Goal: Information Seeking & Learning: Learn about a topic

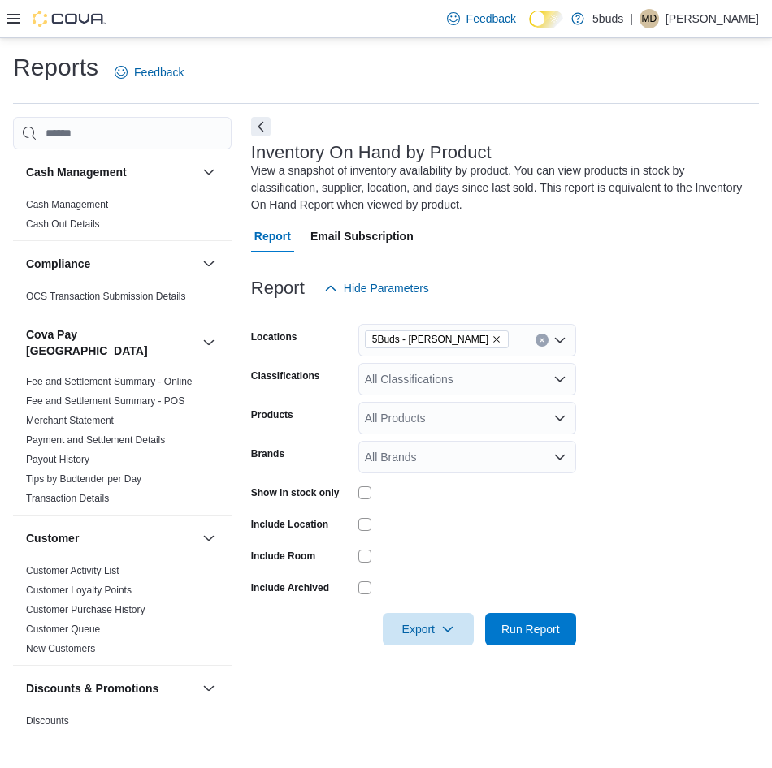
click at [6, 23] on icon at bounding box center [12, 19] width 13 height 10
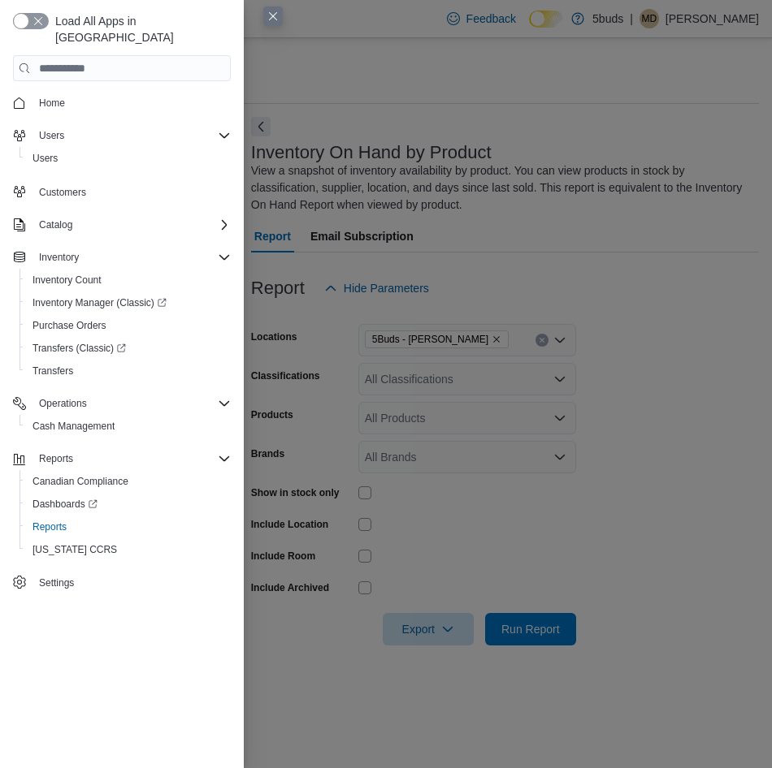
click at [74, 93] on span "Home" at bounding box center [131, 103] width 198 height 20
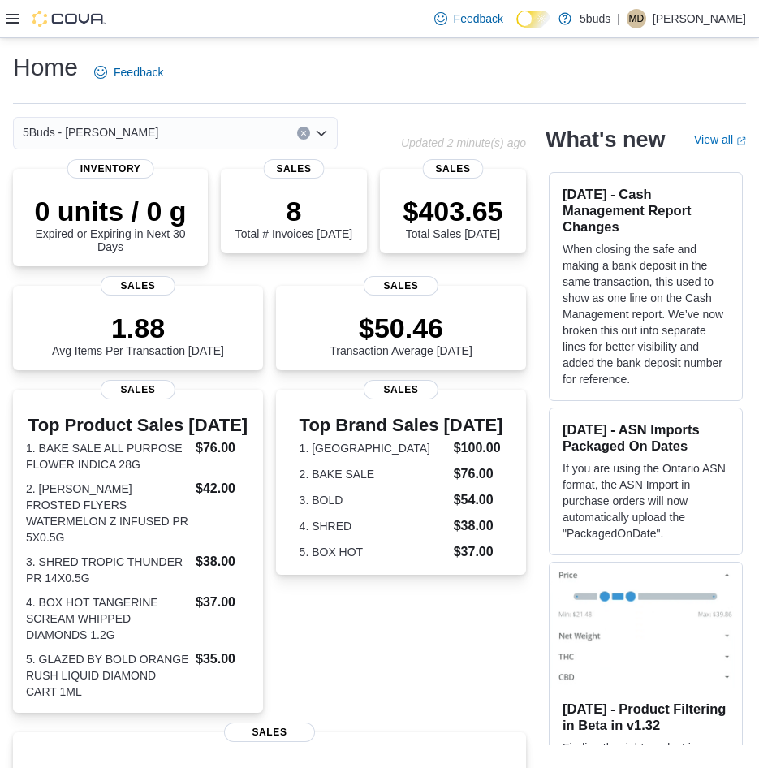
click at [19, 20] on div at bounding box center [55, 19] width 99 height 16
click at [15, 21] on icon at bounding box center [12, 18] width 13 height 13
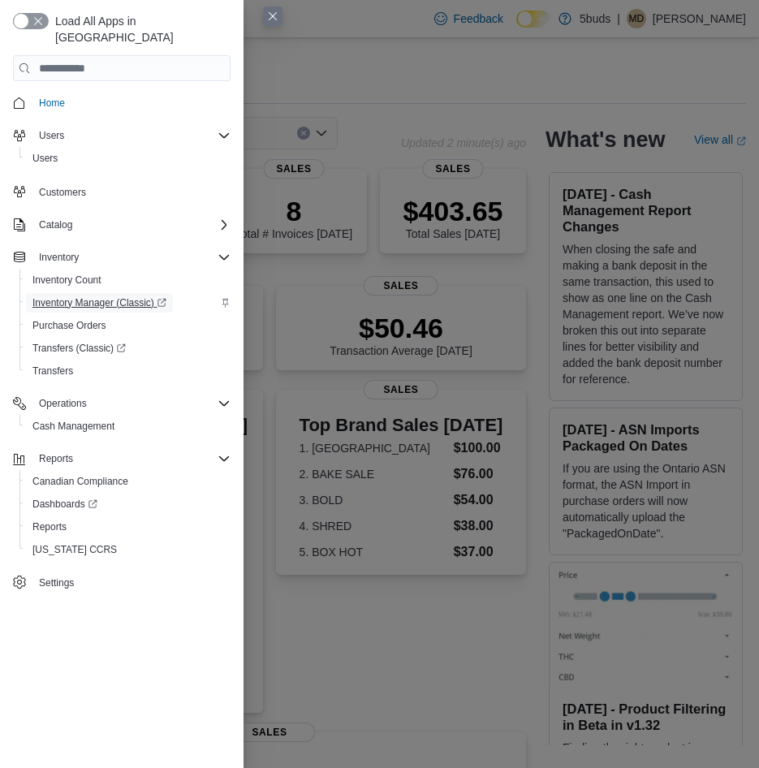
click at [84, 296] on span "Inventory Manager (Classic)" at bounding box center [99, 302] width 134 height 13
click at [52, 521] on span "Reports" at bounding box center [49, 527] width 34 height 13
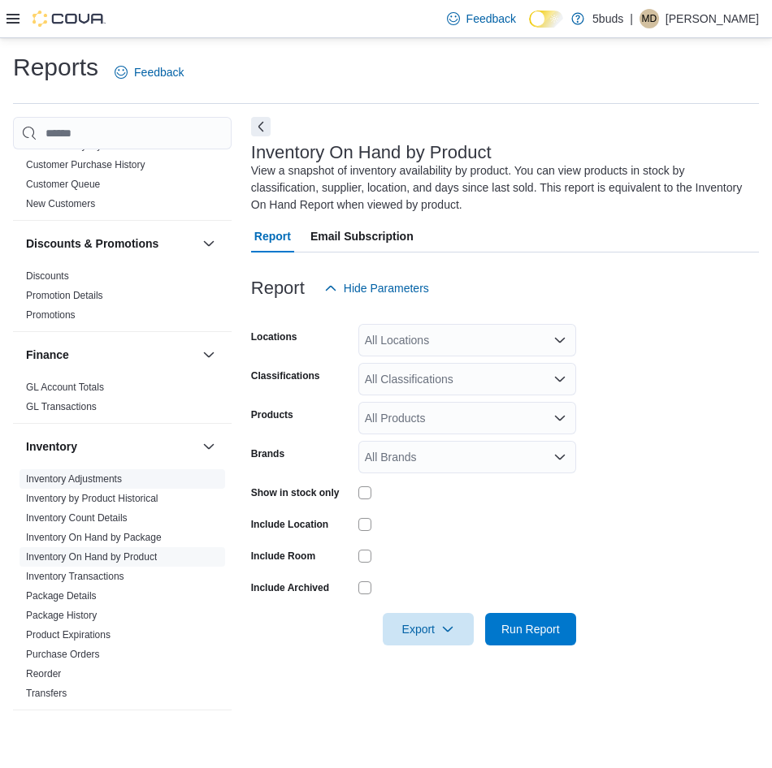
scroll to position [487, 0]
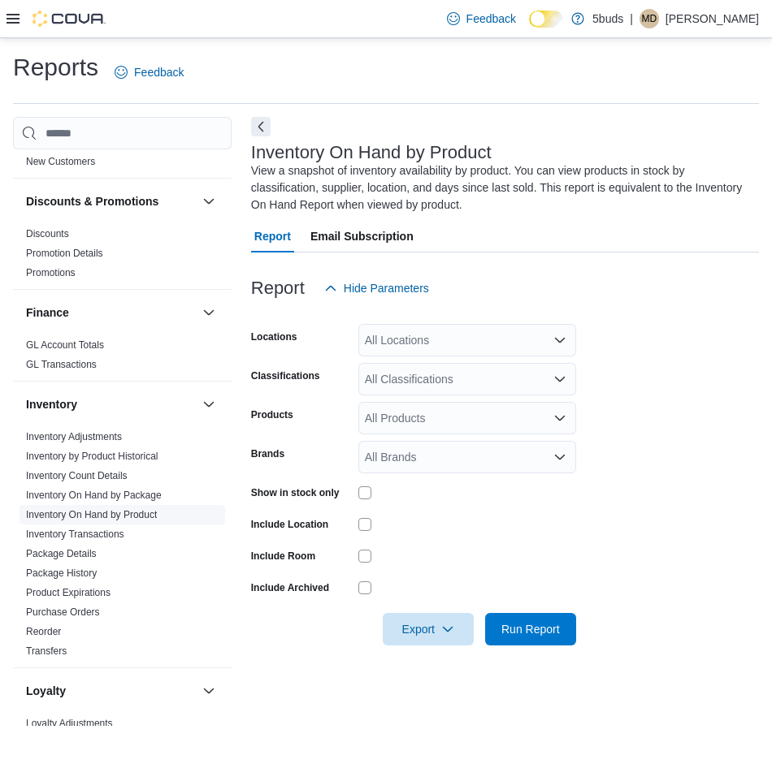
click at [127, 509] on link "Inventory On Hand by Product" at bounding box center [91, 514] width 131 height 11
click at [514, 381] on div "All Classifications" at bounding box center [467, 379] width 218 height 32
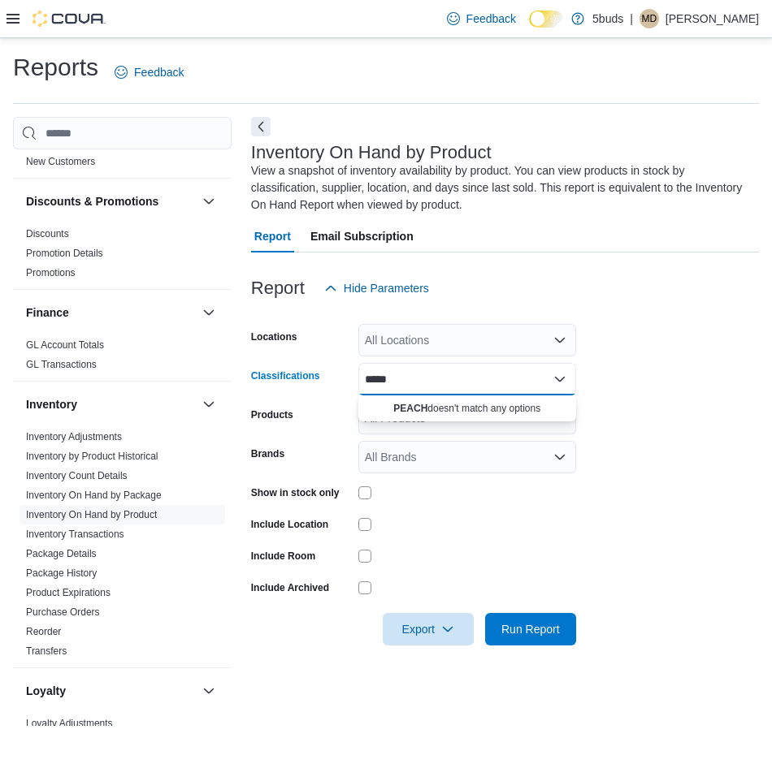
click at [530, 340] on div "All Locations" at bounding box center [467, 340] width 218 height 32
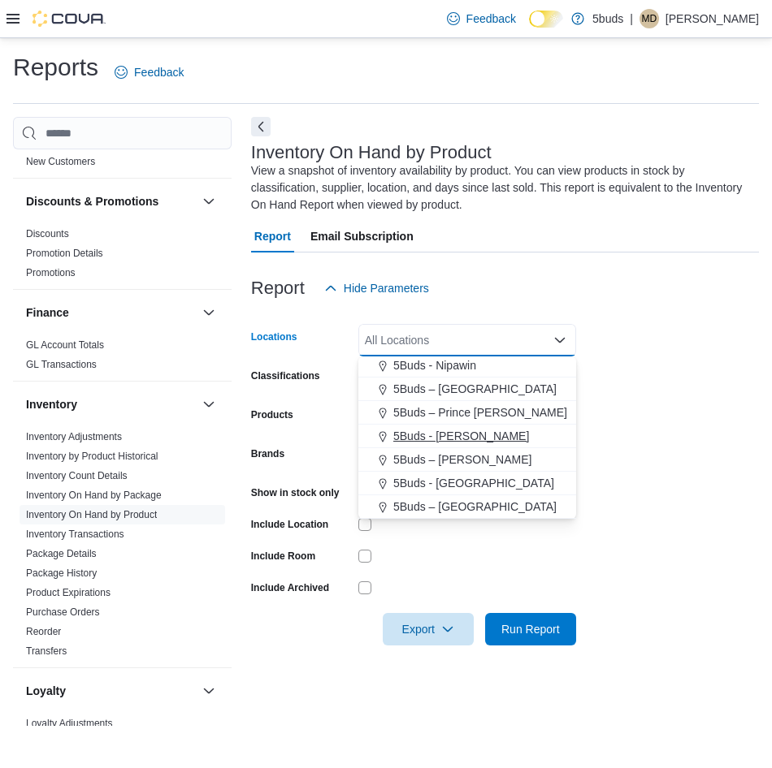
click at [477, 436] on div "5Buds - [PERSON_NAME]" at bounding box center [467, 436] width 198 height 16
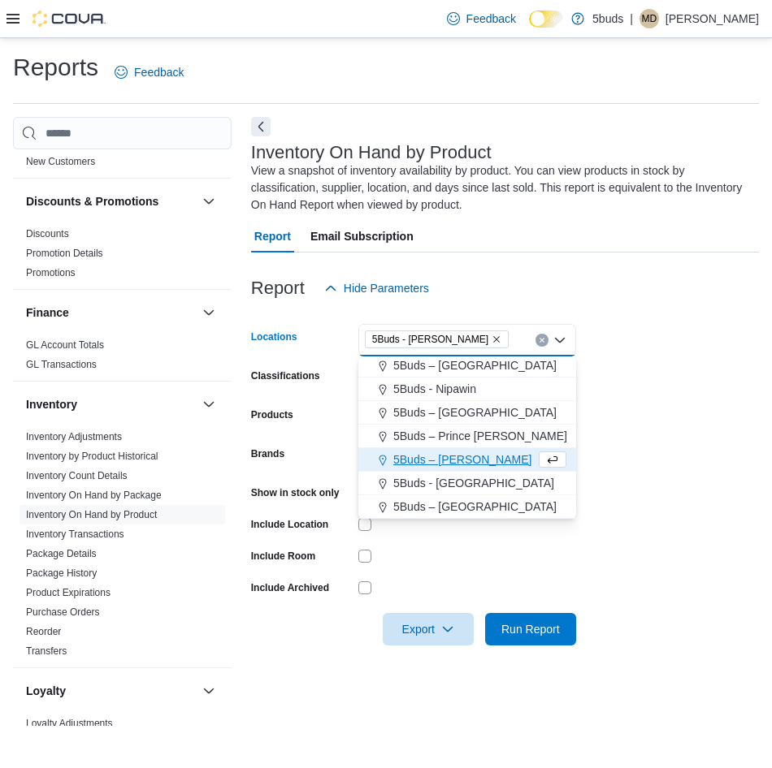
scroll to position [97, 0]
click at [664, 391] on form "Locations 5Buds - Regina Combo box. Selected. 5Buds - Regina. Press Backspace t…" at bounding box center [505, 475] width 508 height 341
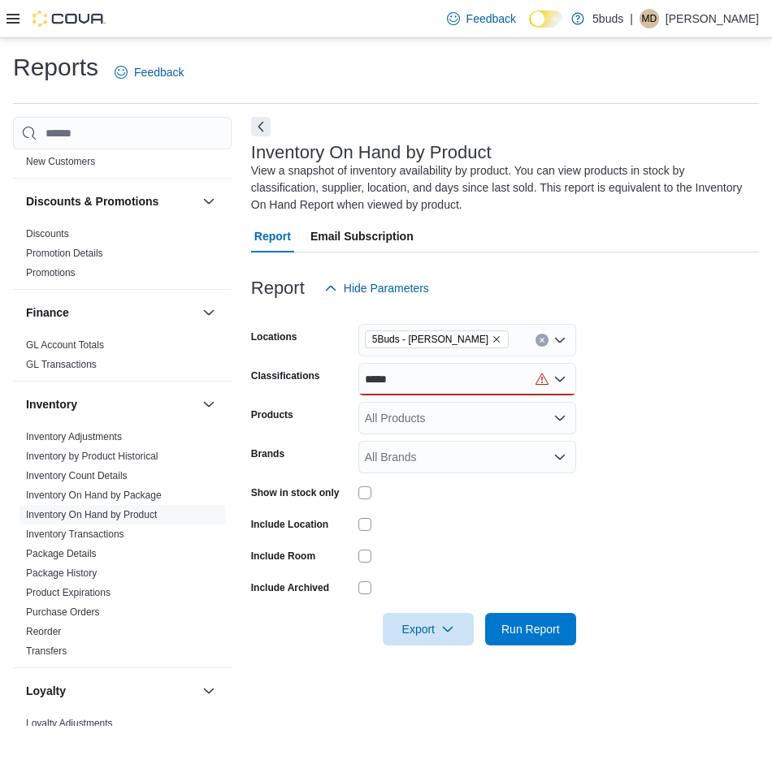
click at [499, 377] on div "*****" at bounding box center [467, 379] width 218 height 32
type input "*"
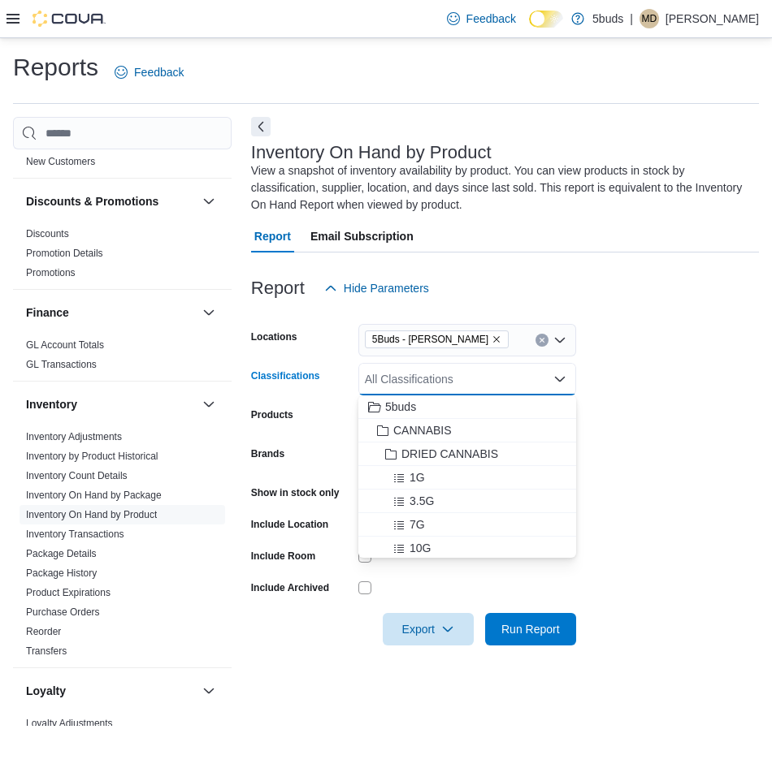
drag, startPoint x: 630, startPoint y: 454, endPoint x: 620, endPoint y: 445, distance: 13.8
click at [629, 452] on form "Locations 5Buds - Regina Classifications All Classifications Combo box. Selecte…" at bounding box center [505, 475] width 508 height 341
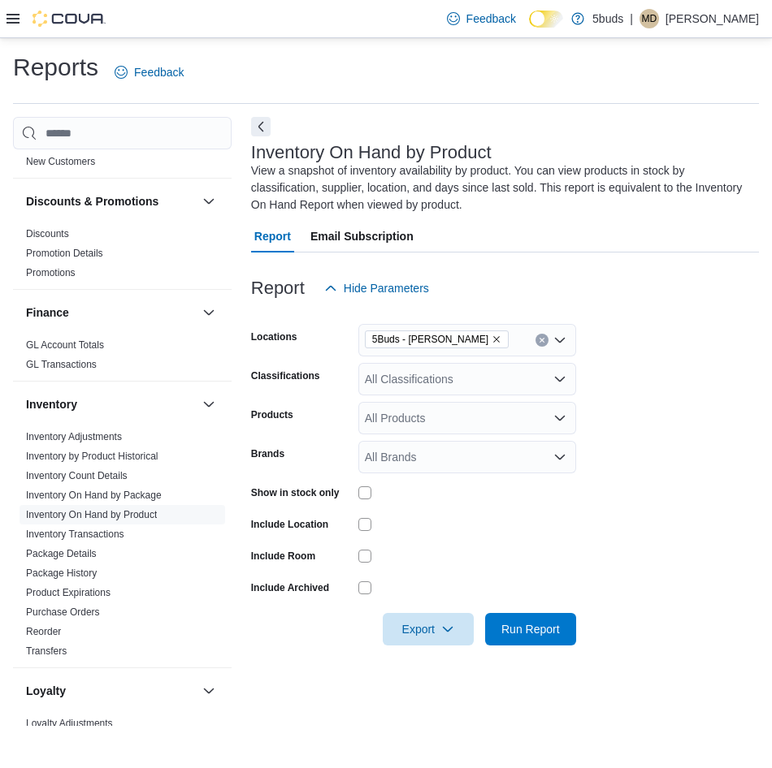
click at [494, 420] on div "All Products" at bounding box center [467, 418] width 218 height 32
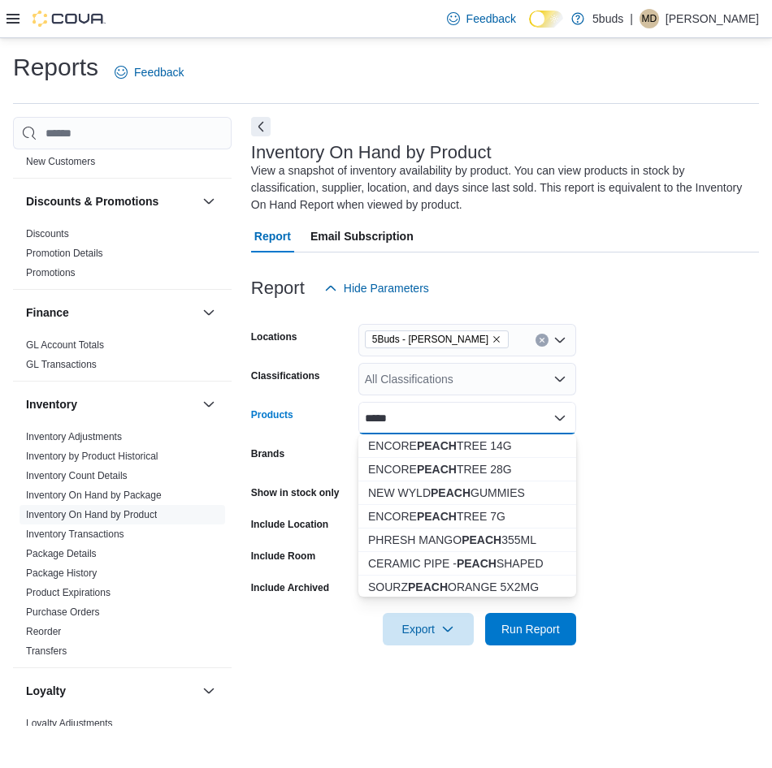
scroll to position [0, 0]
click at [480, 418] on div "***** Combo box. Selected. PEACH. Selected. Combo box input. All Products. Type…" at bounding box center [467, 418] width 218 height 32
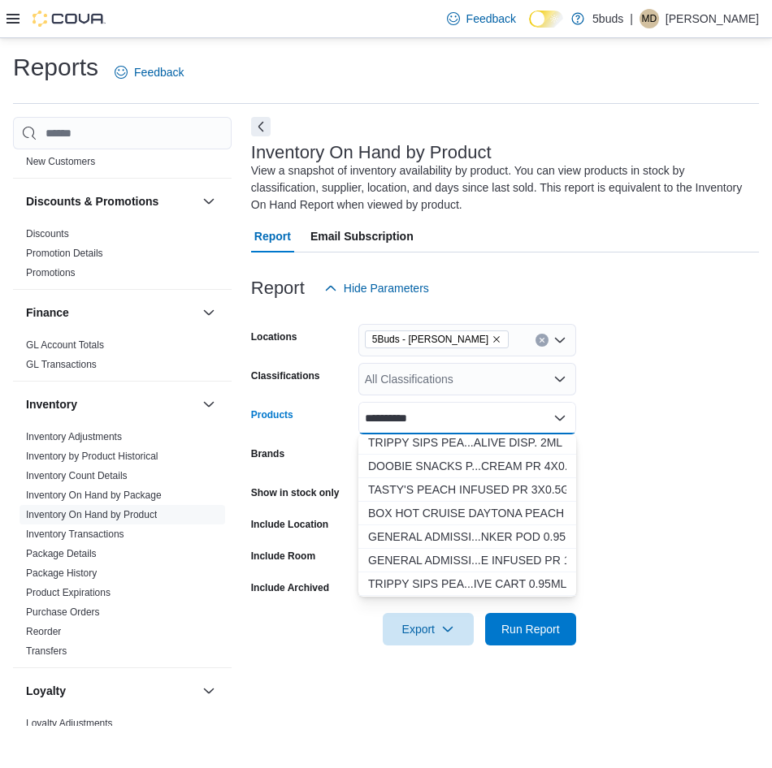
scroll to position [1381, 0]
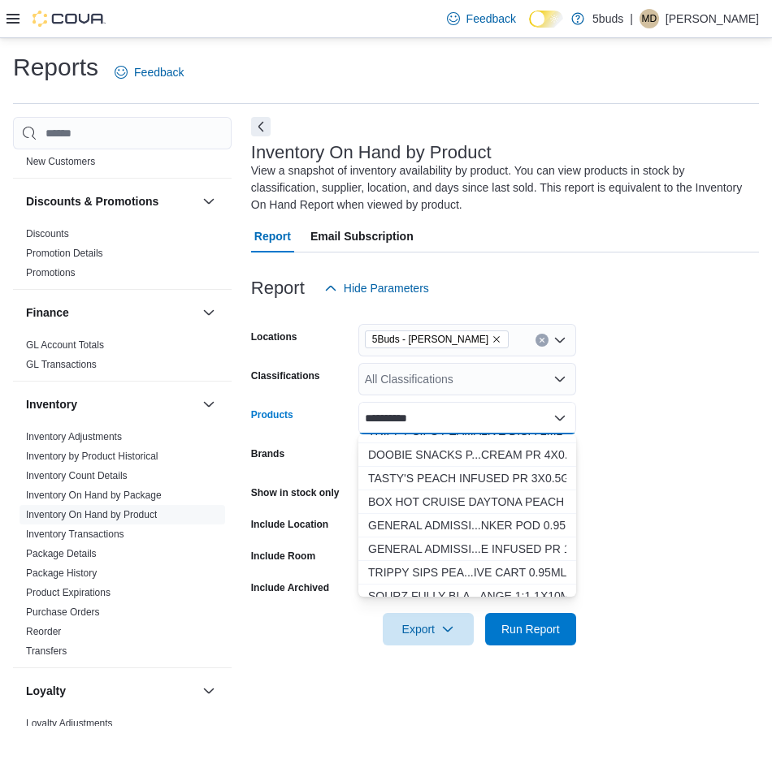
click at [468, 422] on div "**********" at bounding box center [467, 418] width 218 height 32
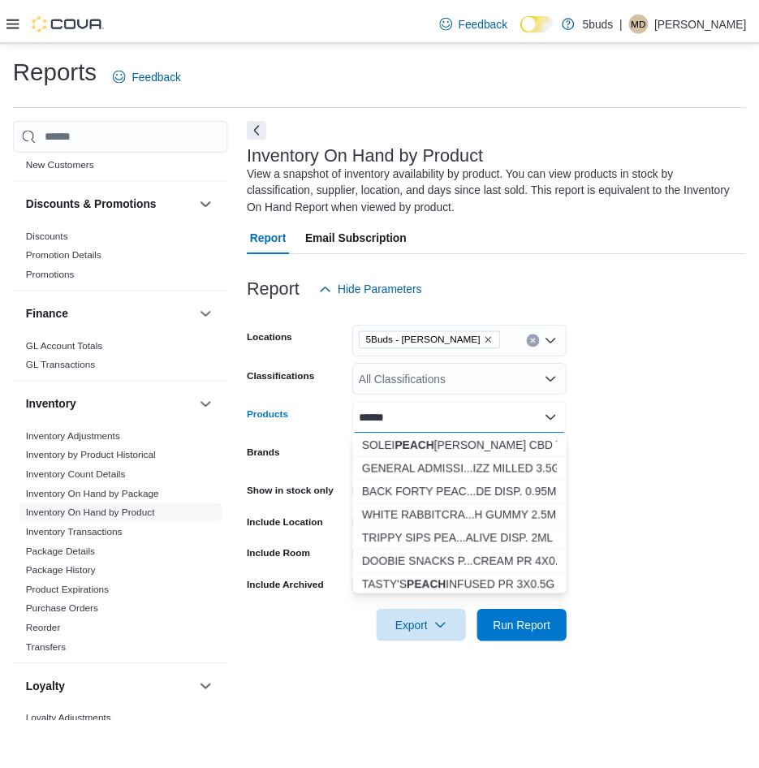
scroll to position [975, 0]
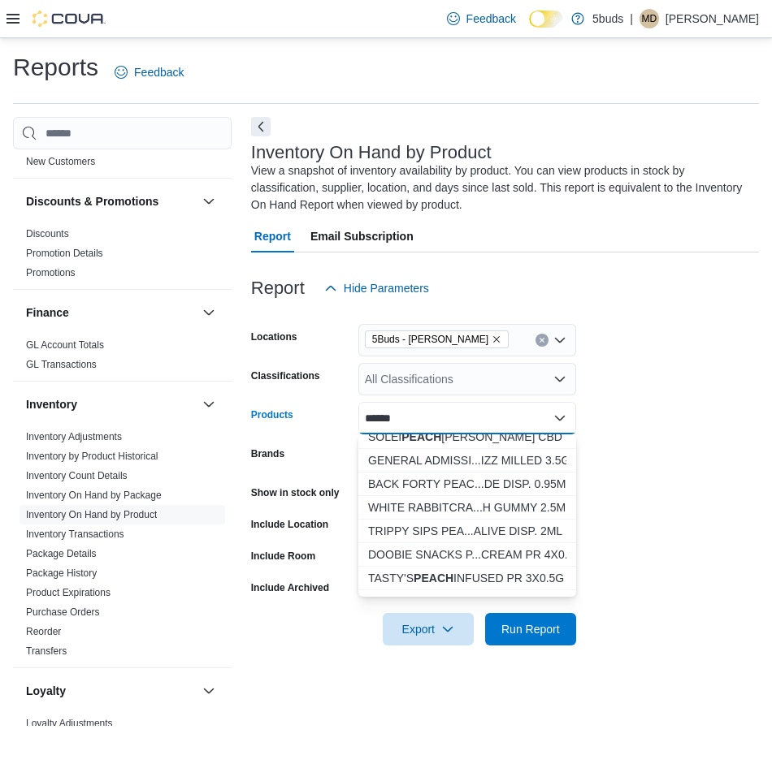
click at [474, 416] on div "*****" at bounding box center [467, 418] width 218 height 32
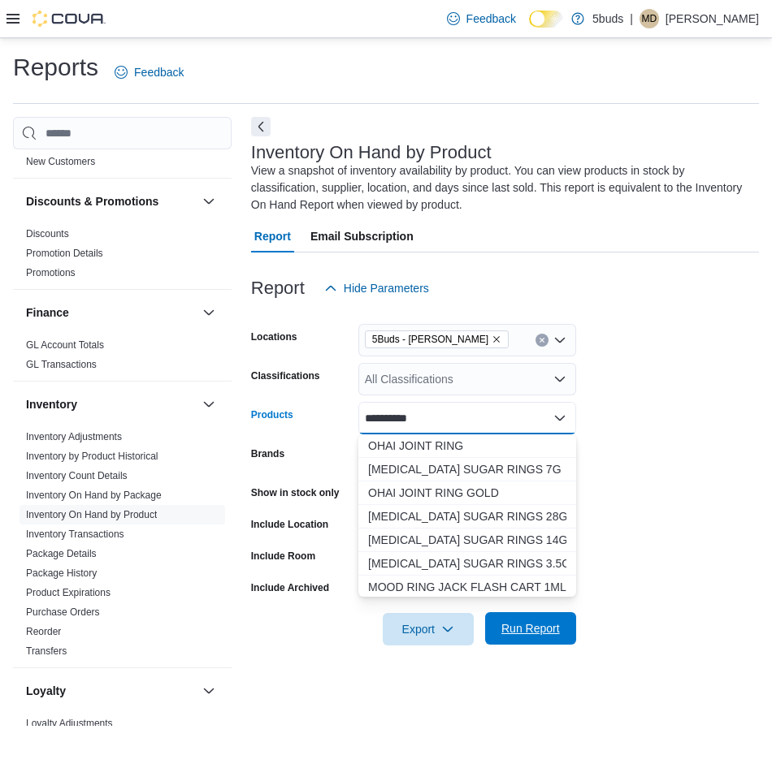
type input "**********"
click at [511, 626] on span "Run Report" at bounding box center [530, 628] width 58 height 16
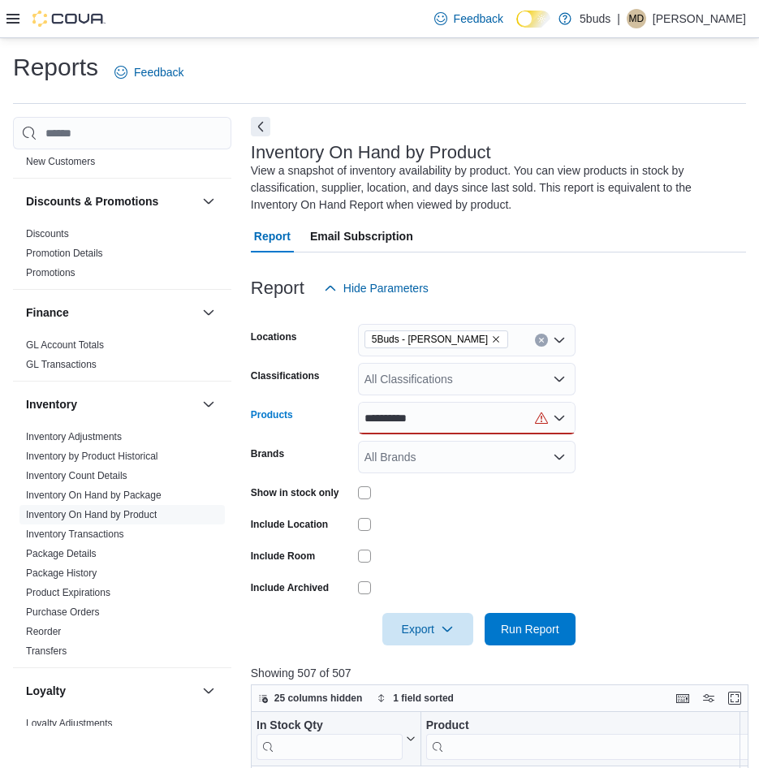
click at [447, 417] on div "**********" at bounding box center [467, 418] width 218 height 32
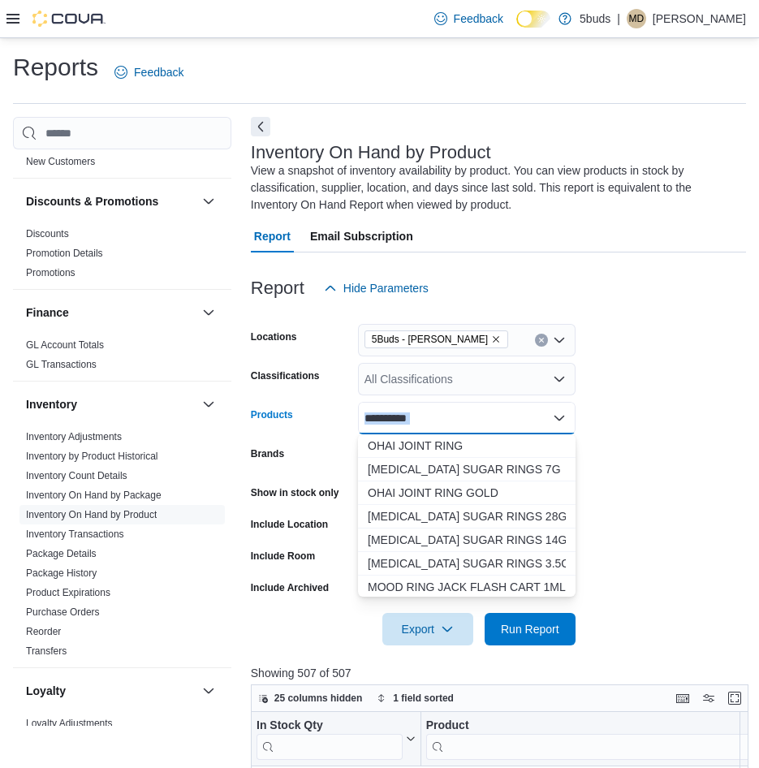
click at [447, 417] on div "**********" at bounding box center [467, 418] width 218 height 32
drag, startPoint x: 447, startPoint y: 417, endPoint x: 288, endPoint y: 413, distance: 159.3
click at [288, 413] on div "**********" at bounding box center [413, 418] width 325 height 32
drag, startPoint x: 288, startPoint y: 413, endPoint x: 452, endPoint y: 422, distance: 164.3
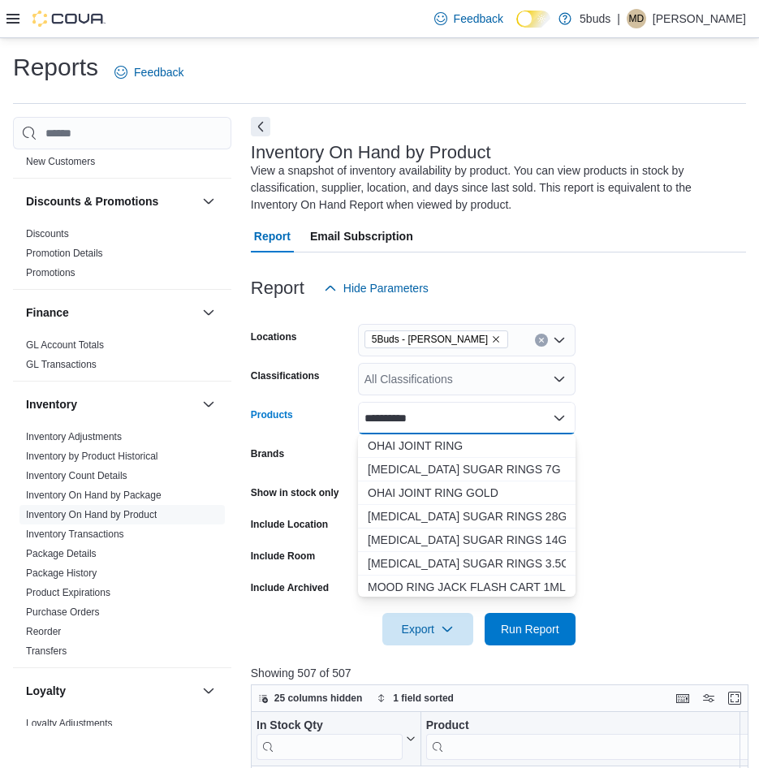
click at [452, 423] on div "**********" at bounding box center [467, 418] width 218 height 32
drag, startPoint x: 449, startPoint y: 419, endPoint x: 377, endPoint y: 421, distance: 72.3
click at [377, 421] on div "**********" at bounding box center [467, 418] width 218 height 32
drag, startPoint x: 365, startPoint y: 418, endPoint x: 533, endPoint y: 421, distance: 168.1
click at [533, 421] on div "**********" at bounding box center [467, 418] width 218 height 32
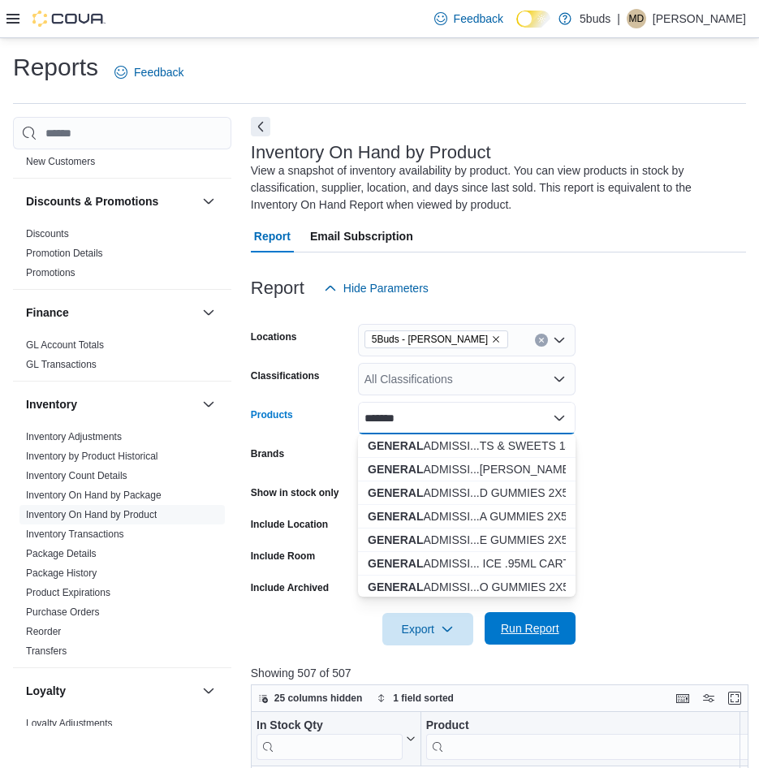
click at [538, 616] on span "Run Report" at bounding box center [530, 628] width 71 height 32
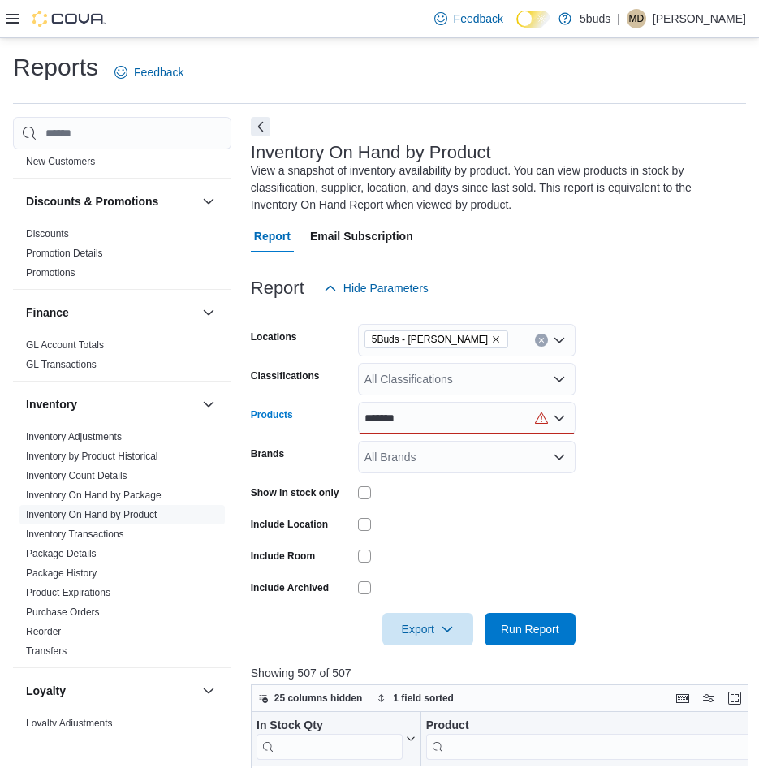
click at [430, 420] on div "*******" at bounding box center [467, 418] width 218 height 32
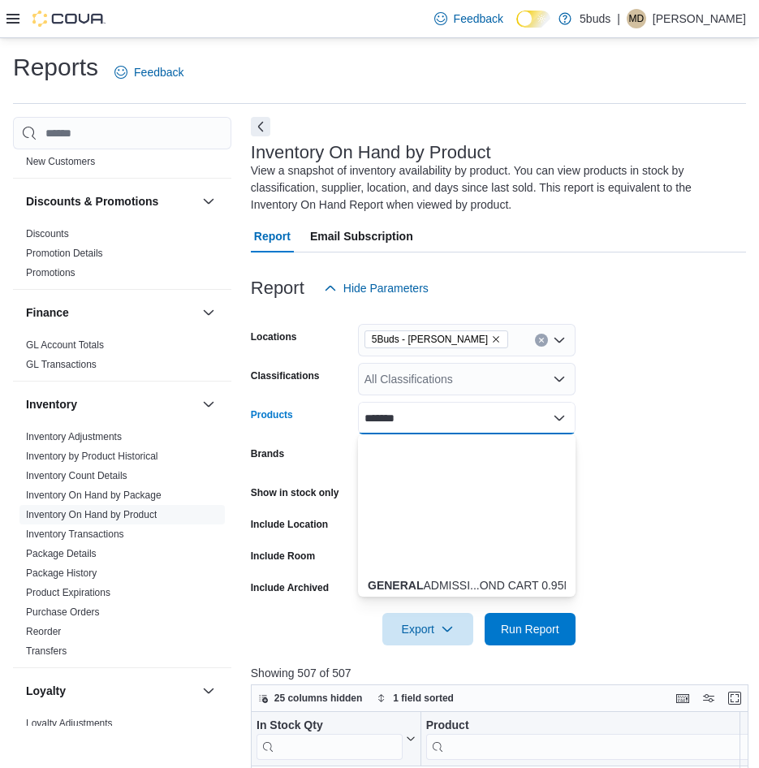
scroll to position [1745, 0]
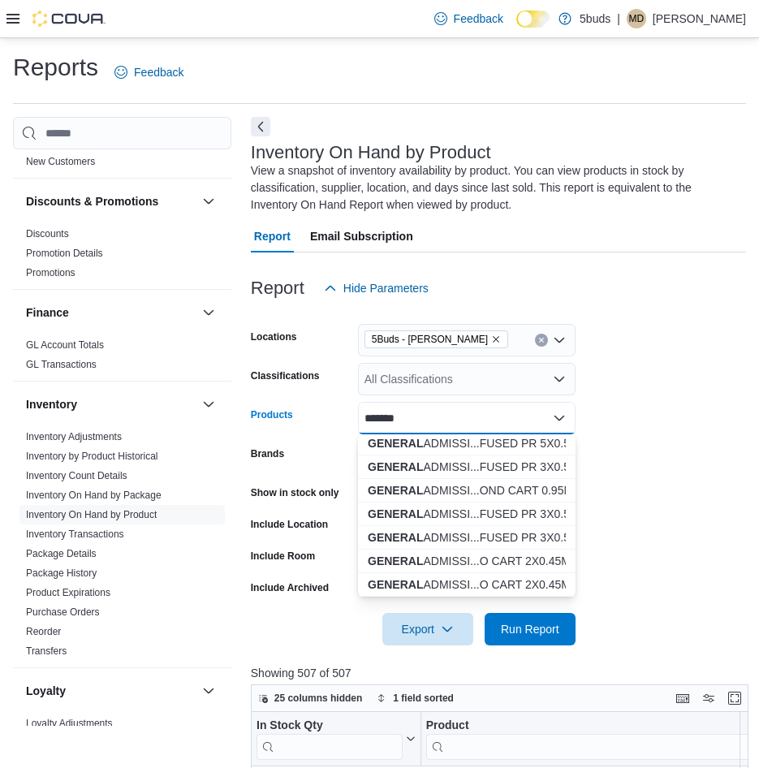
click at [447, 415] on div "******* Combo box. Selected. GENERAL. Selected. Combo box input. All Products. …" at bounding box center [467, 418] width 218 height 32
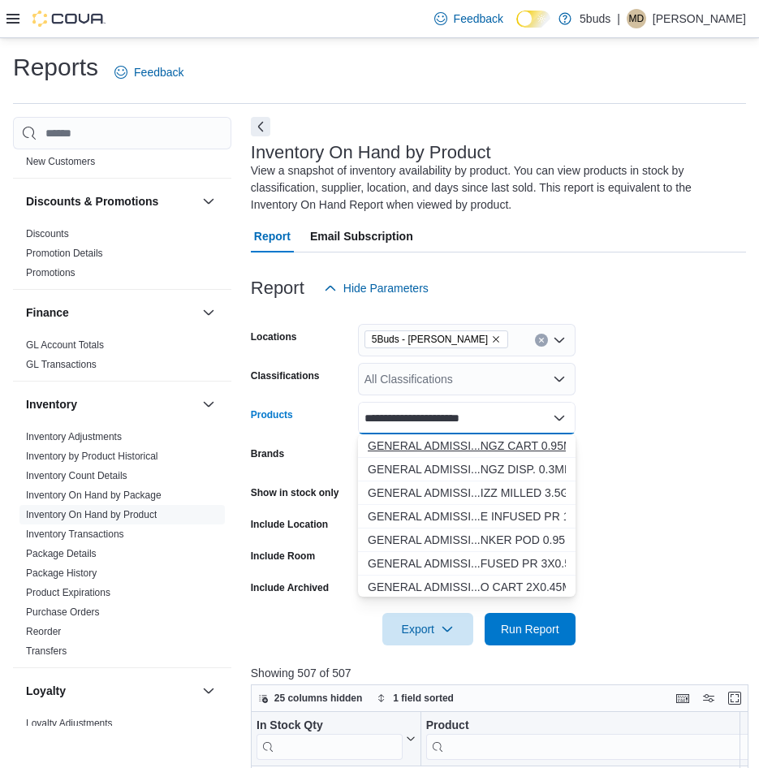
type input "**********"
click at [464, 448] on div "GENERAL ADMISSI...NGZ CART 0.95ML" at bounding box center [467, 446] width 198 height 16
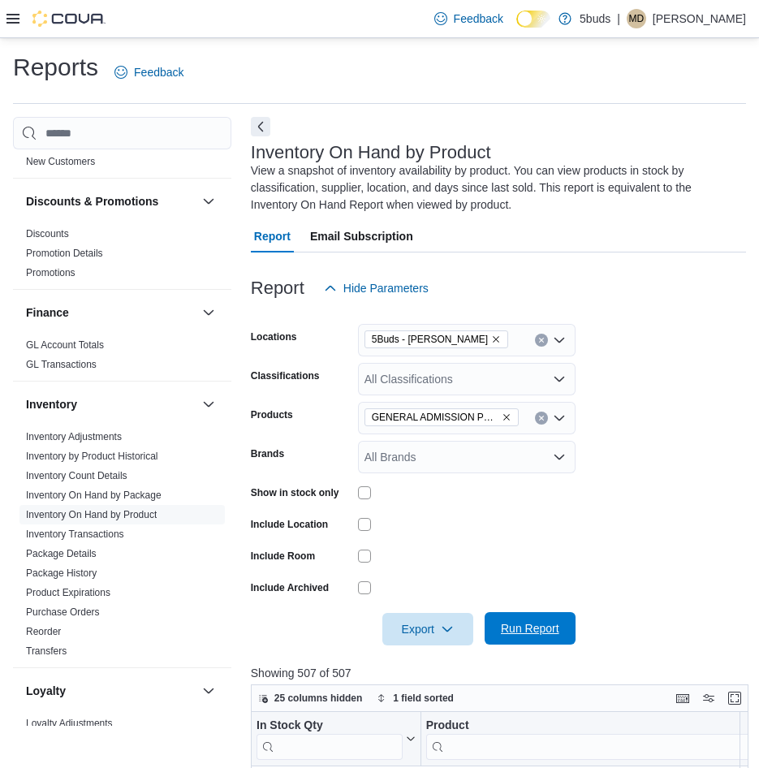
click at [515, 627] on span "Run Report" at bounding box center [530, 628] width 58 height 16
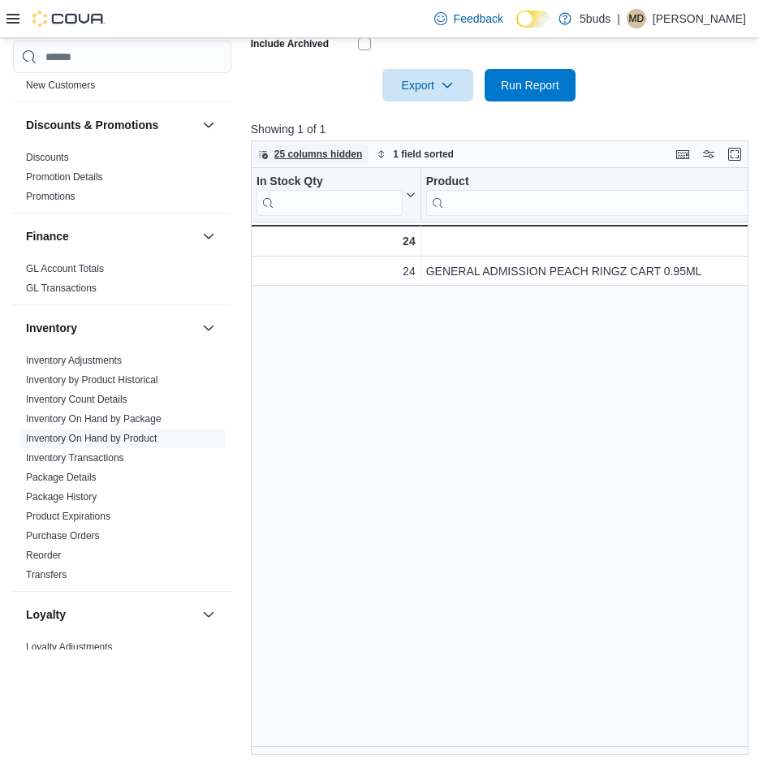
click at [353, 151] on span "25 columns hidden" at bounding box center [319, 154] width 89 height 13
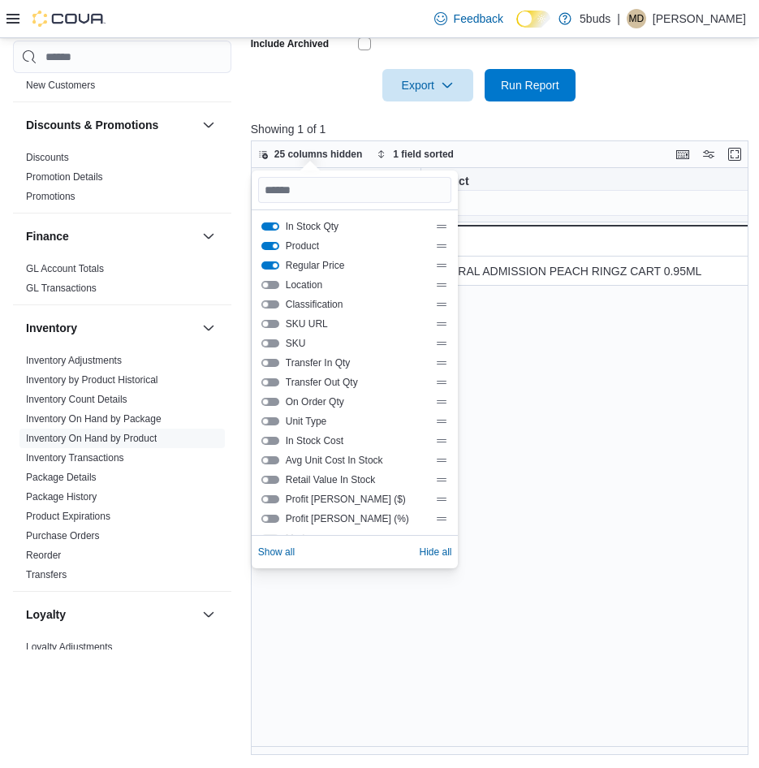
click at [275, 325] on button "SKU URL" at bounding box center [271, 324] width 18 height 8
click at [513, 500] on div "In Stock Qty Click to view column header actions Product Click to view column h…" at bounding box center [502, 461] width 503 height 587
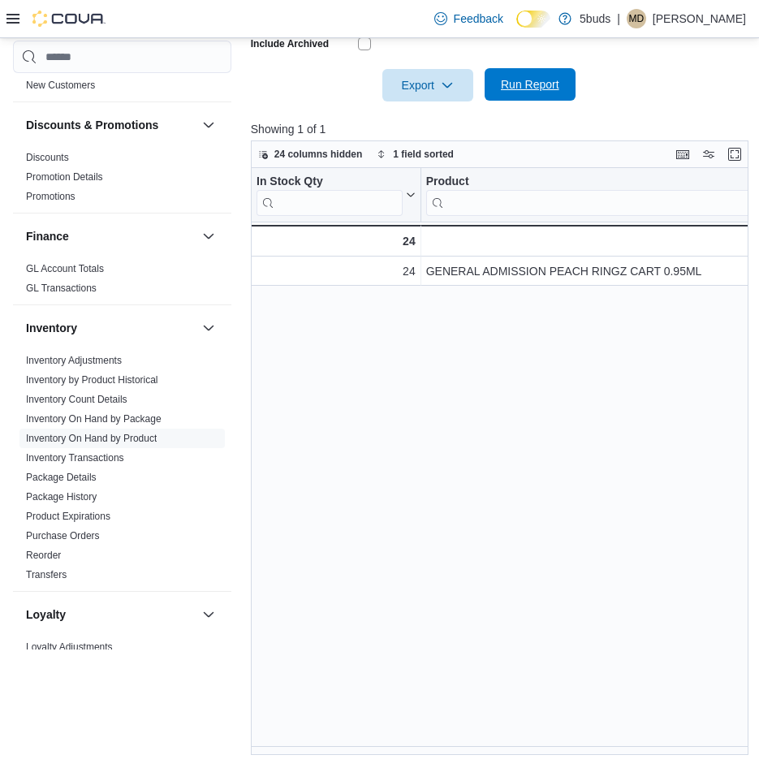
click at [549, 86] on span "Run Report" at bounding box center [530, 84] width 58 height 16
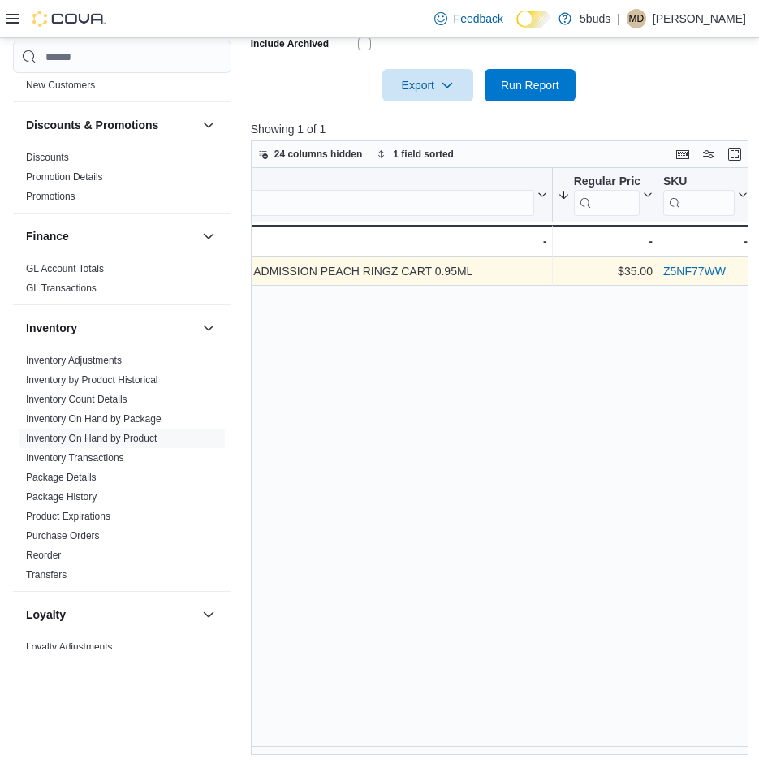
click at [698, 278] on link "Z5NF77WW" at bounding box center [695, 271] width 63 height 13
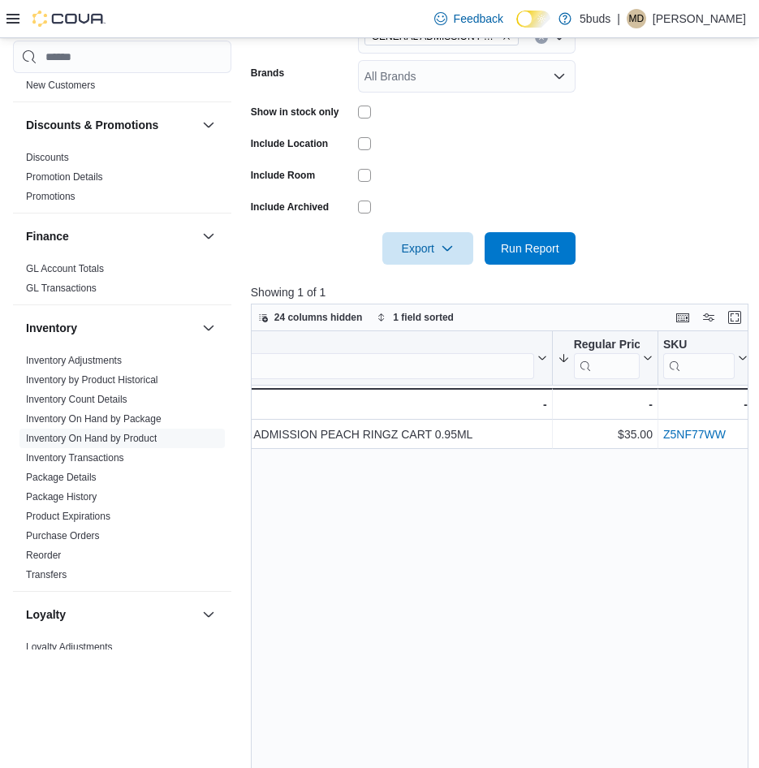
scroll to position [138, 0]
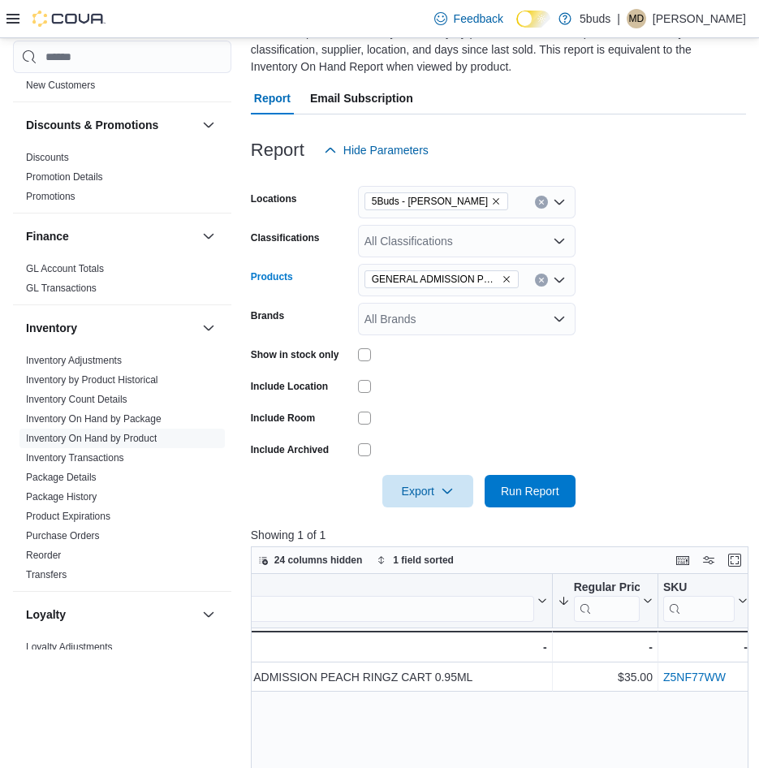
click at [507, 277] on icon "Remove GENERAL ADMISSION PEACH RINGZ CART 0.95ML from selection in this group" at bounding box center [507, 280] width 10 height 10
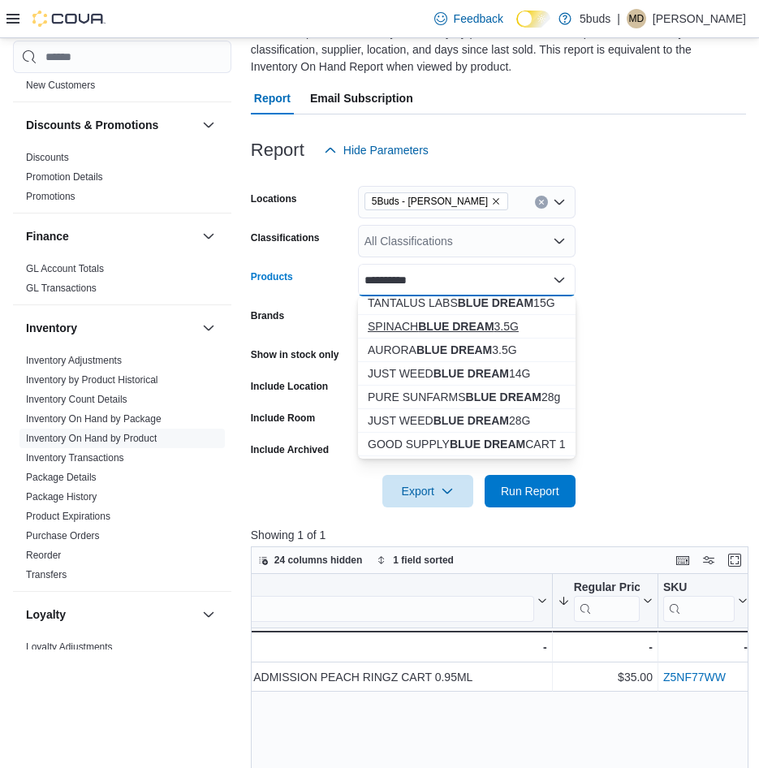
scroll to position [81, 0]
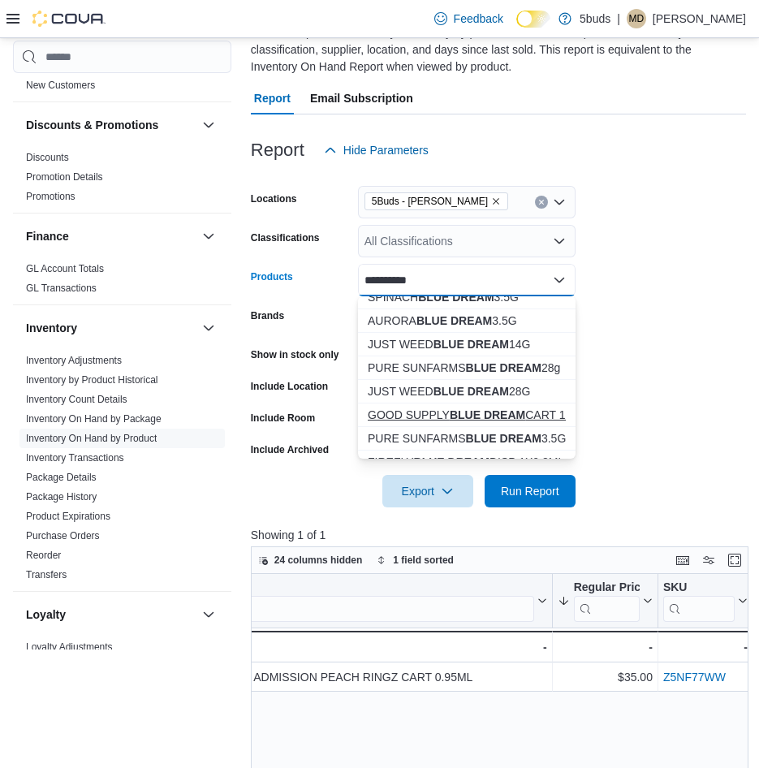
type input "**********"
click at [514, 412] on strong "BLUE DREAM" at bounding box center [488, 415] width 76 height 13
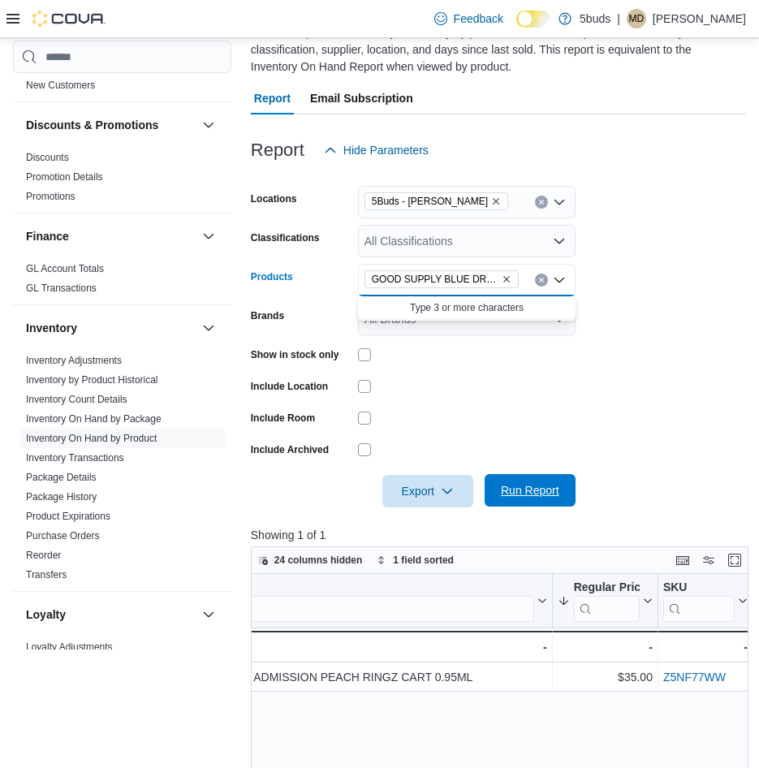
click at [560, 486] on span "Run Report" at bounding box center [530, 490] width 71 height 32
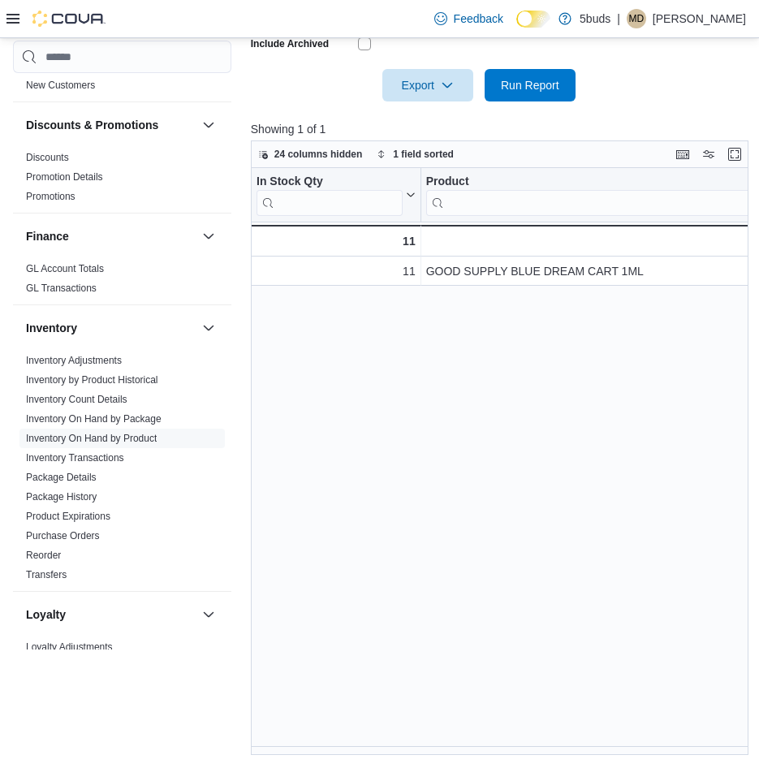
scroll to position [0, 226]
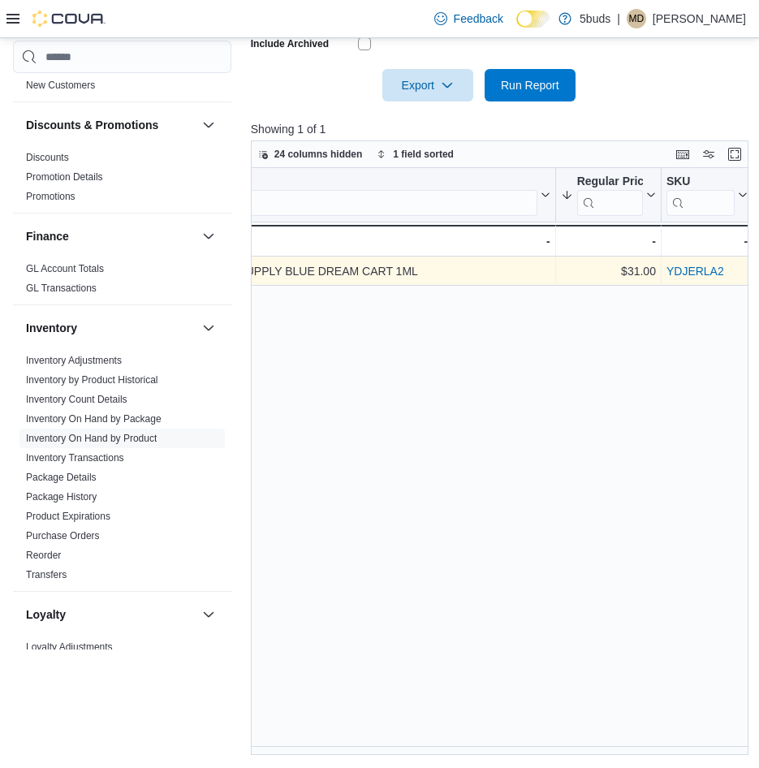
click at [703, 270] on link "YDJERLA2" at bounding box center [696, 271] width 58 height 13
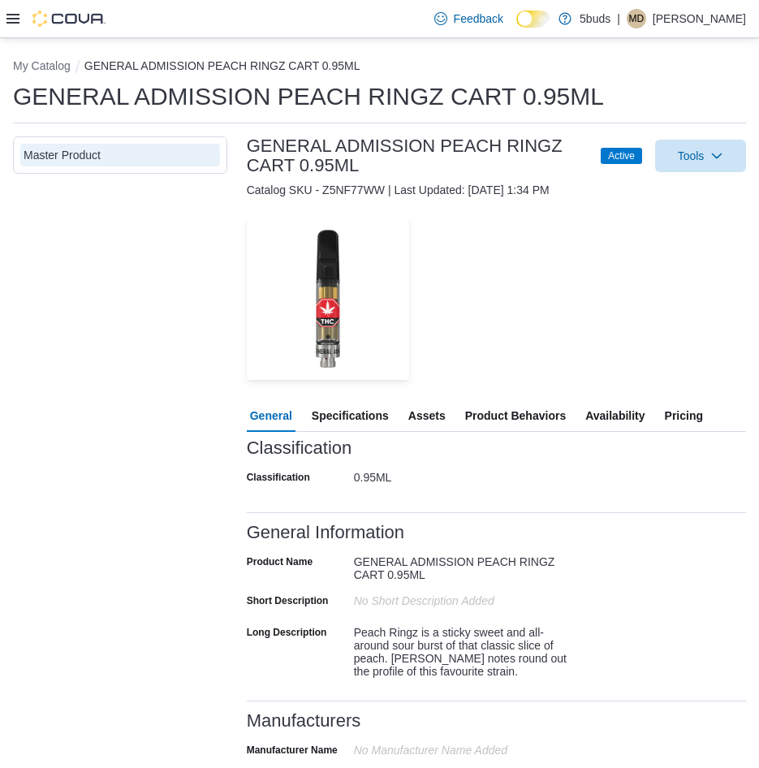
click at [111, 157] on div "Master Product" at bounding box center [120, 155] width 193 height 16
click at [121, 154] on div "Master Product" at bounding box center [120, 155] width 193 height 16
click at [705, 157] on span "Tools" at bounding box center [691, 155] width 27 height 16
click at [483, 274] on div "— Click to open this image in fullscreen mode" at bounding box center [496, 299] width 499 height 162
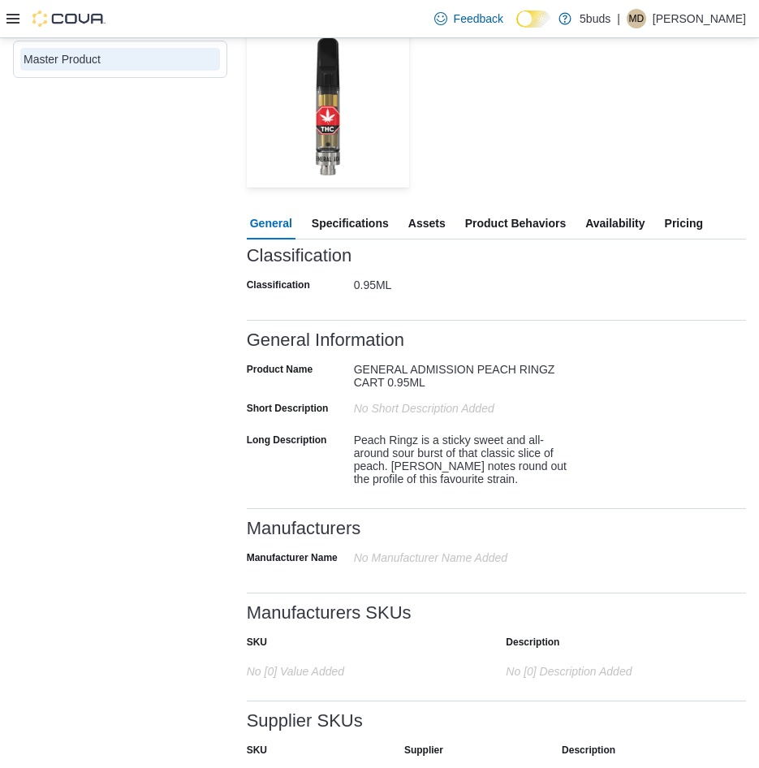
scroll to position [101, 0]
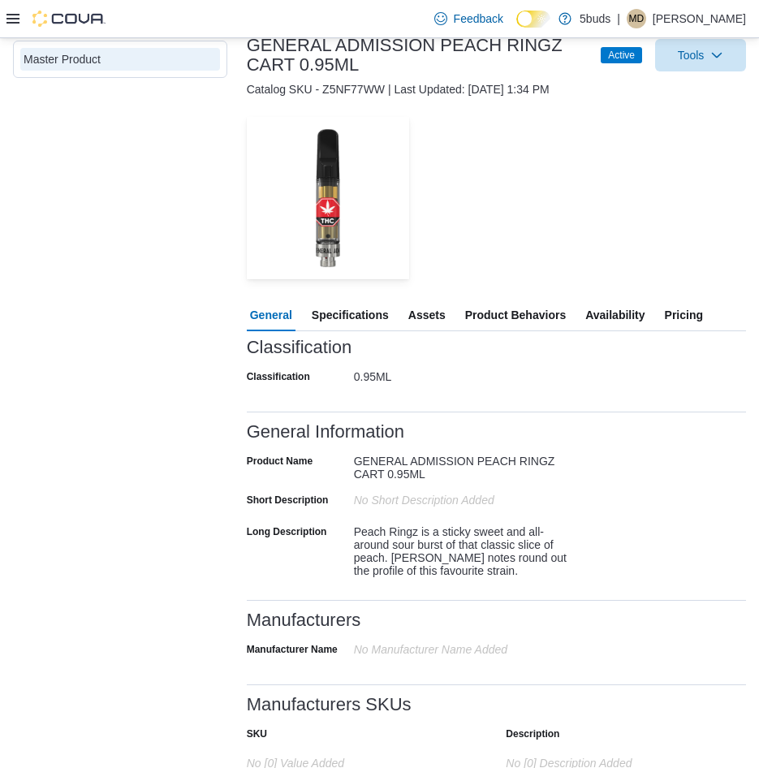
click at [441, 313] on span "Assets" at bounding box center [427, 315] width 37 height 32
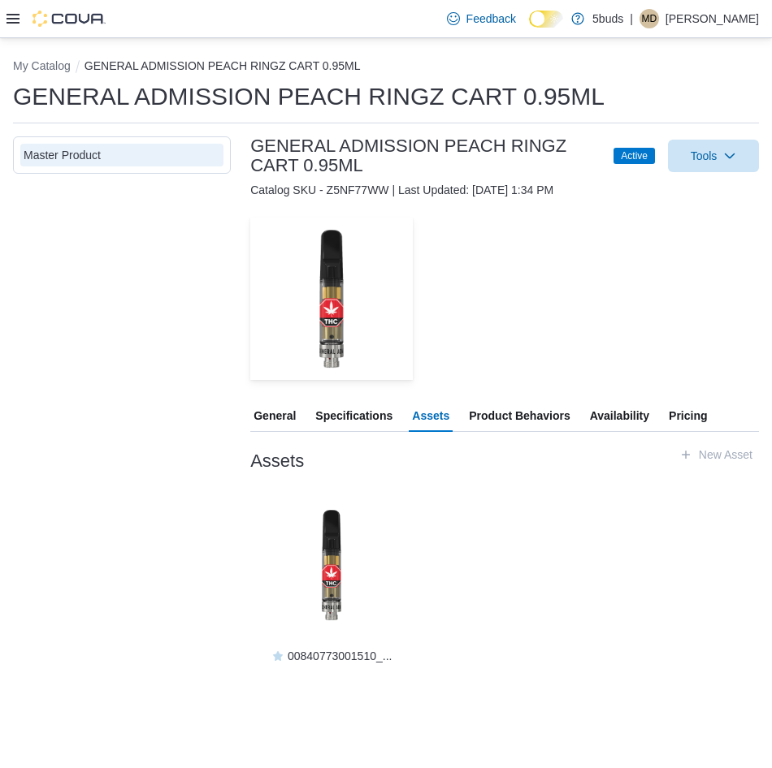
click at [527, 418] on span "Product Behaviors" at bounding box center [519, 416] width 101 height 32
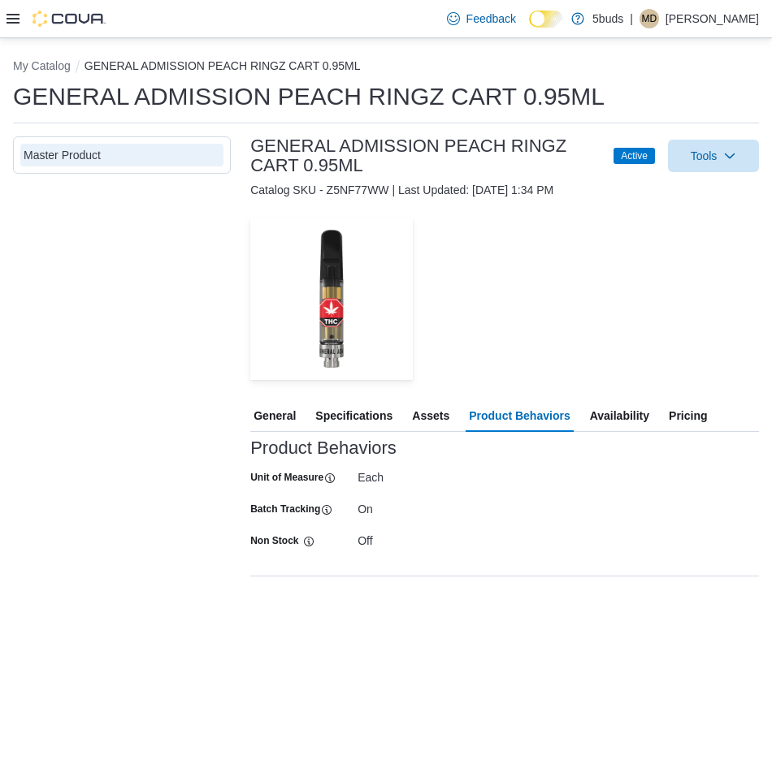
click at [612, 418] on span "Availability" at bounding box center [619, 416] width 59 height 32
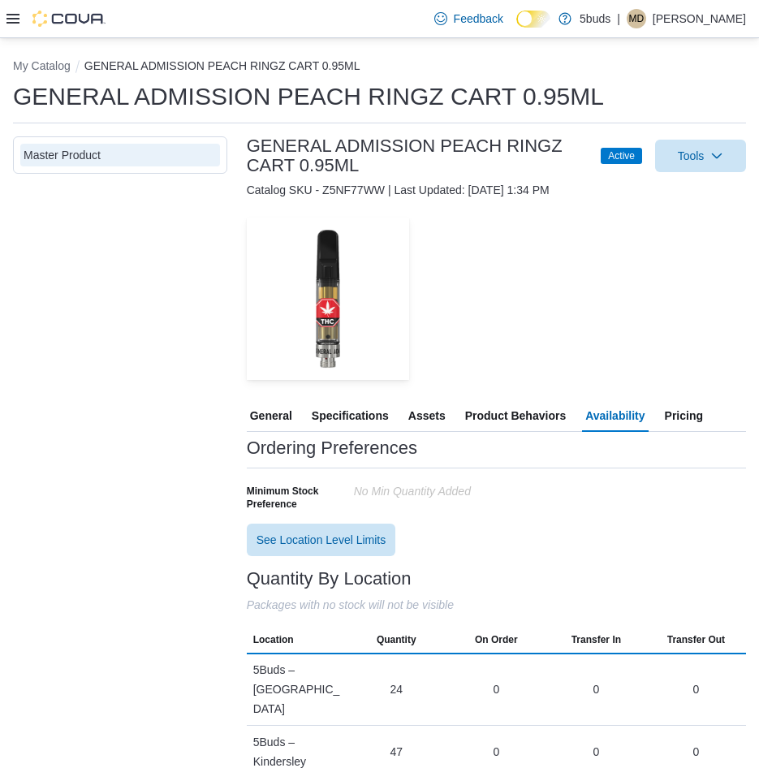
click at [674, 413] on span "Pricing" at bounding box center [684, 416] width 38 height 32
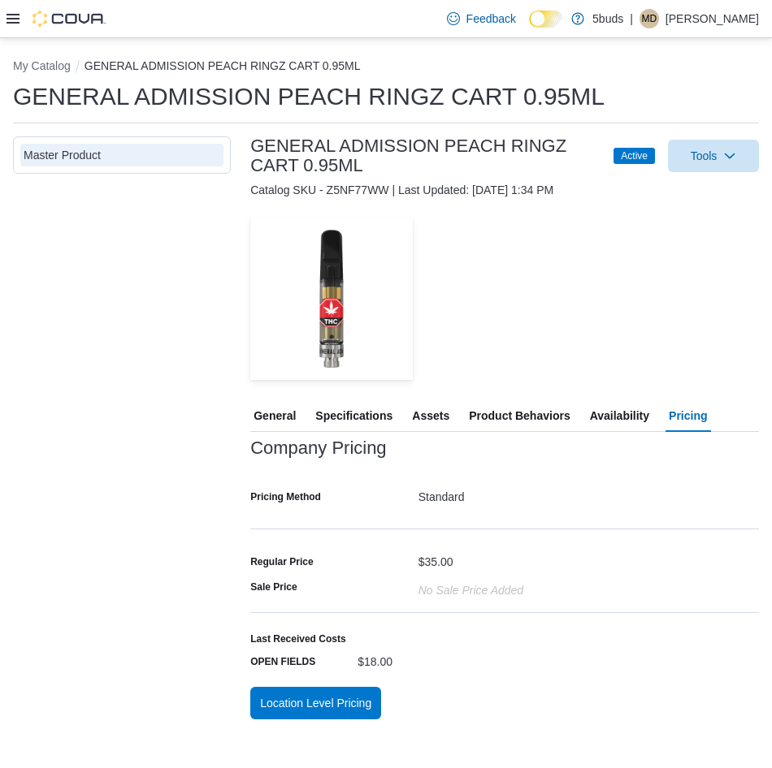
click at [336, 413] on span "Specifications" at bounding box center [353, 416] width 77 height 32
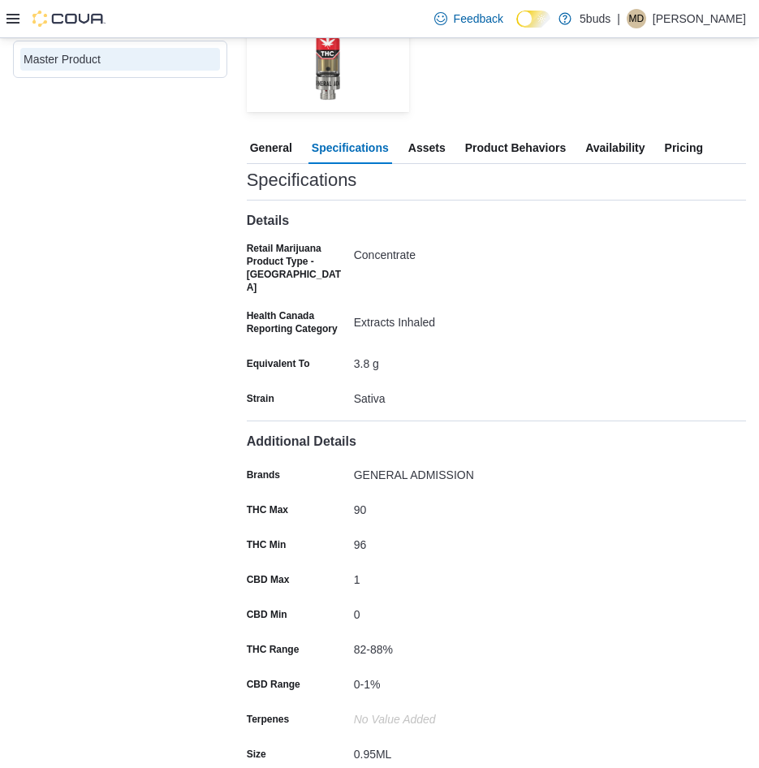
scroll to position [279, 0]
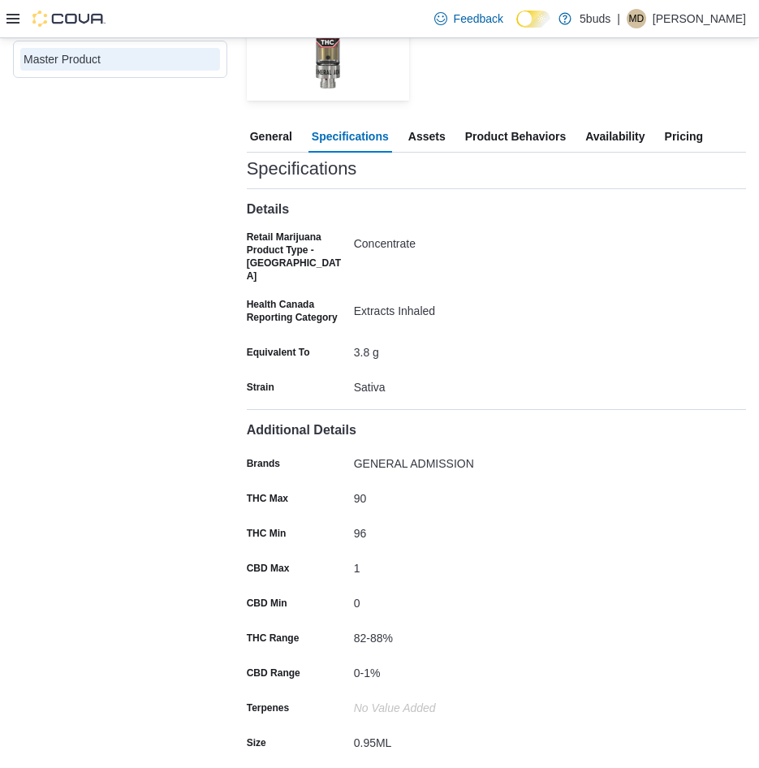
click at [698, 130] on span "Pricing" at bounding box center [684, 136] width 38 height 32
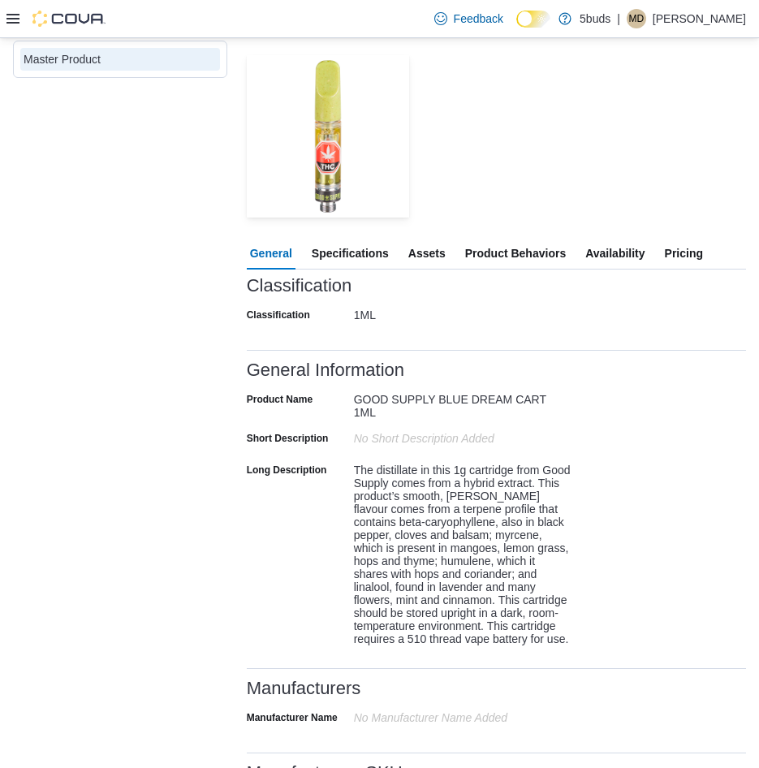
scroll to position [468, 0]
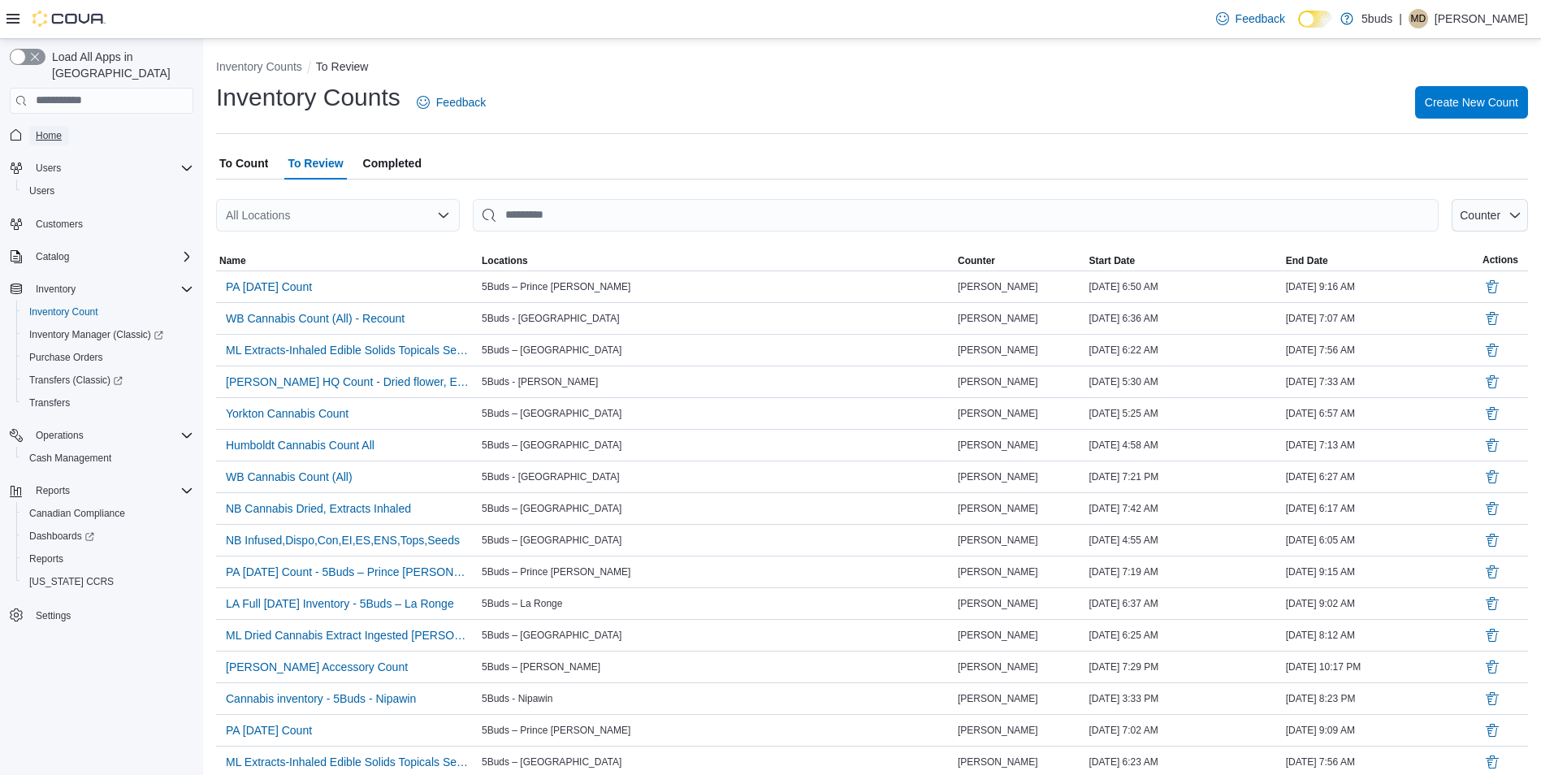
click at [44, 129] on span "Home" at bounding box center [49, 135] width 26 height 13
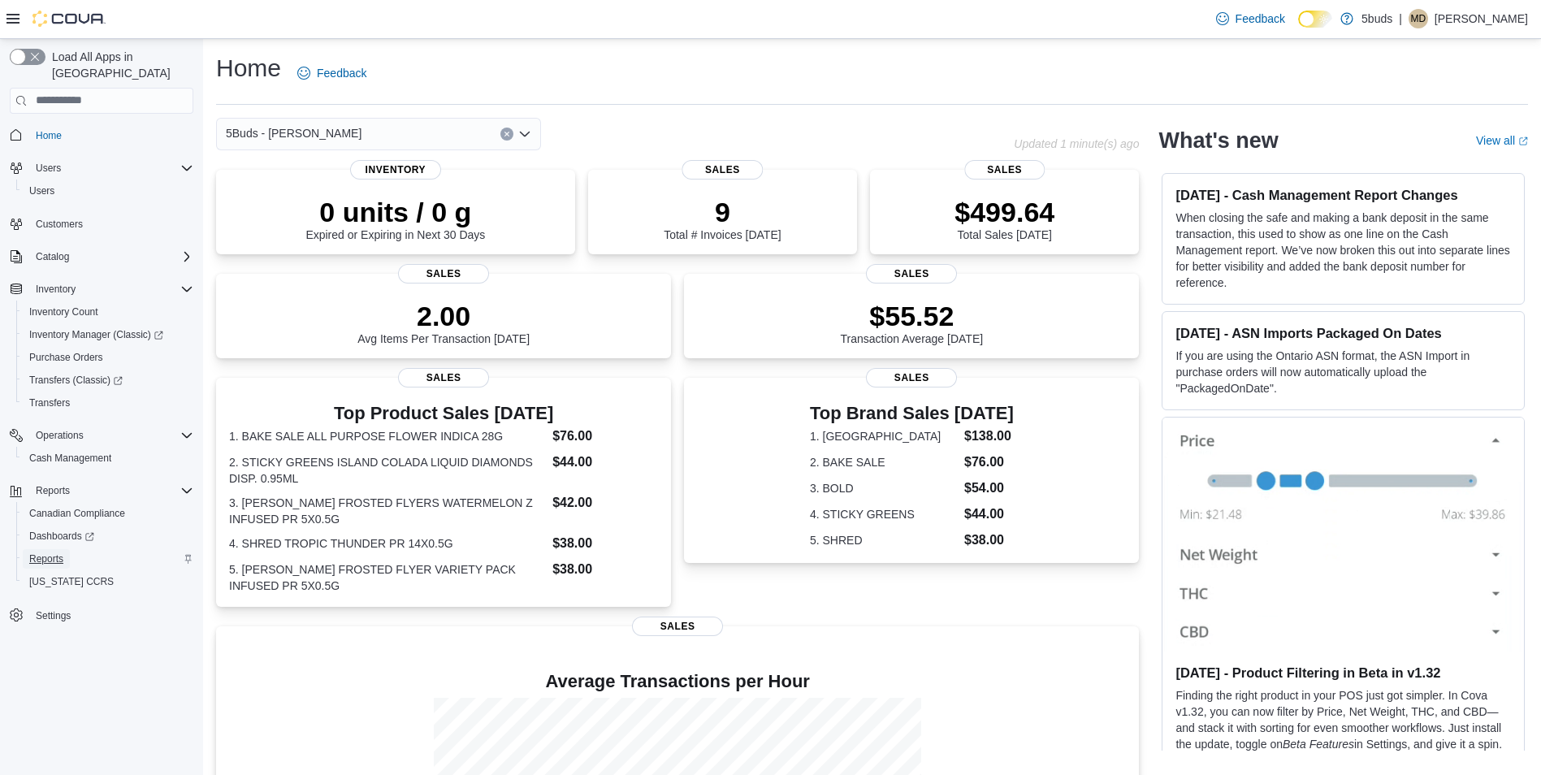
click at [38, 552] on span "Reports" at bounding box center [46, 558] width 34 height 13
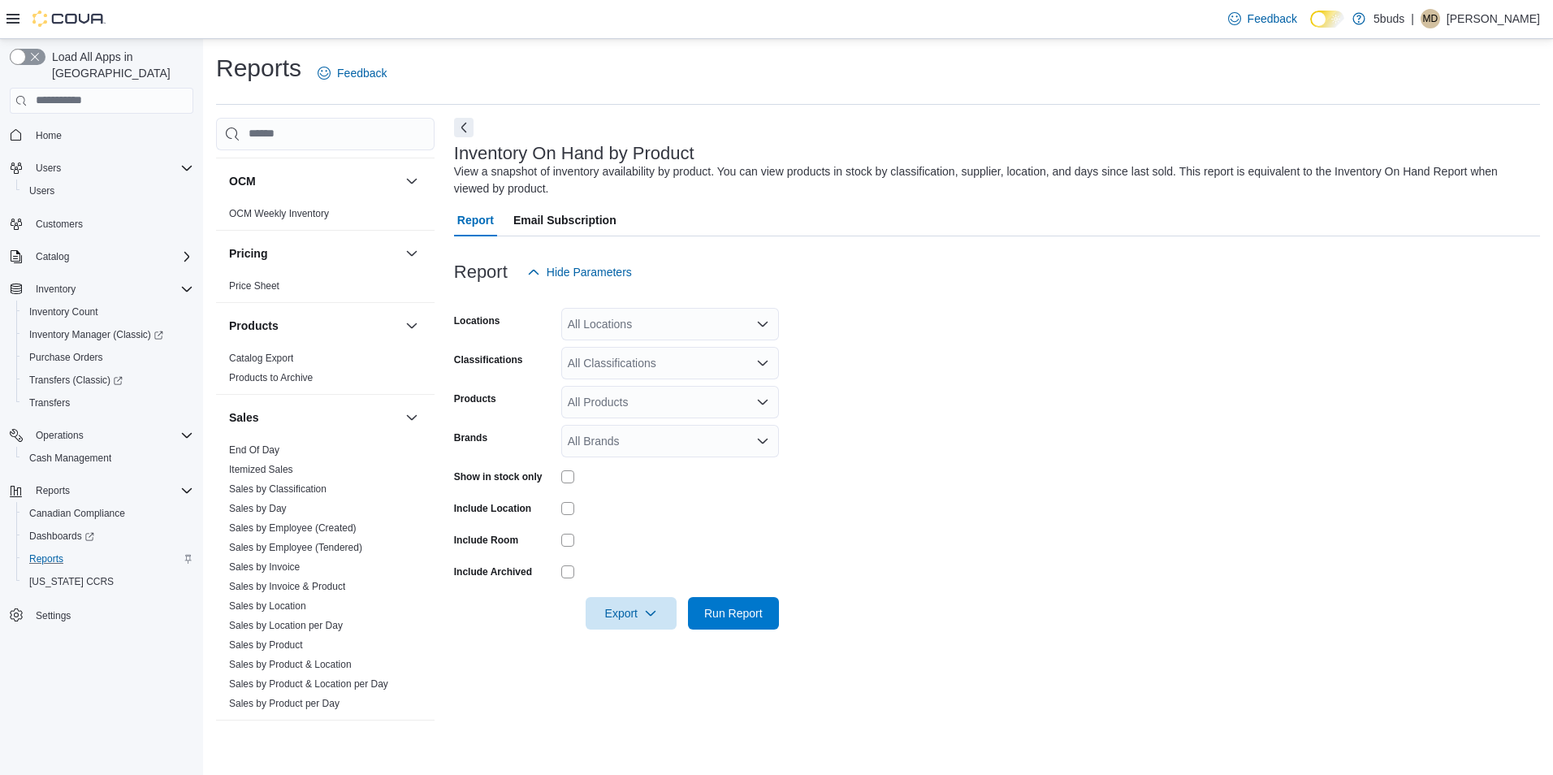
scroll to position [1128, 0]
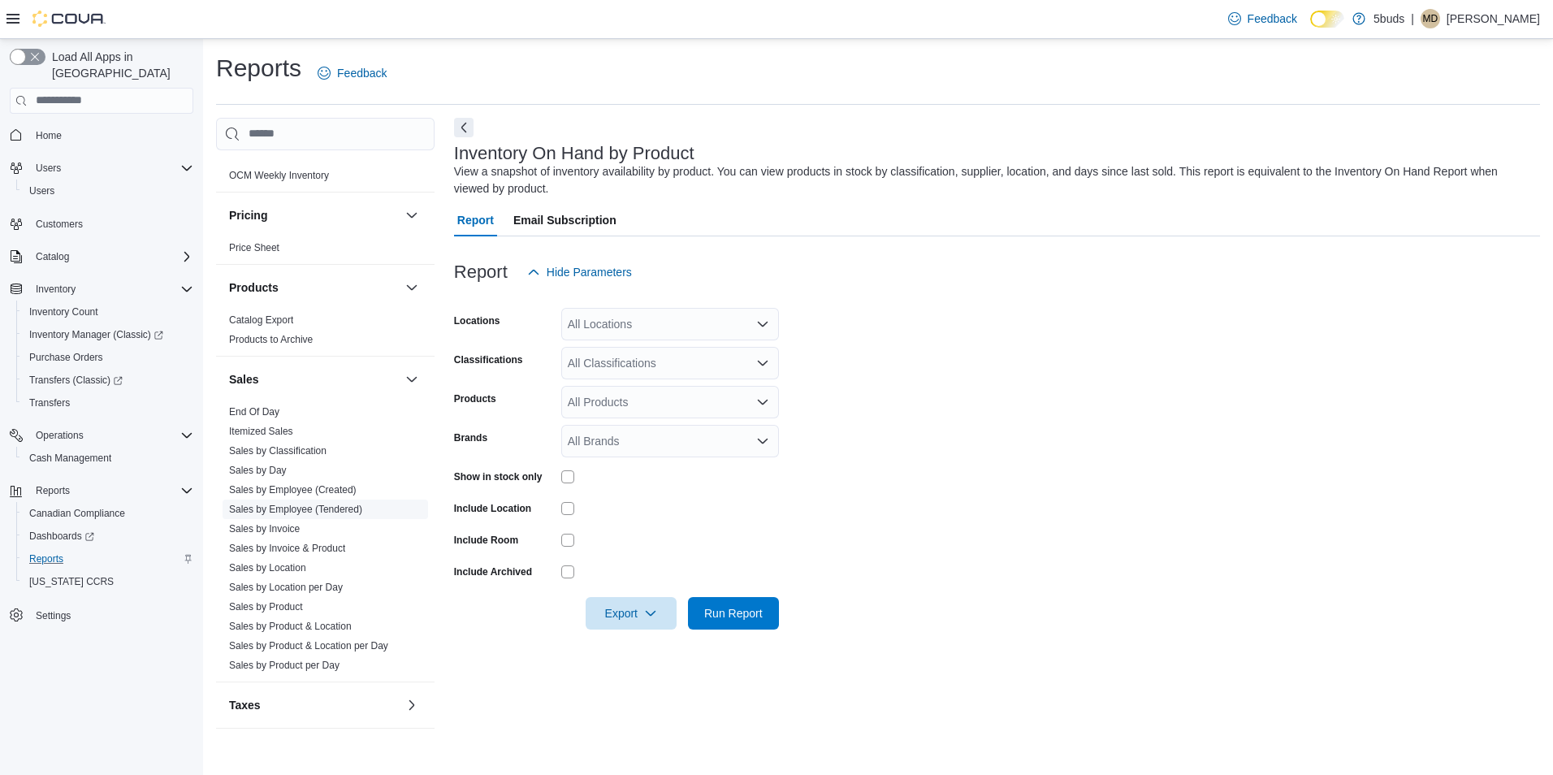
click at [322, 504] on link "Sales by Employee (Tendered)" at bounding box center [295, 509] width 133 height 11
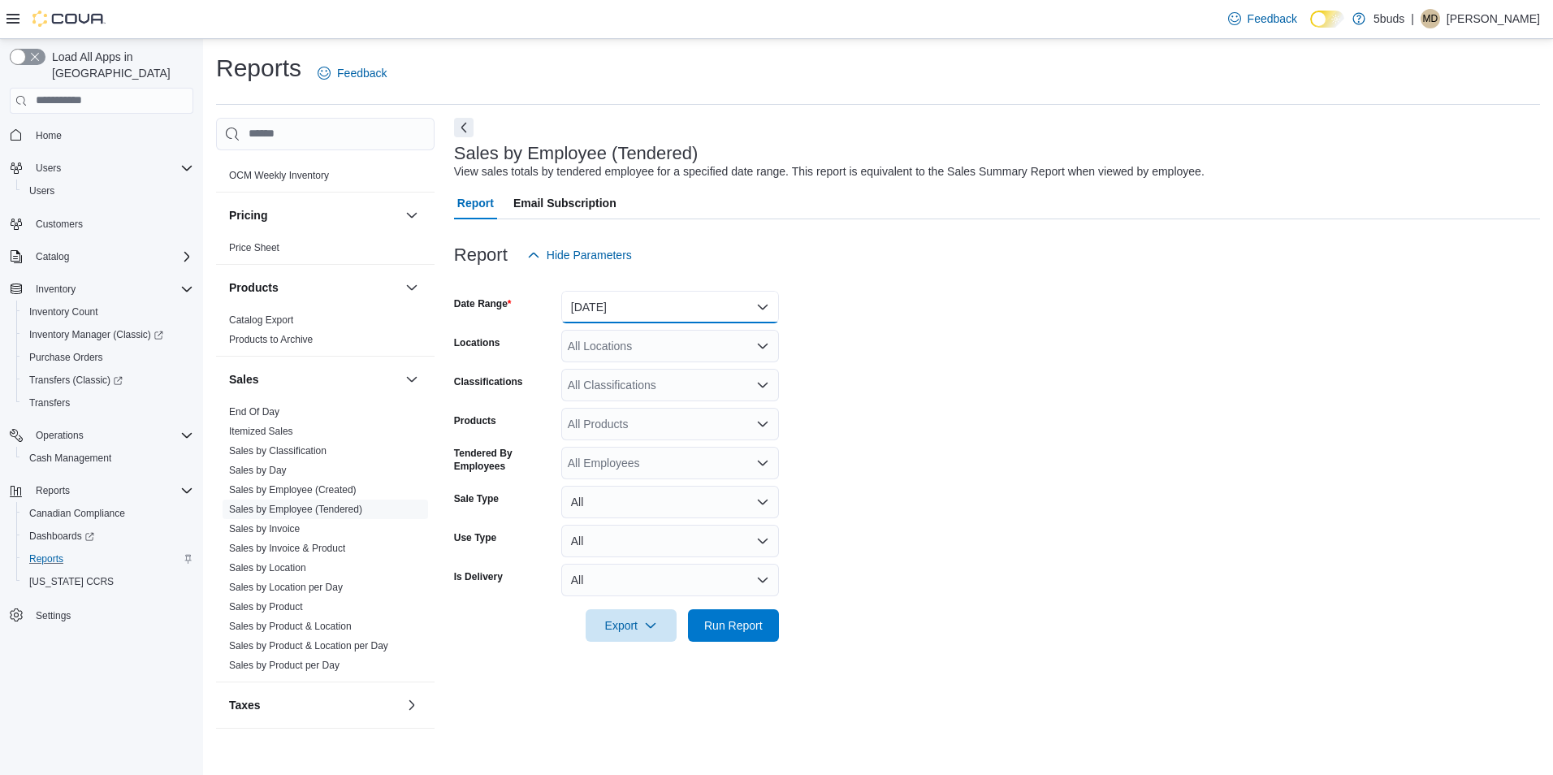
click at [749, 308] on button "Yesterday" at bounding box center [670, 307] width 218 height 32
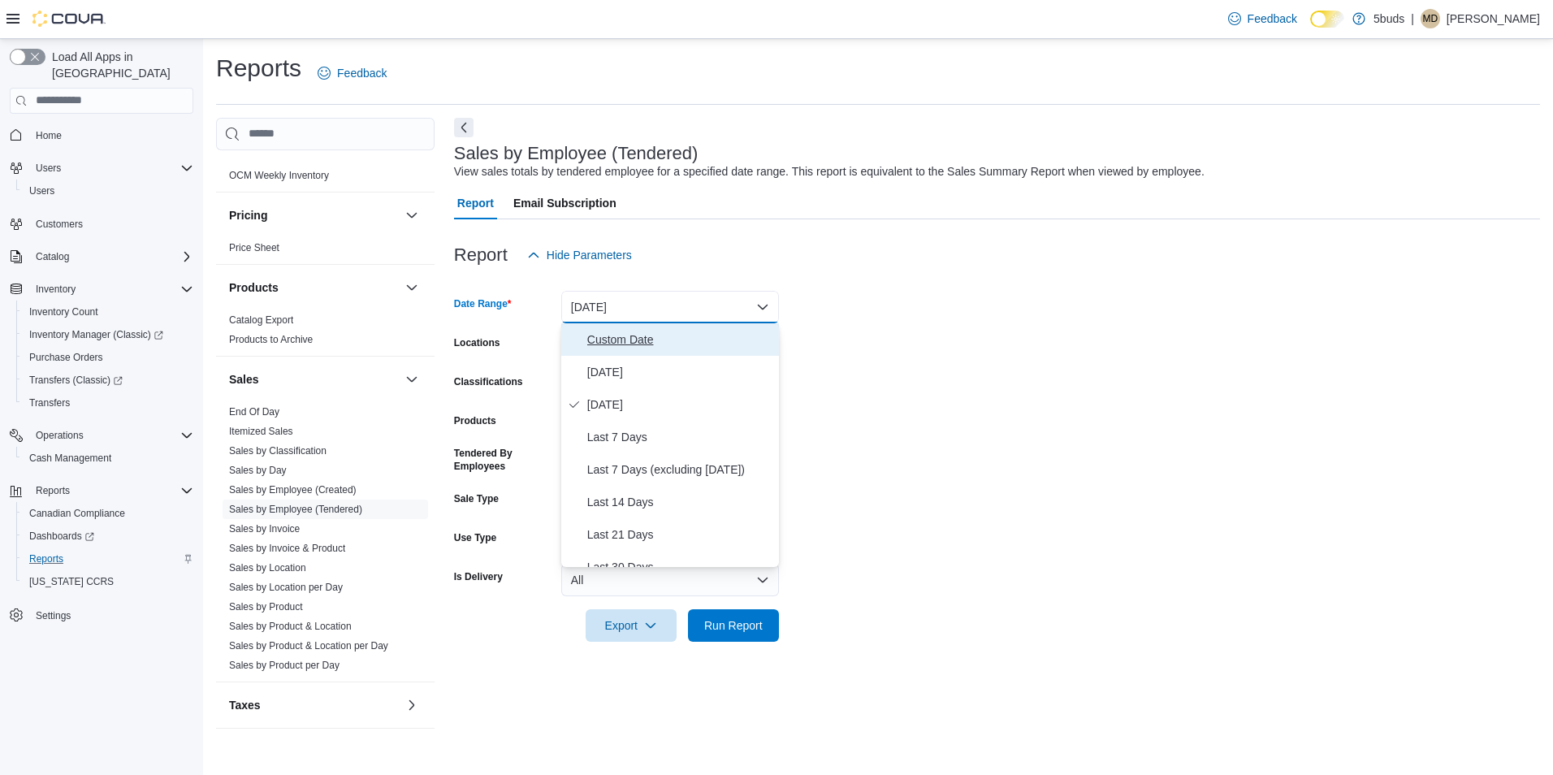
click at [671, 331] on span "Custom Date" at bounding box center [679, 339] width 185 height 19
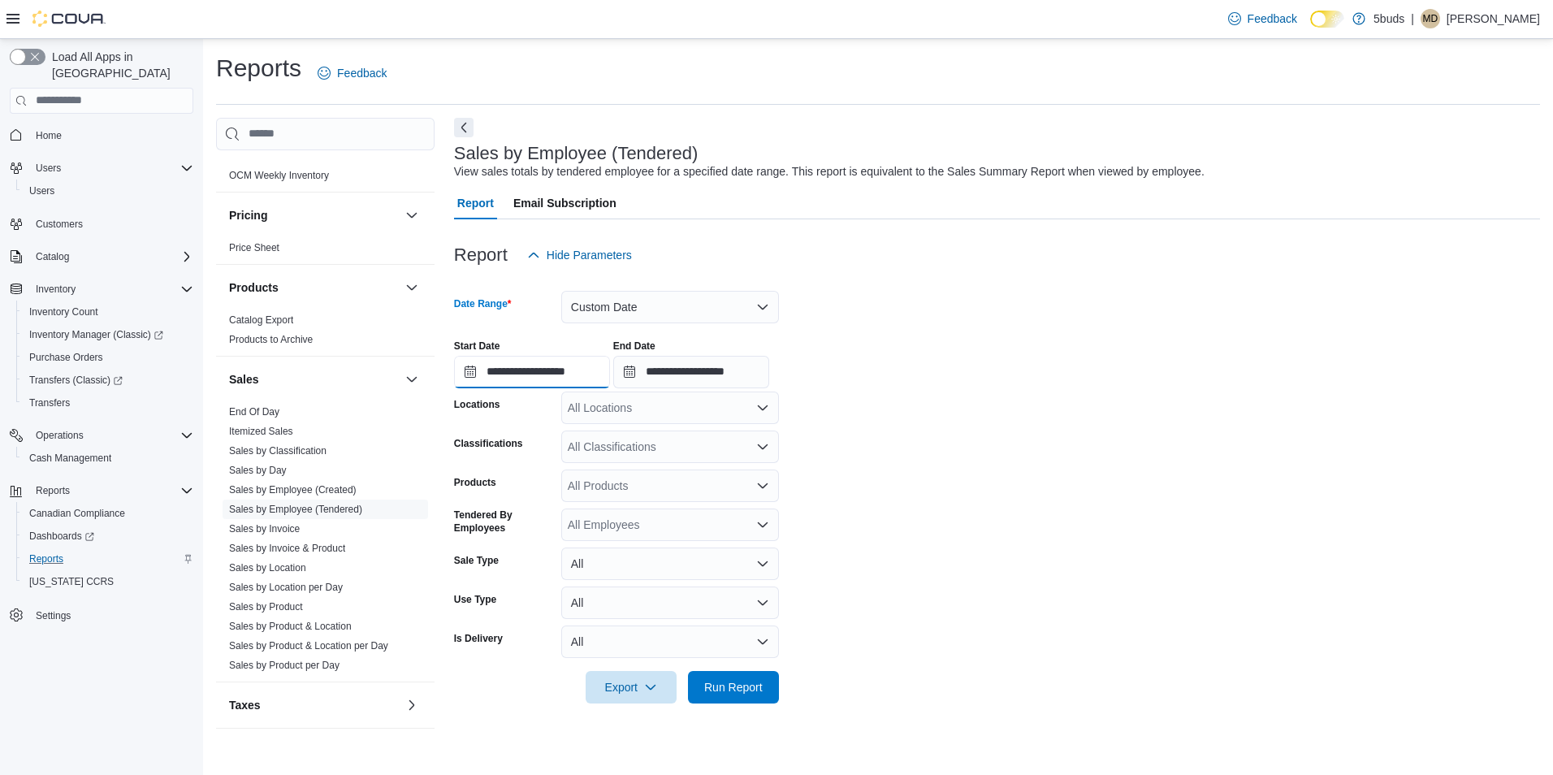
click at [560, 368] on input "**********" at bounding box center [532, 372] width 156 height 32
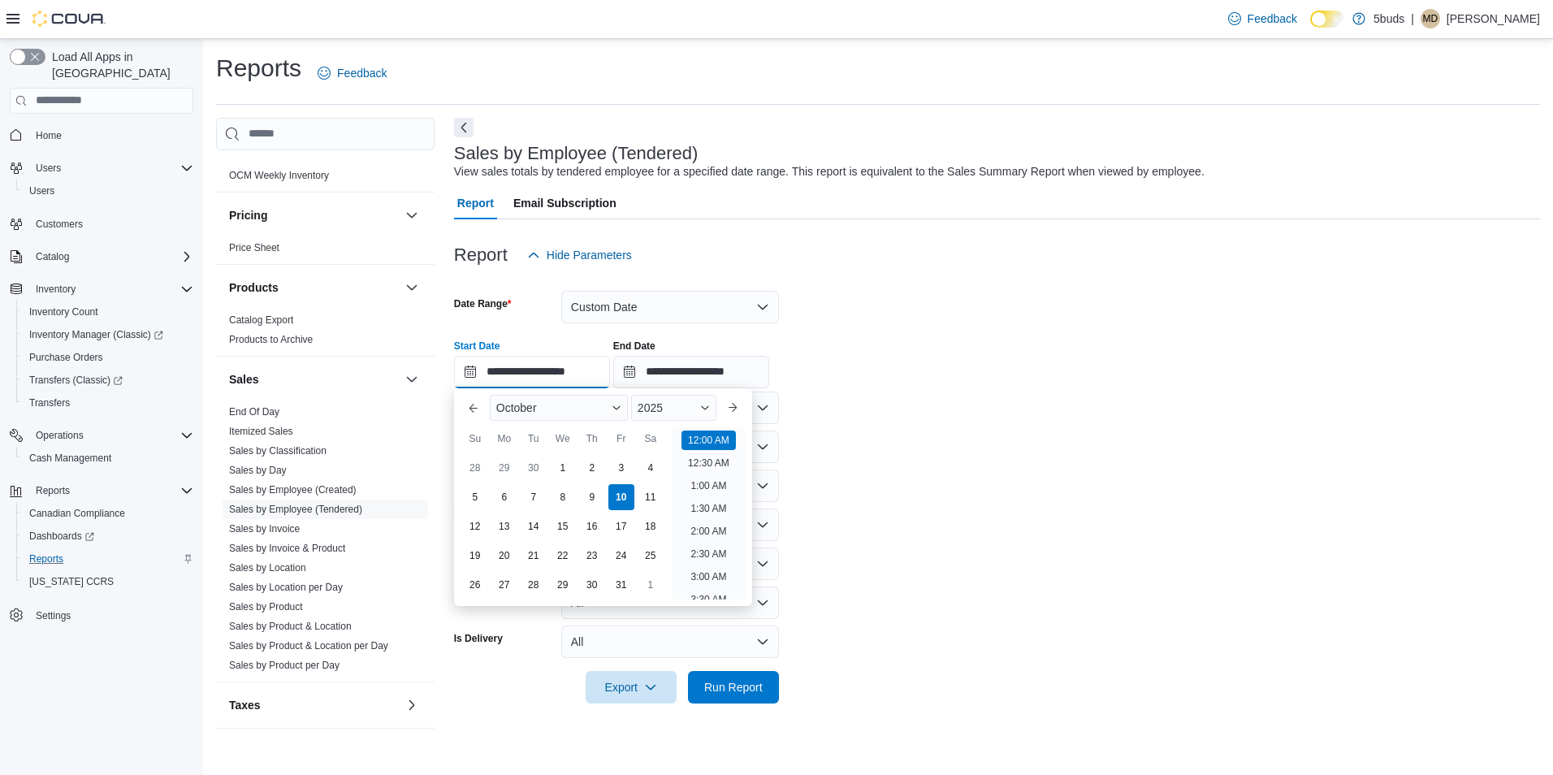
scroll to position [50, 0]
click at [564, 467] on div "1" at bounding box center [562, 467] width 28 height 28
type input "**********"
click at [965, 443] on form "**********" at bounding box center [997, 487] width 1086 height 432
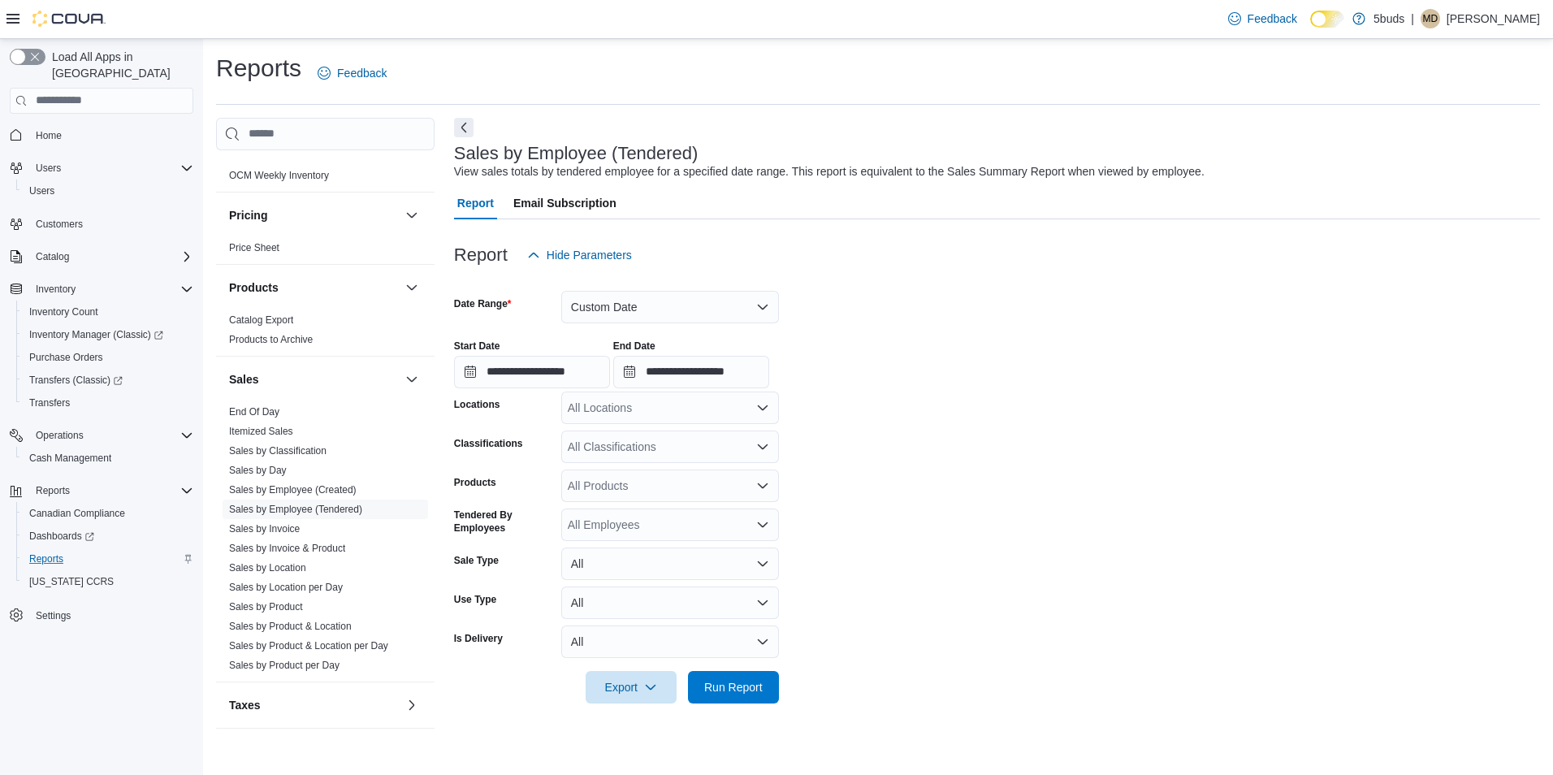
click at [754, 406] on div "All Locations" at bounding box center [670, 407] width 218 height 32
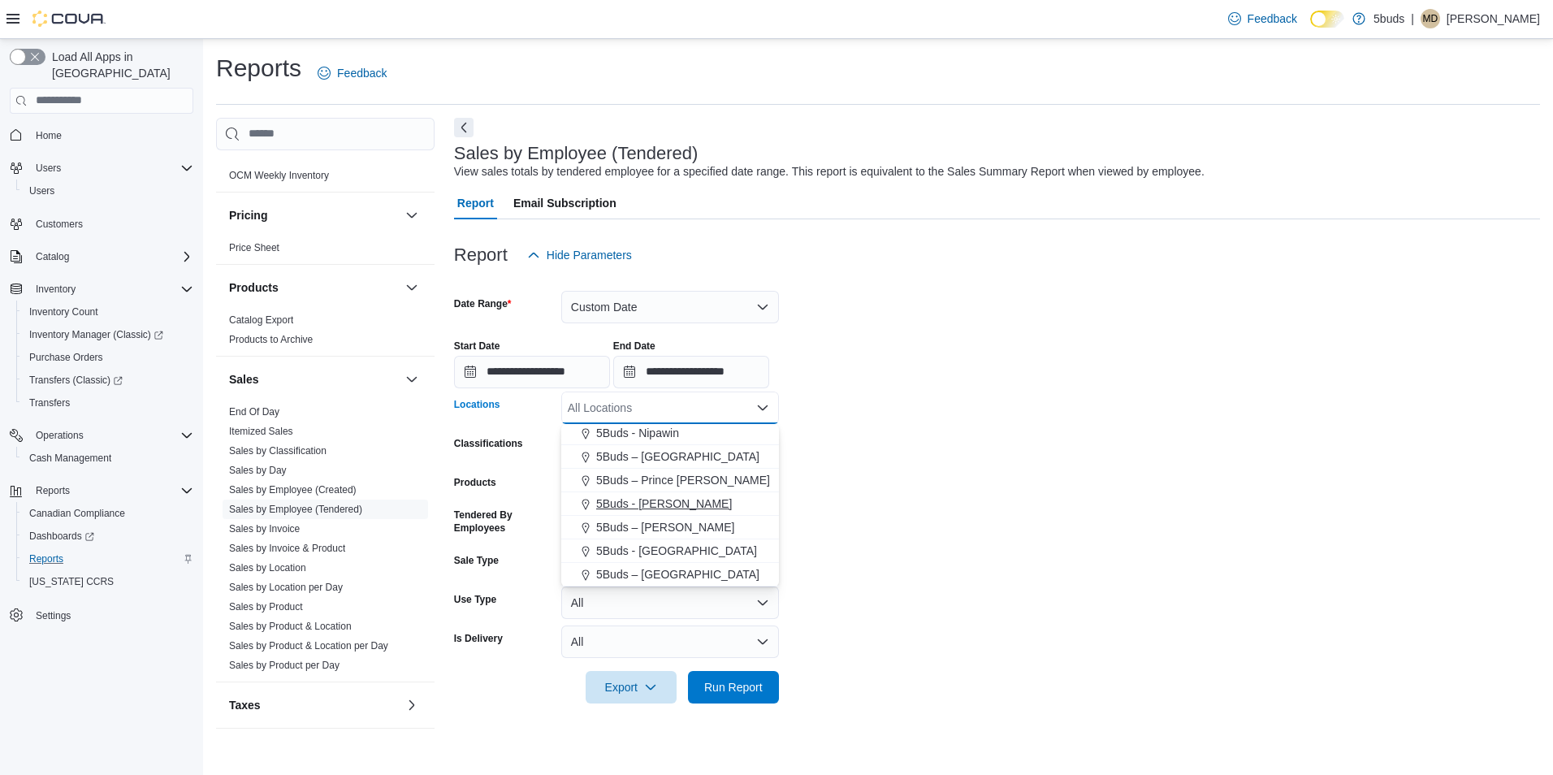
click at [672, 507] on span "5Buds - [PERSON_NAME]" at bounding box center [664, 503] width 136 height 16
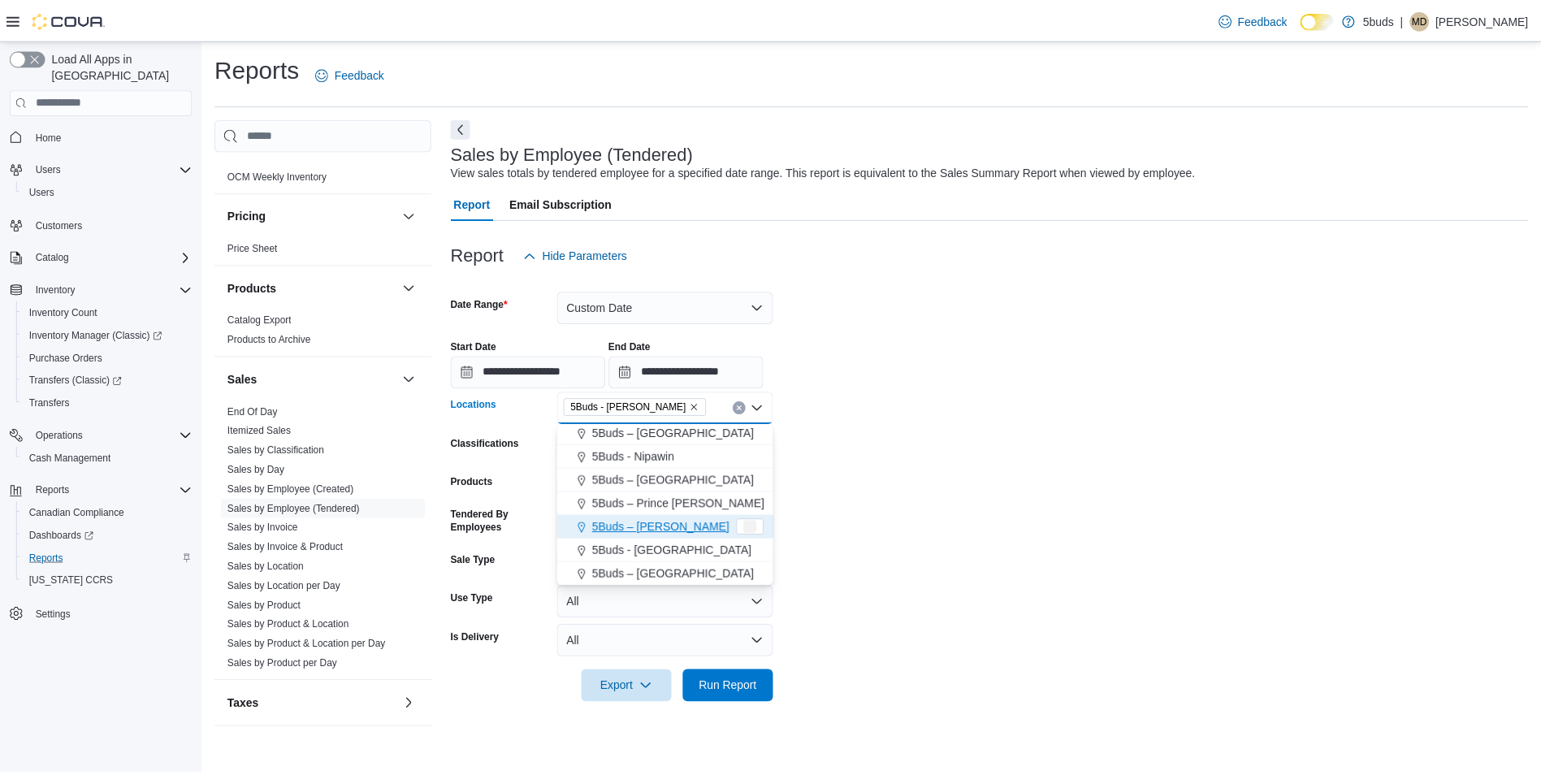
scroll to position [97, 0]
click at [929, 463] on form "**********" at bounding box center [997, 487] width 1086 height 432
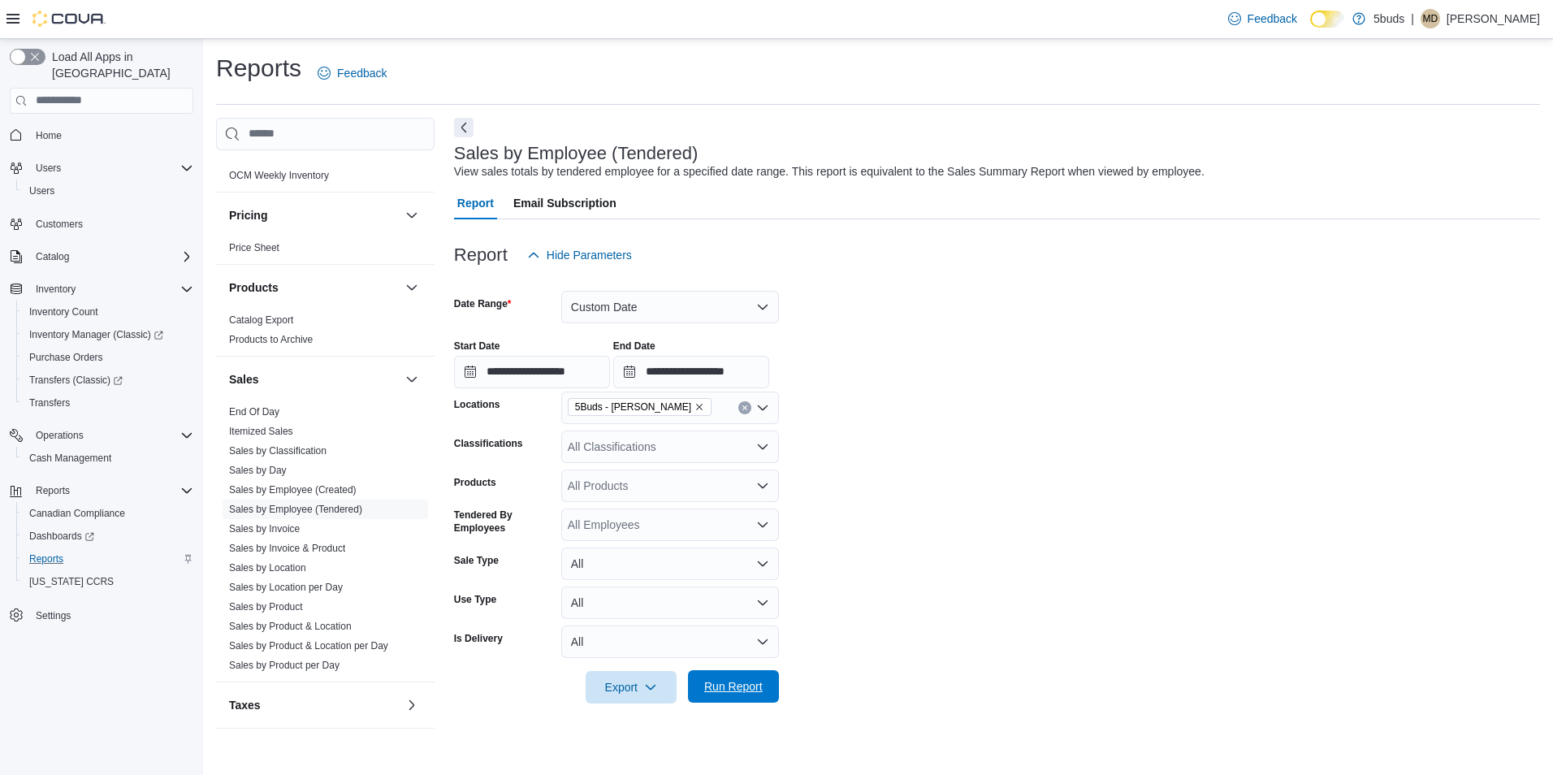
click at [725, 690] on span "Run Report" at bounding box center [733, 686] width 58 height 16
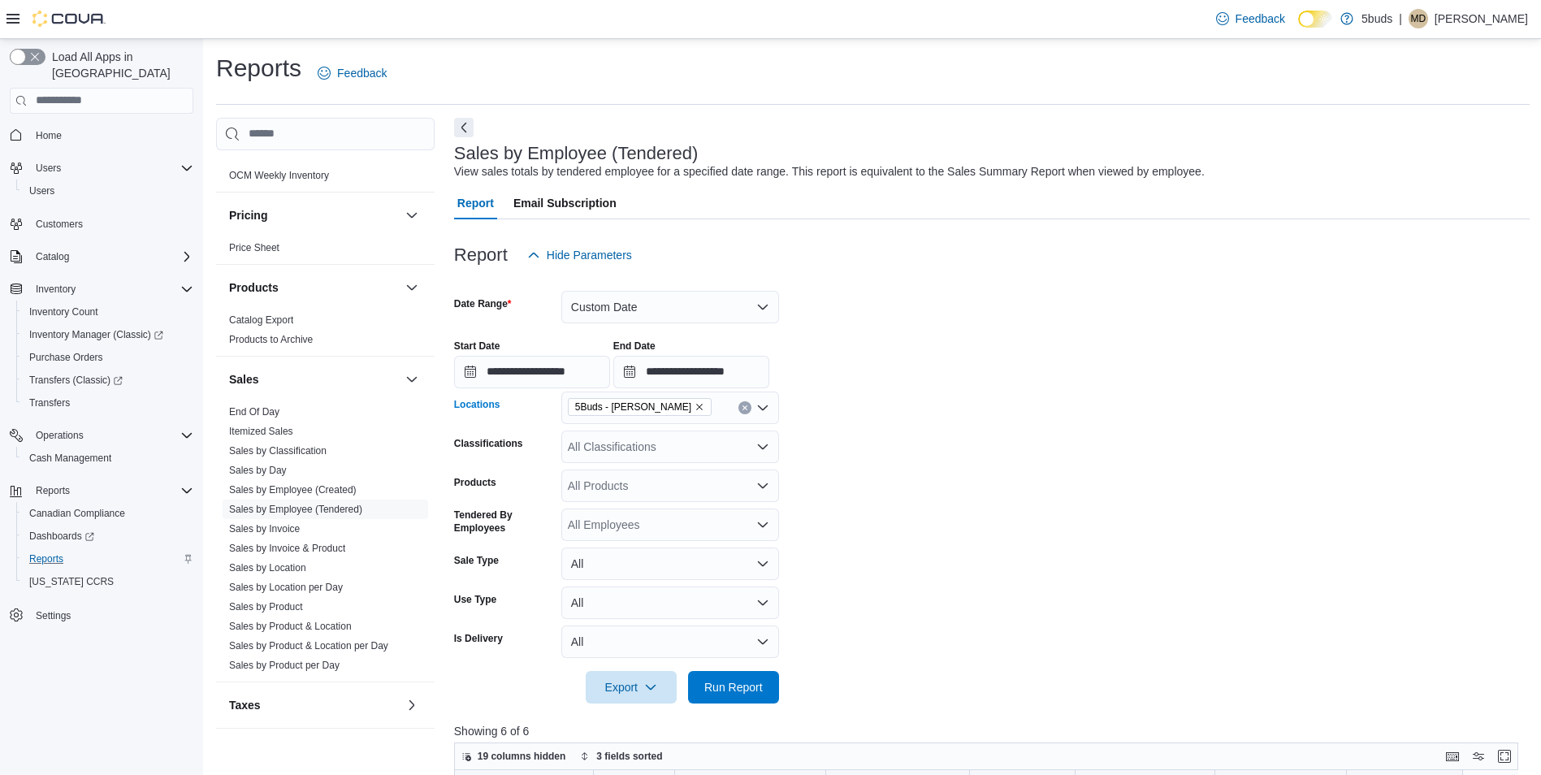
click at [694, 408] on icon "Remove 5Buds - Regina from selection in this group" at bounding box center [699, 407] width 10 height 10
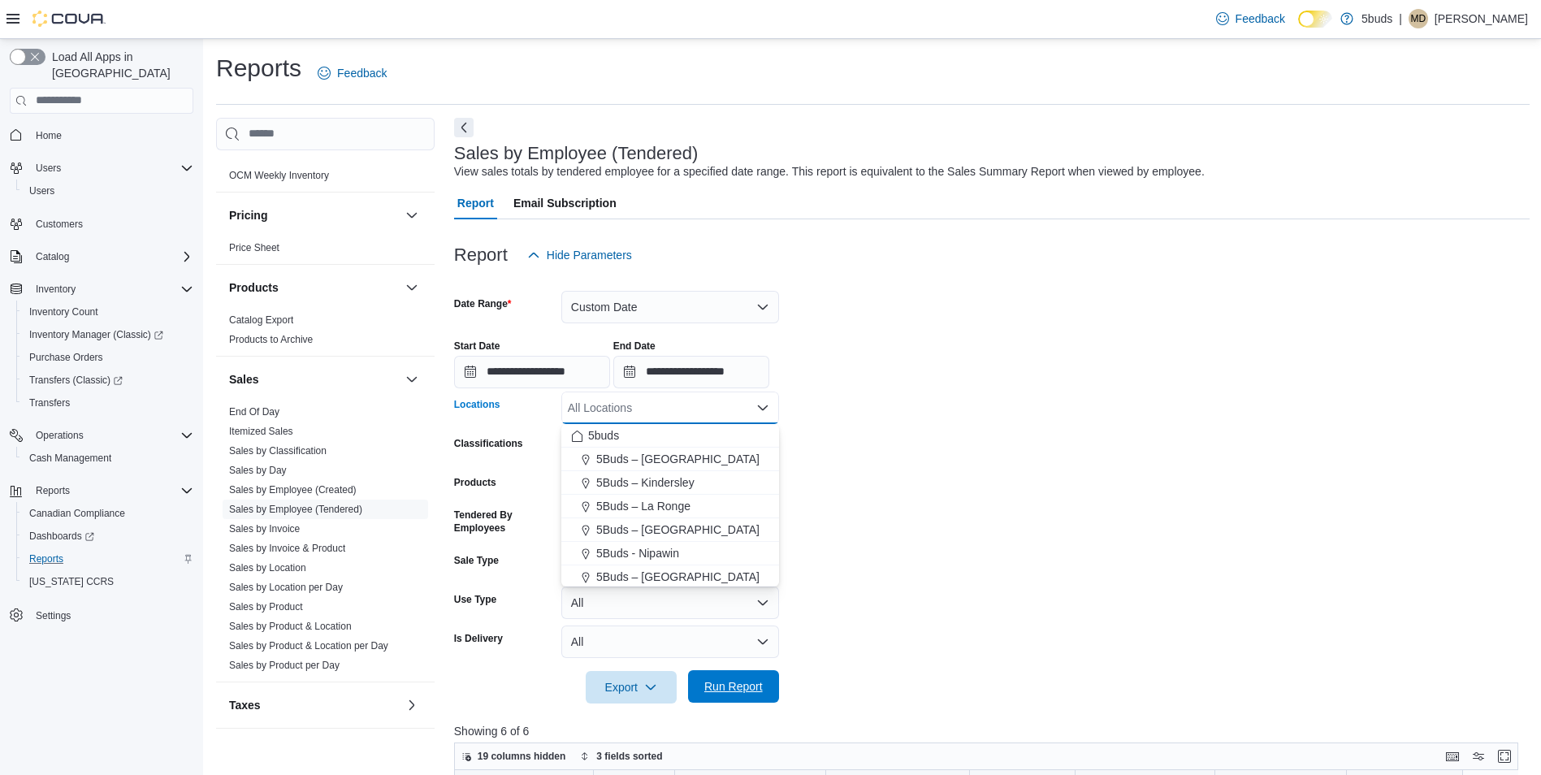
click at [750, 679] on span "Run Report" at bounding box center [733, 686] width 58 height 16
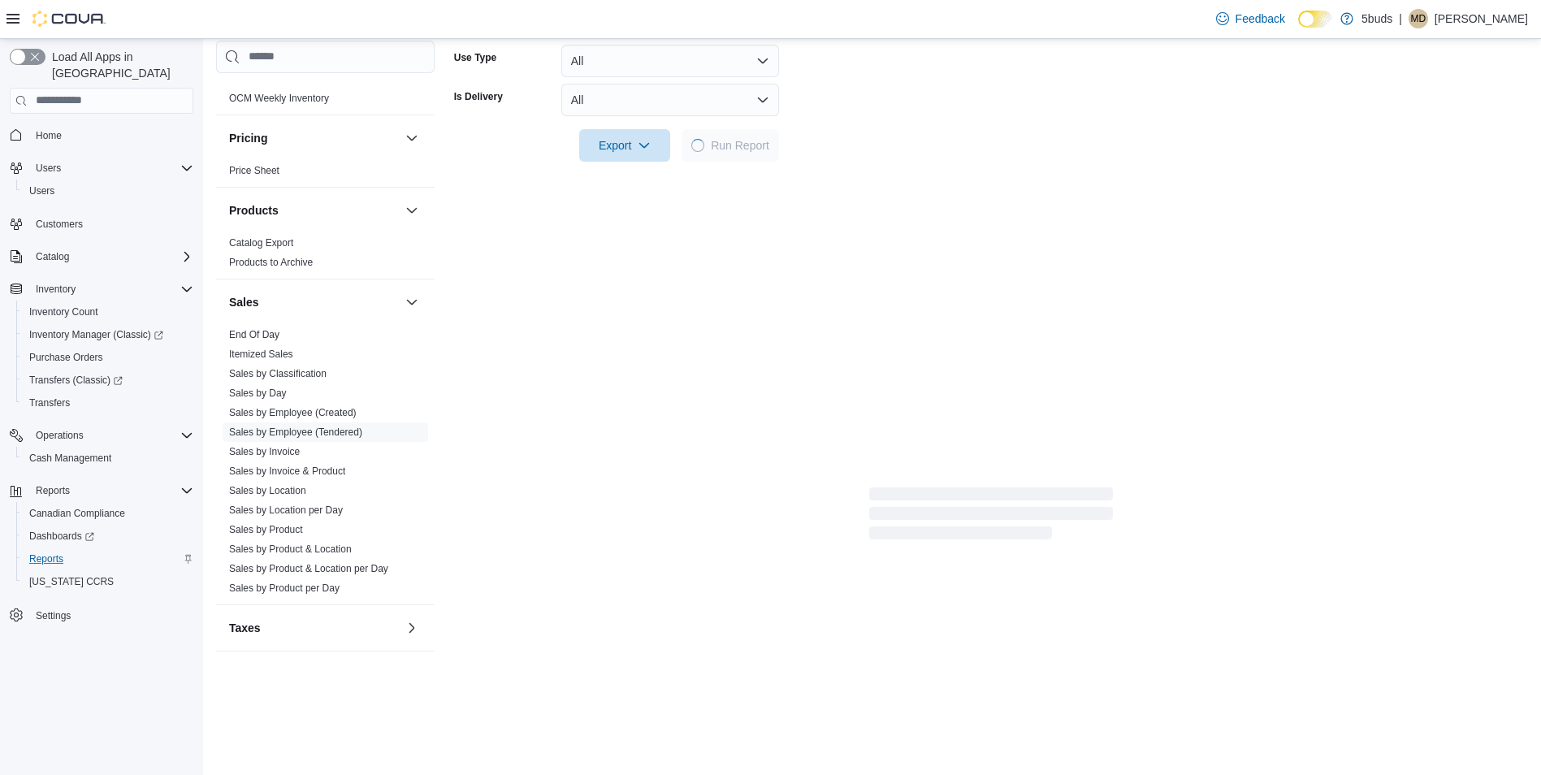
scroll to position [569, 0]
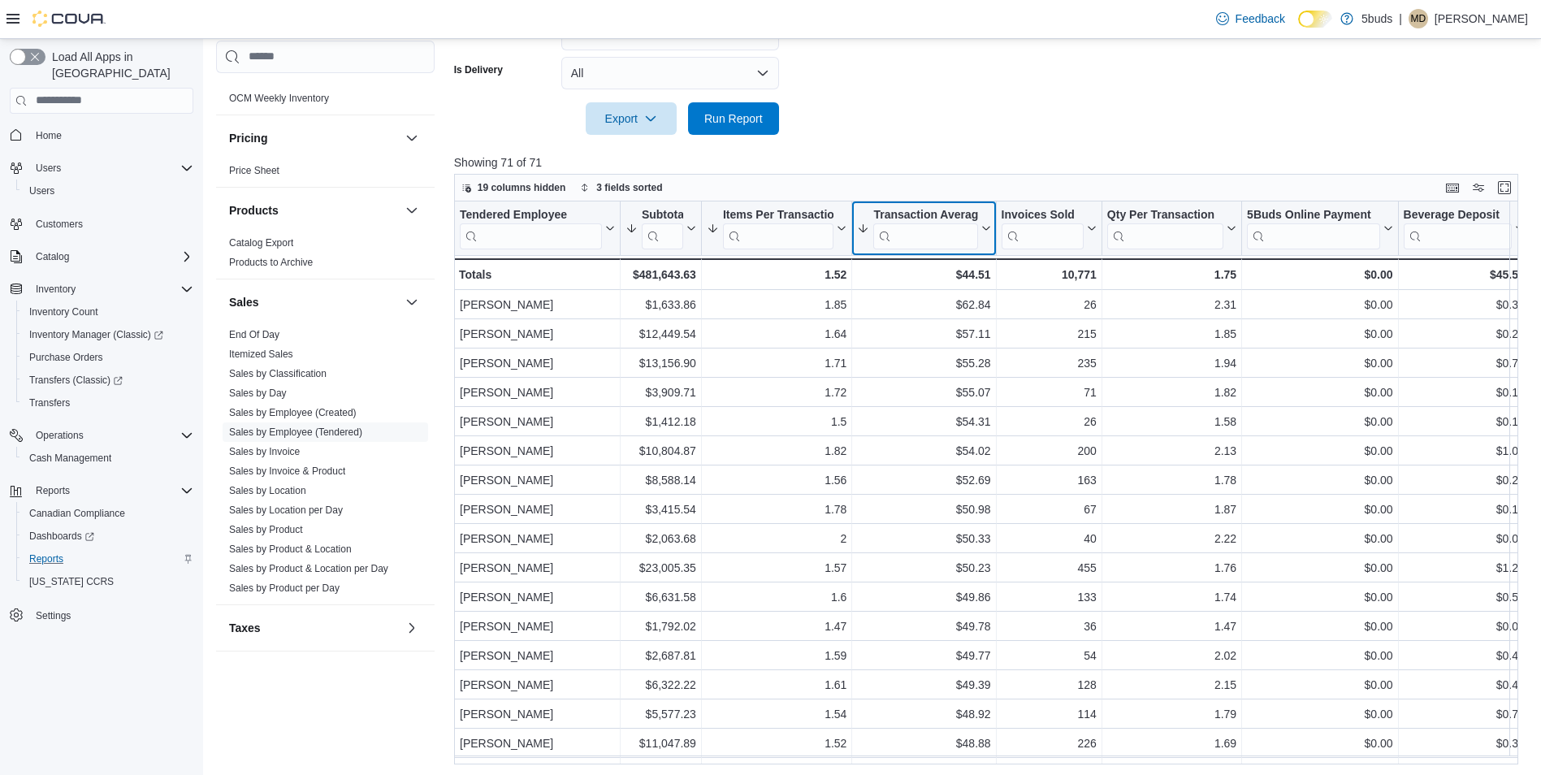
click at [981, 228] on icon at bounding box center [983, 228] width 13 height 10
click at [943, 302] on button "Sort High-Low" at bounding box center [923, 309] width 97 height 19
click at [987, 231] on icon at bounding box center [983, 228] width 13 height 10
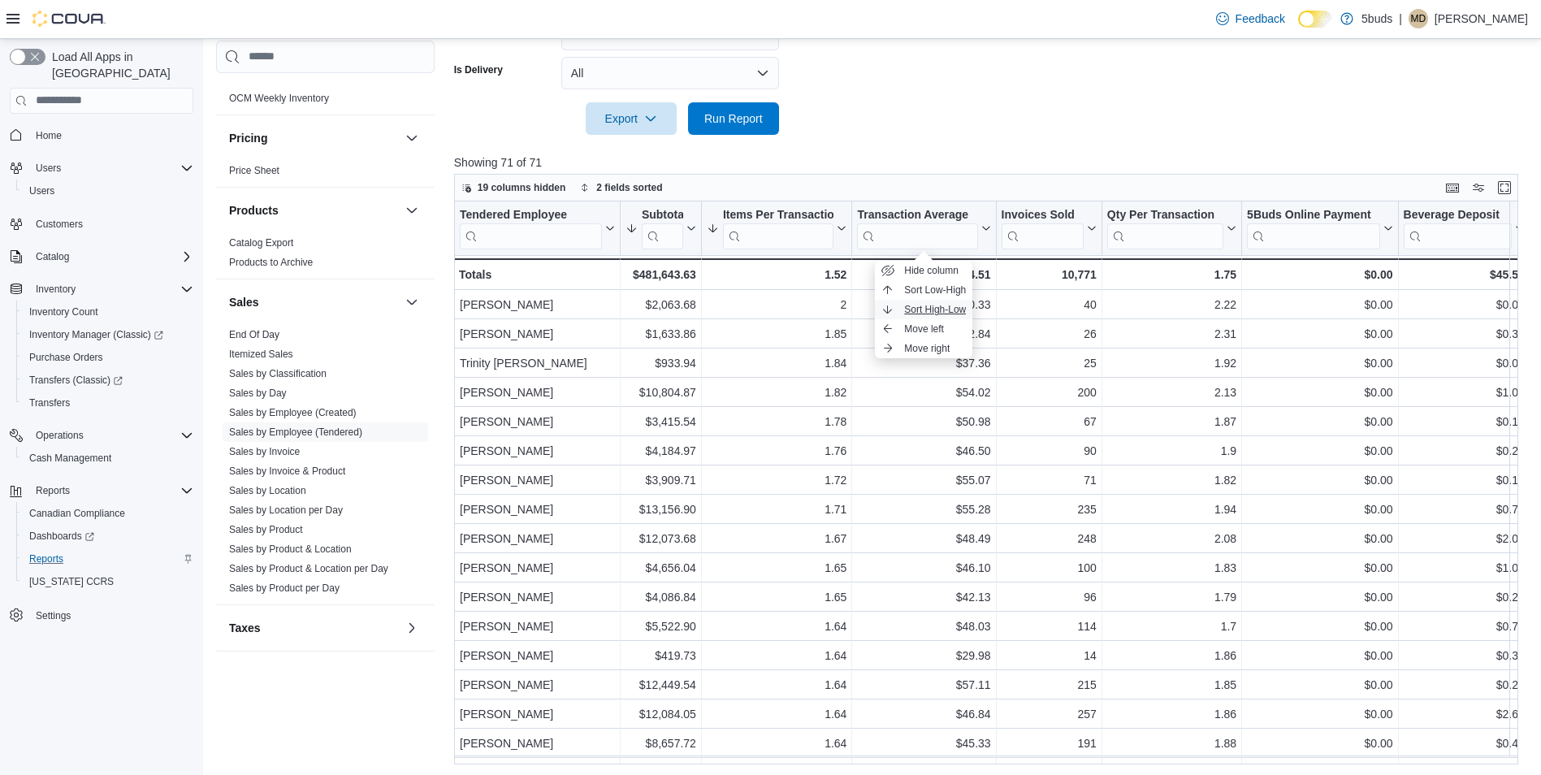
click at [938, 312] on span "Sort High-Low" at bounding box center [935, 309] width 62 height 13
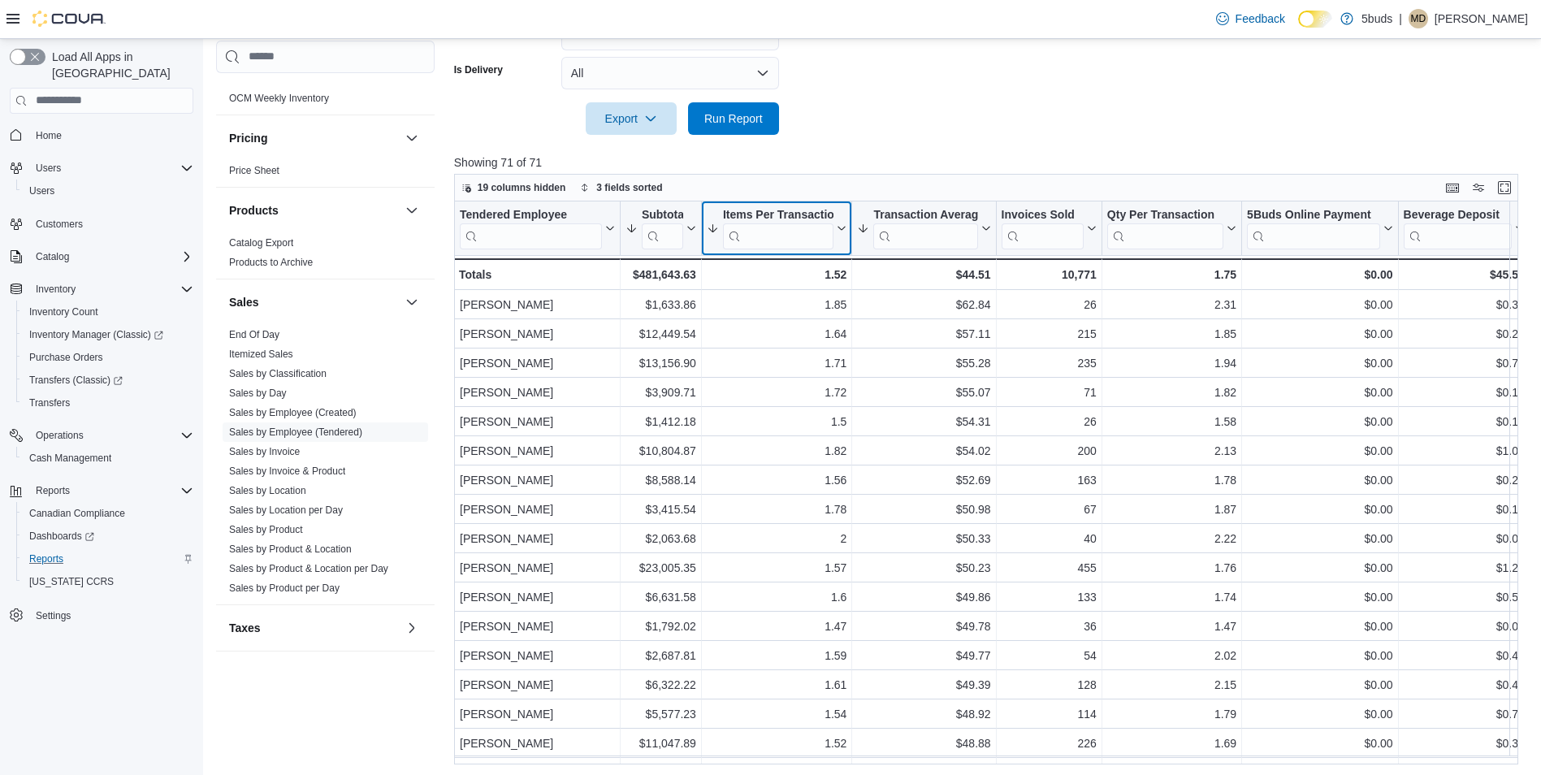
click at [840, 226] on icon at bounding box center [839, 228] width 13 height 10
click at [792, 301] on button "Sort High-Low" at bounding box center [776, 309] width 97 height 19
click at [844, 227] on icon at bounding box center [839, 228] width 13 height 10
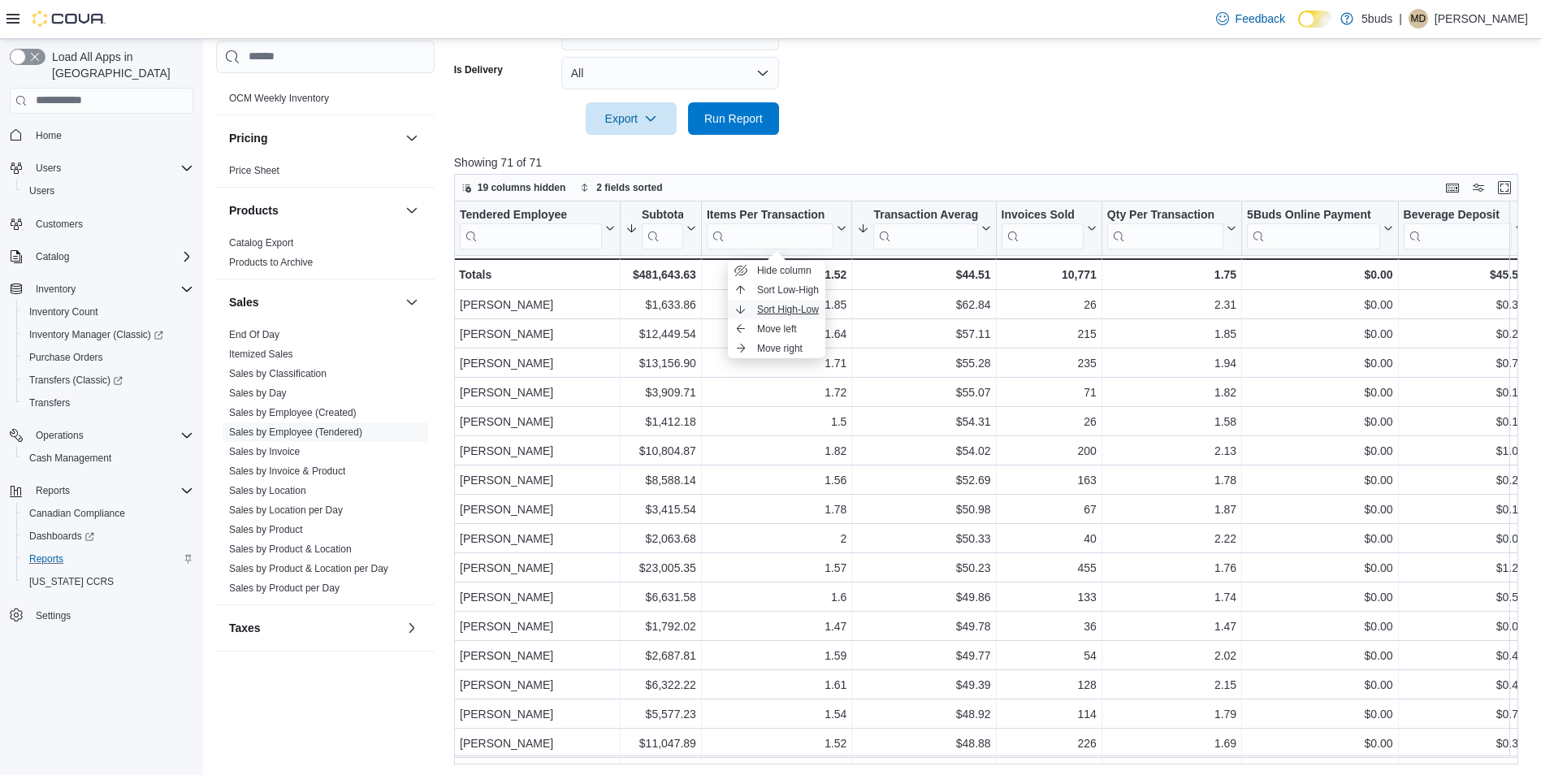
click at [798, 304] on span "Sort High-Low" at bounding box center [788, 309] width 62 height 13
click at [1004, 145] on div at bounding box center [991, 144] width 1075 height 19
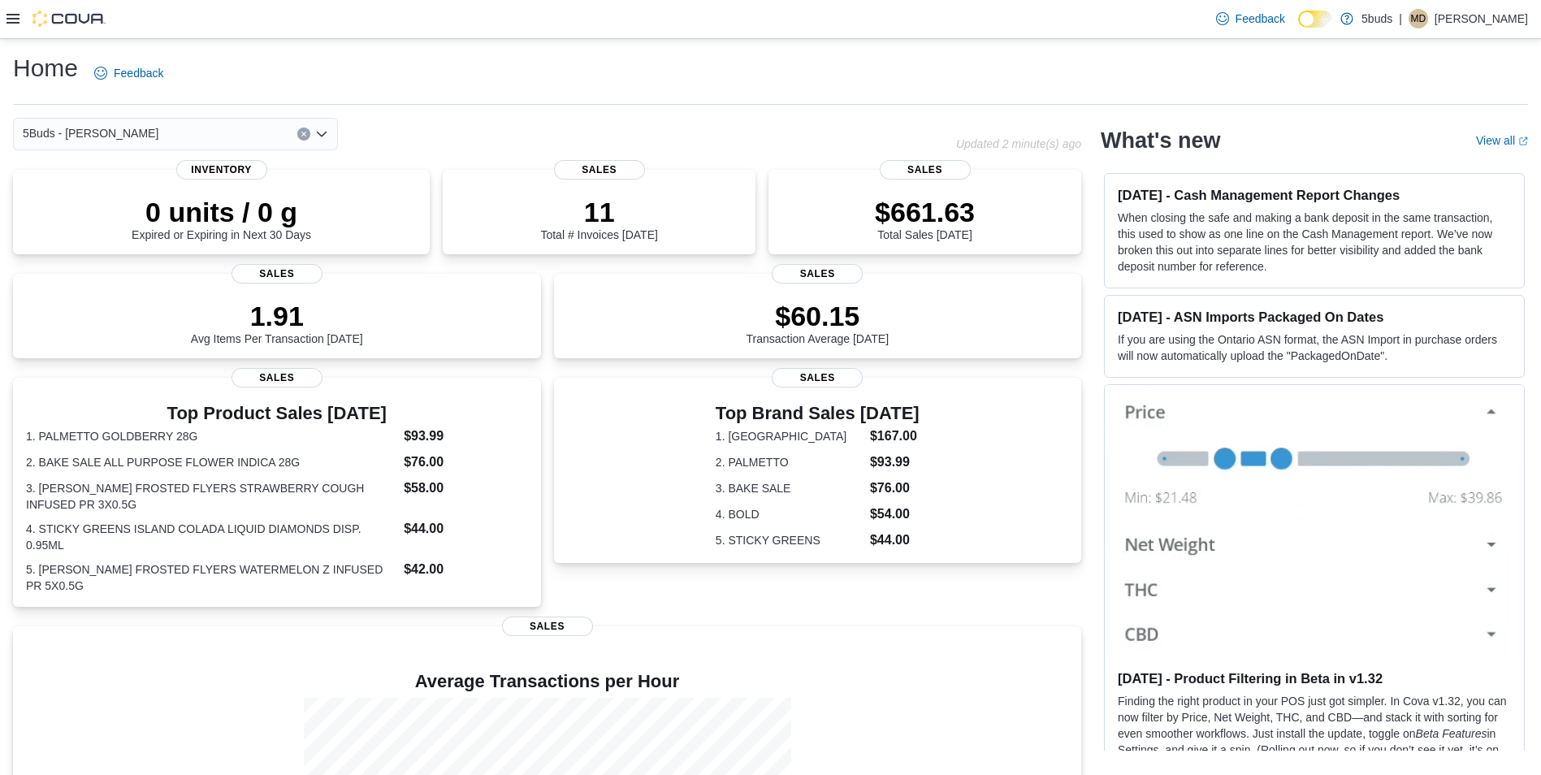
click at [15, 17] on icon at bounding box center [12, 18] width 13 height 13
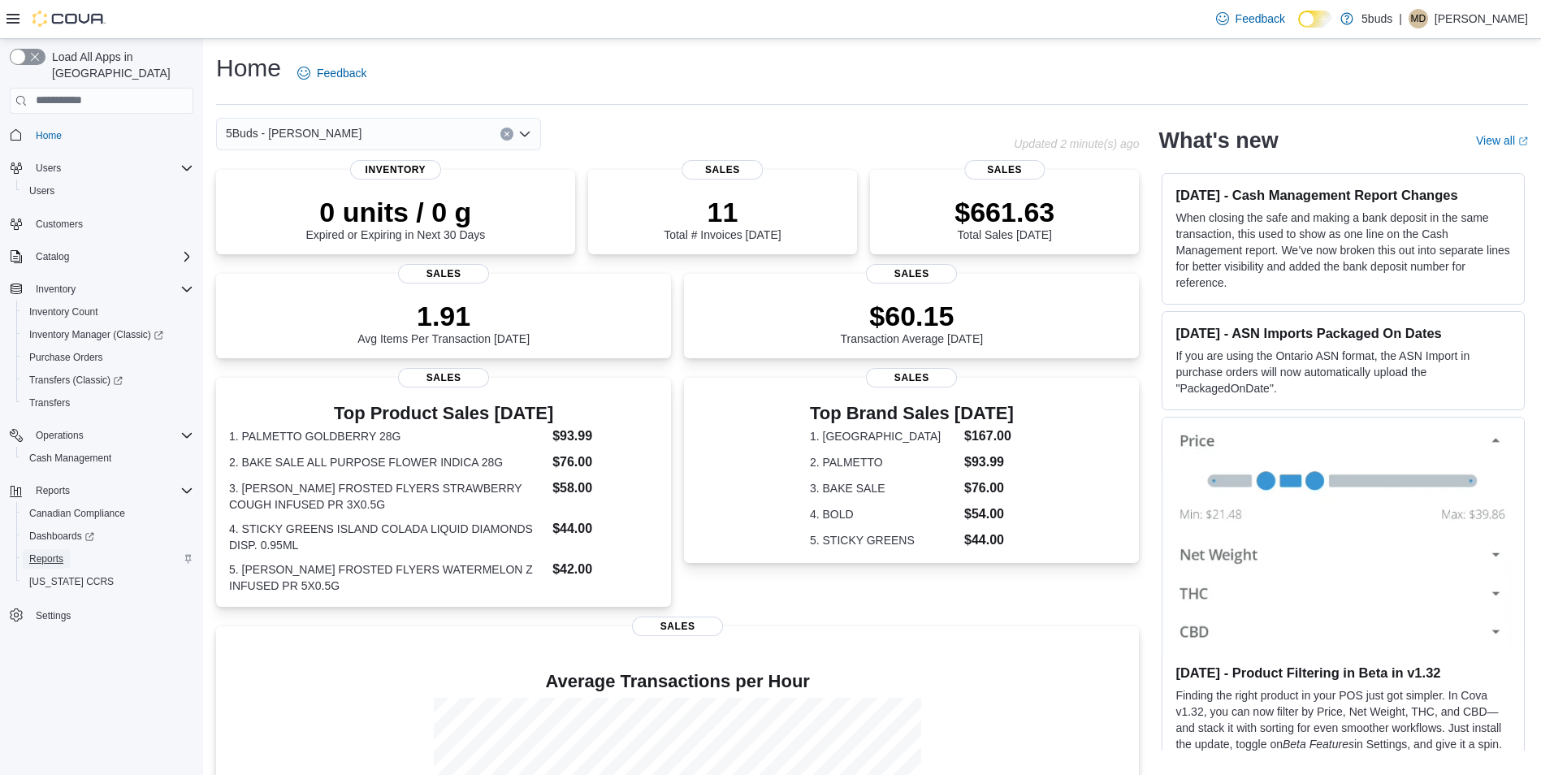
click at [53, 552] on span "Reports" at bounding box center [46, 558] width 34 height 13
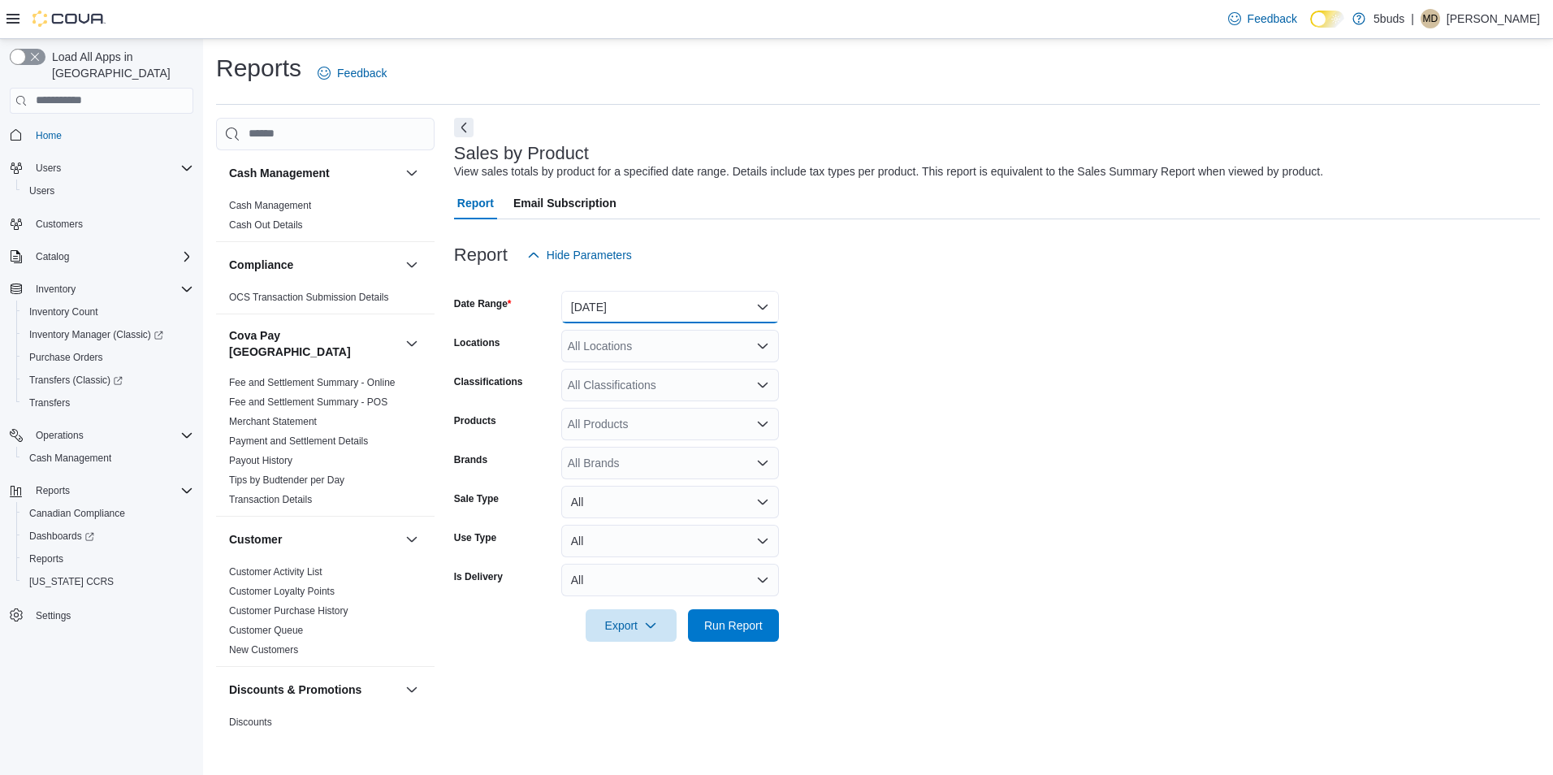
click at [677, 312] on button "[DATE]" at bounding box center [670, 307] width 218 height 32
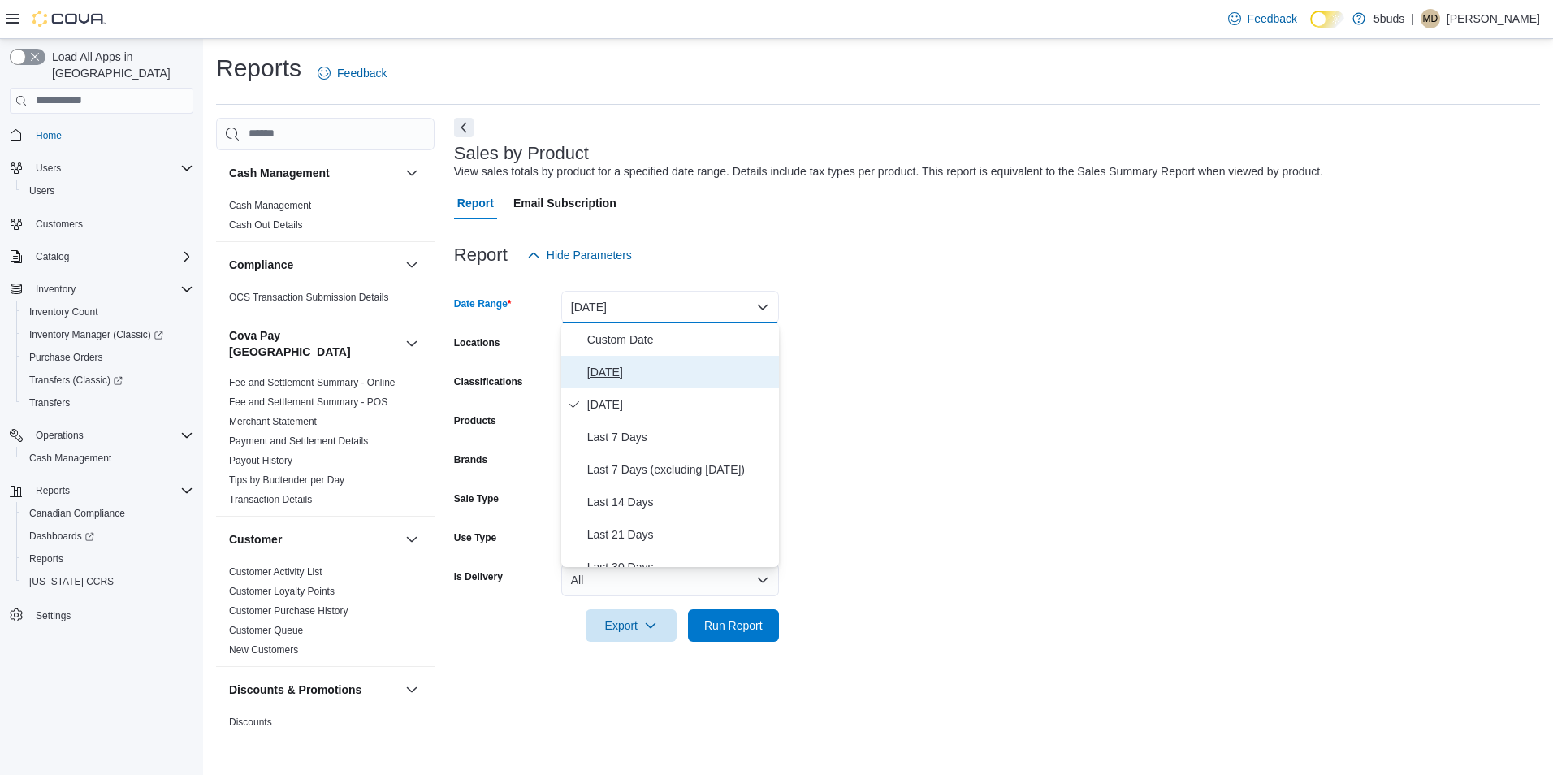
click at [613, 369] on span "[DATE]" at bounding box center [679, 371] width 185 height 19
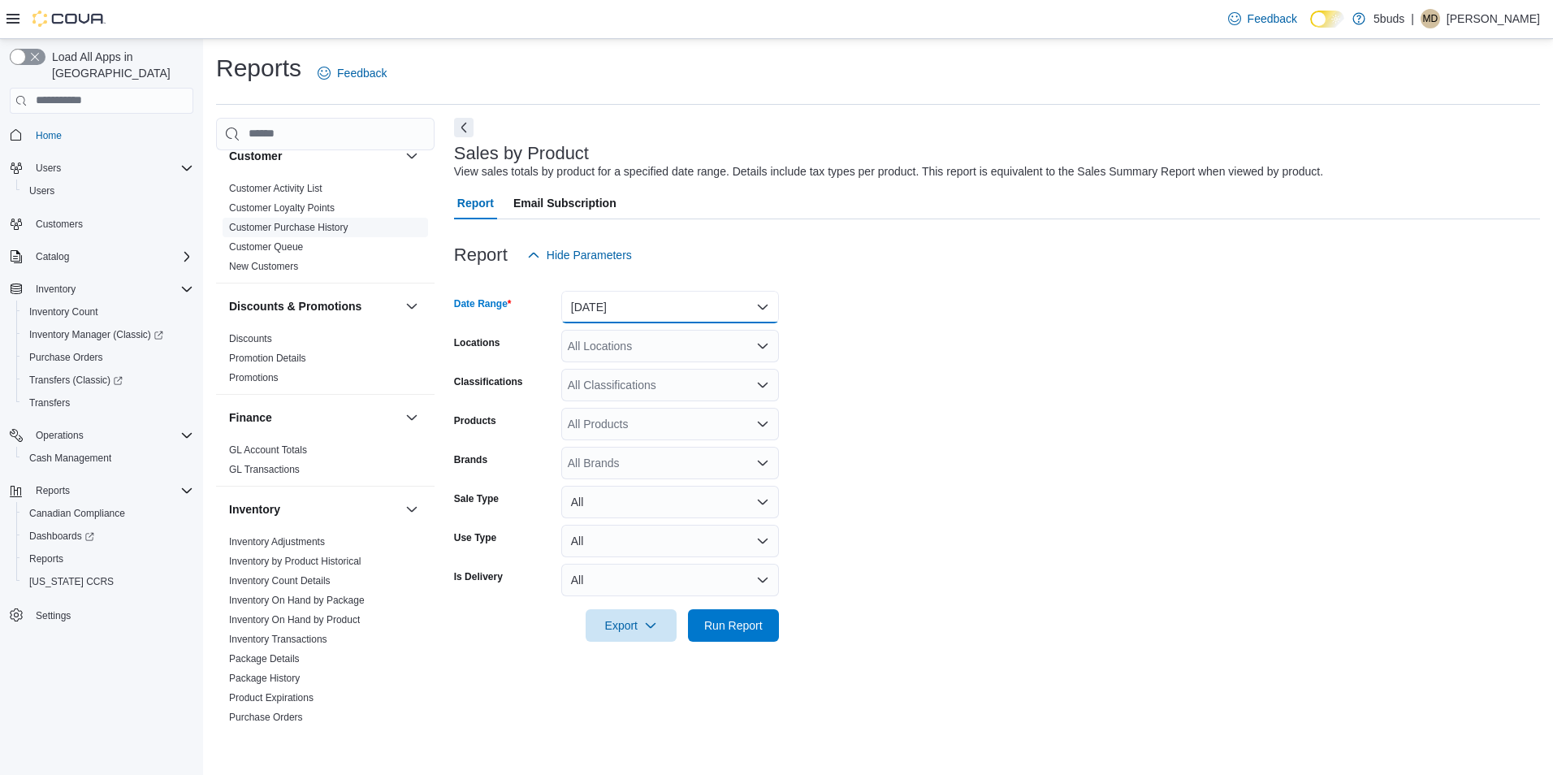
scroll to position [81, 0]
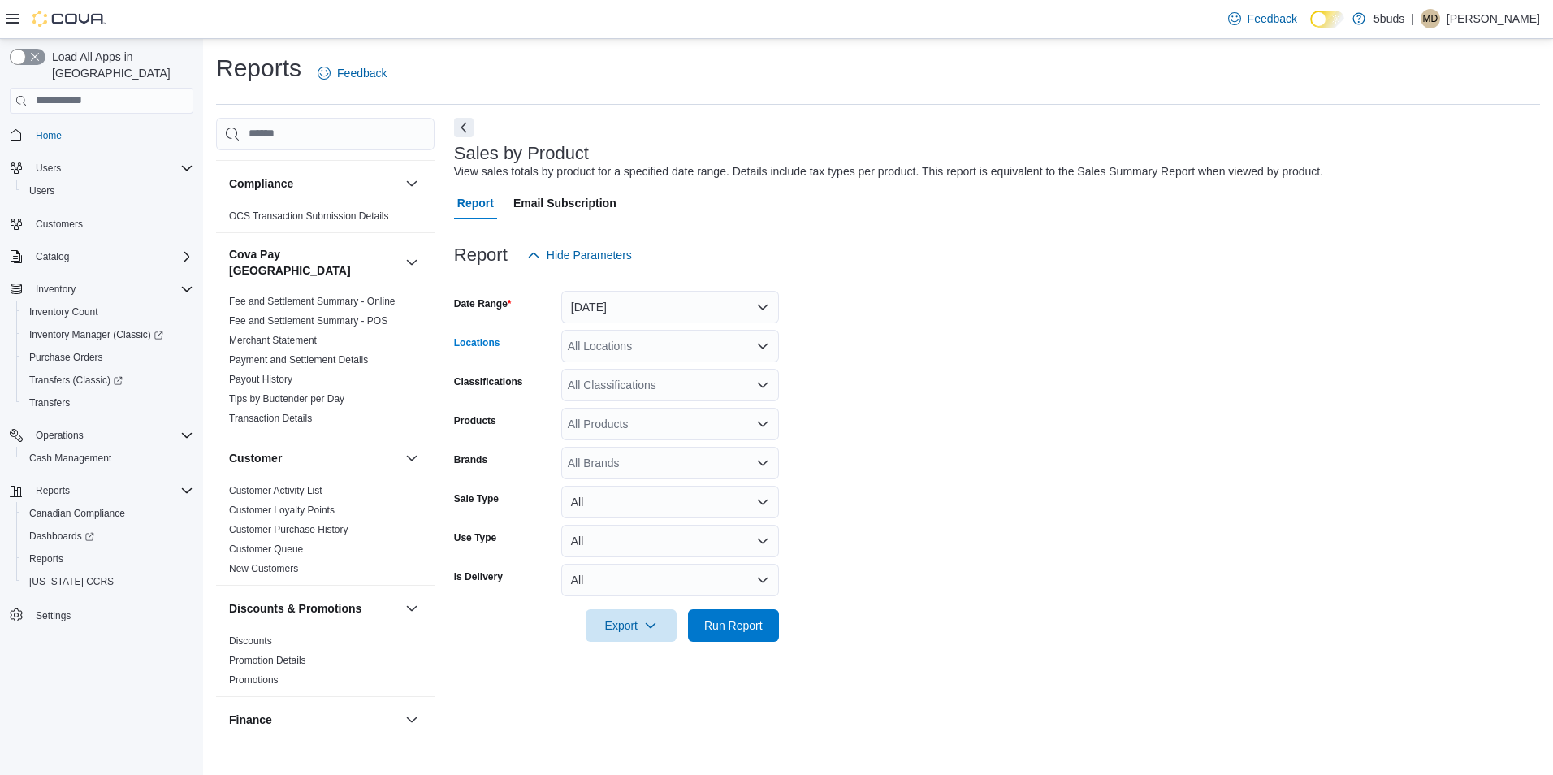
click at [604, 346] on div "All Locations" at bounding box center [670, 346] width 218 height 32
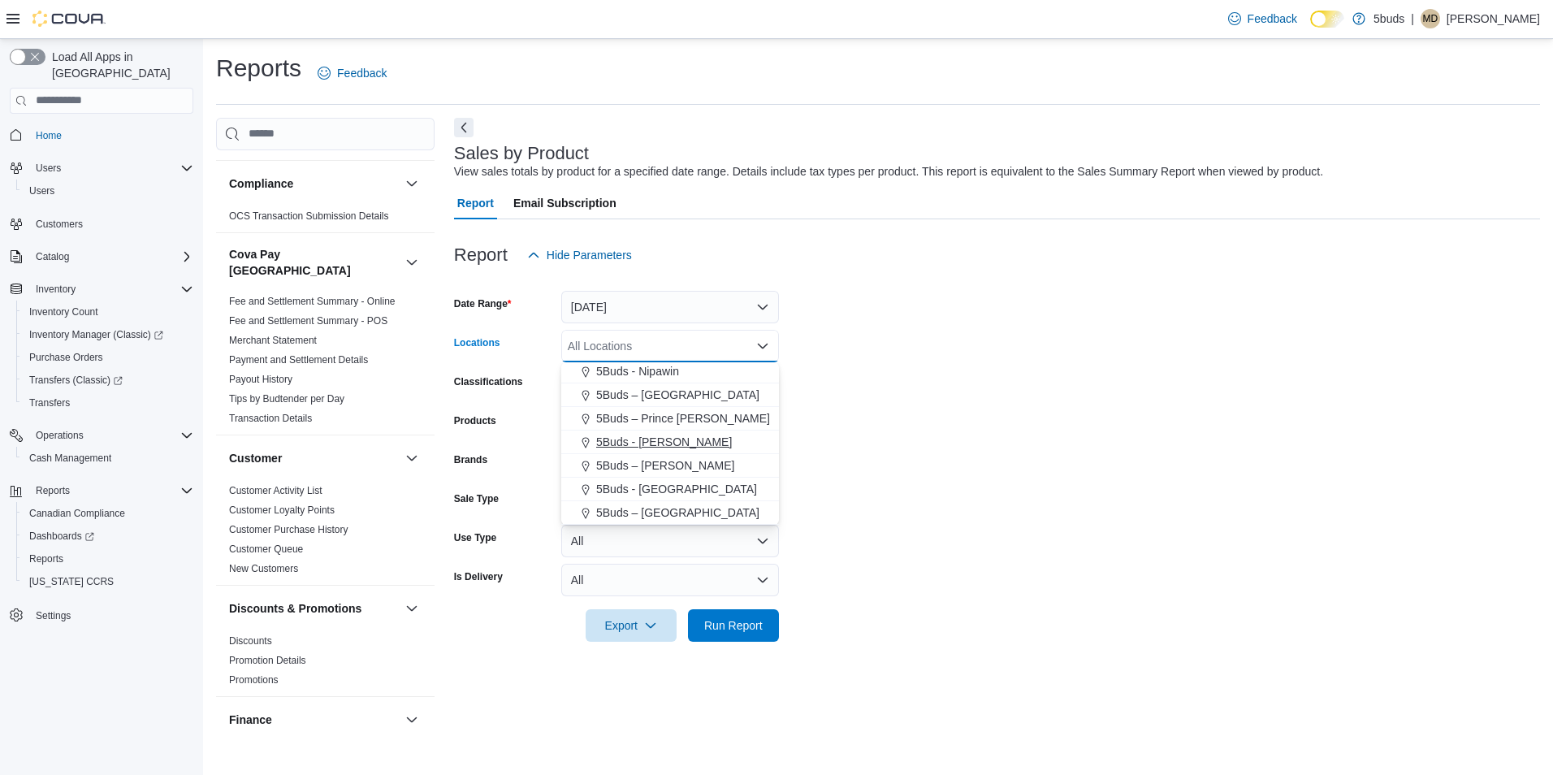
click at [645, 441] on span "5Buds - [PERSON_NAME]" at bounding box center [664, 442] width 136 height 16
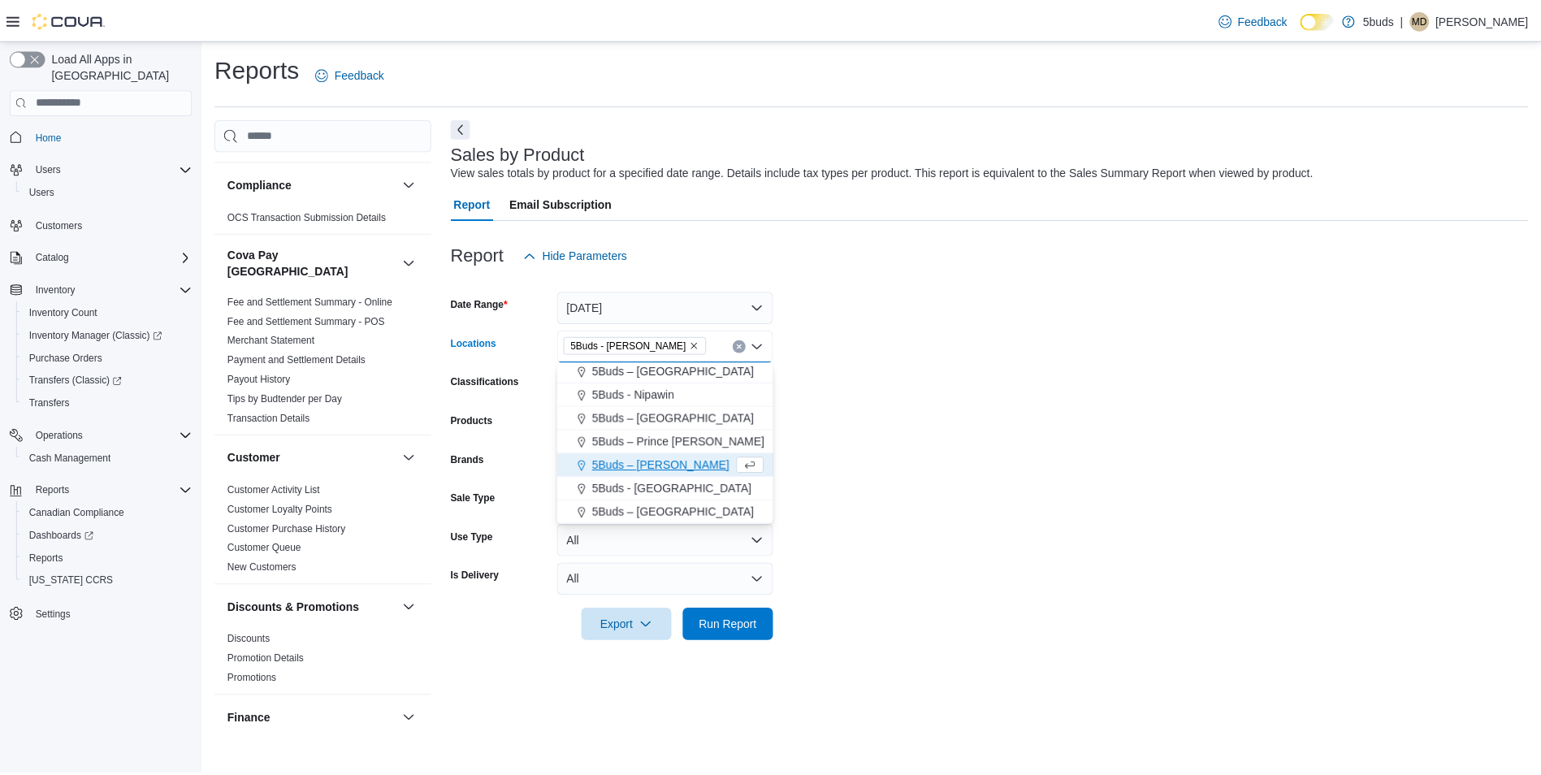
scroll to position [97, 0]
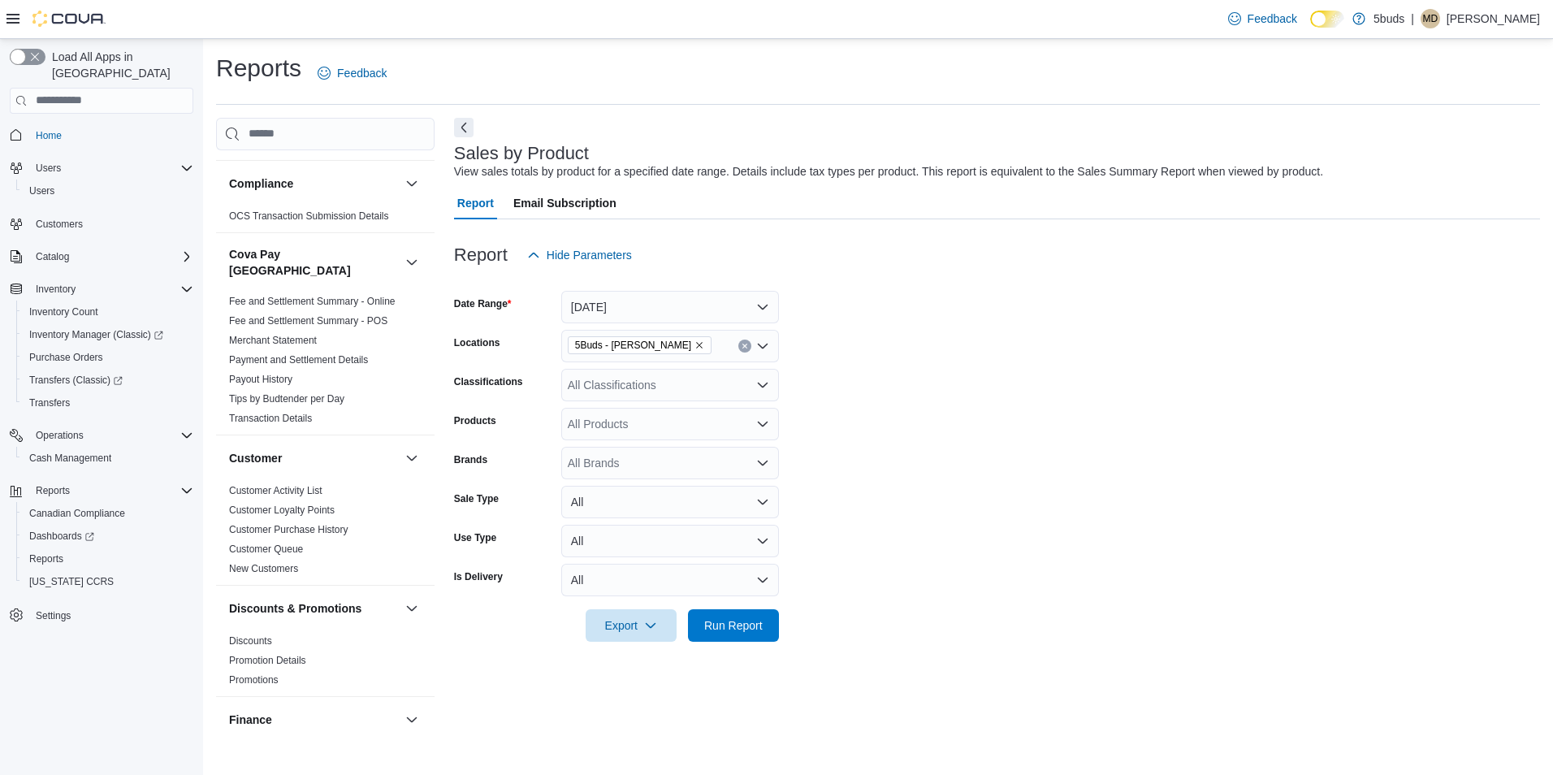
click at [783, 668] on div "Sales by Product View sales totals by product for a specified date range. Detai…" at bounding box center [997, 425] width 1086 height 614
click at [759, 630] on span "Run Report" at bounding box center [733, 624] width 58 height 16
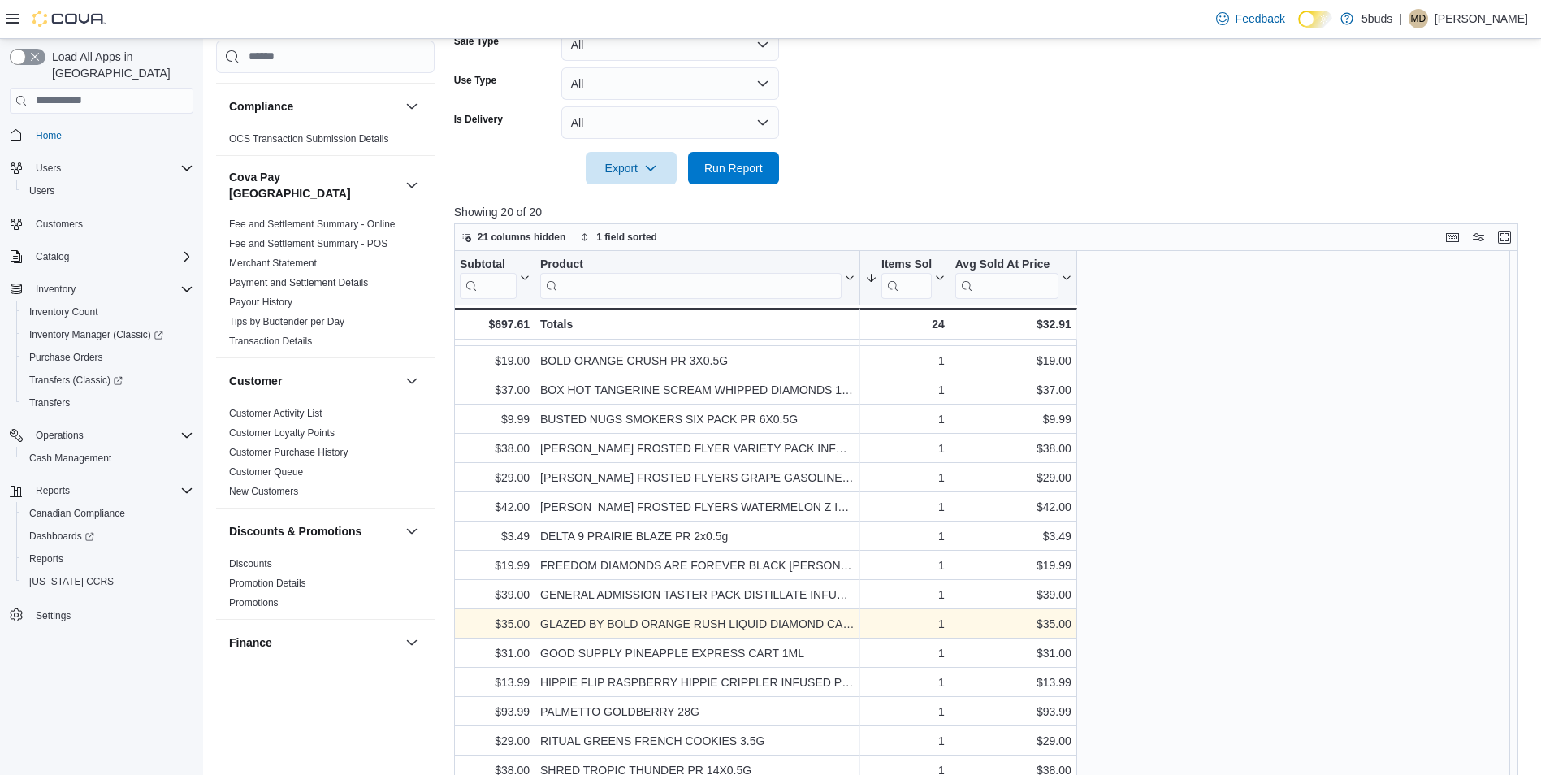
scroll to position [538, 0]
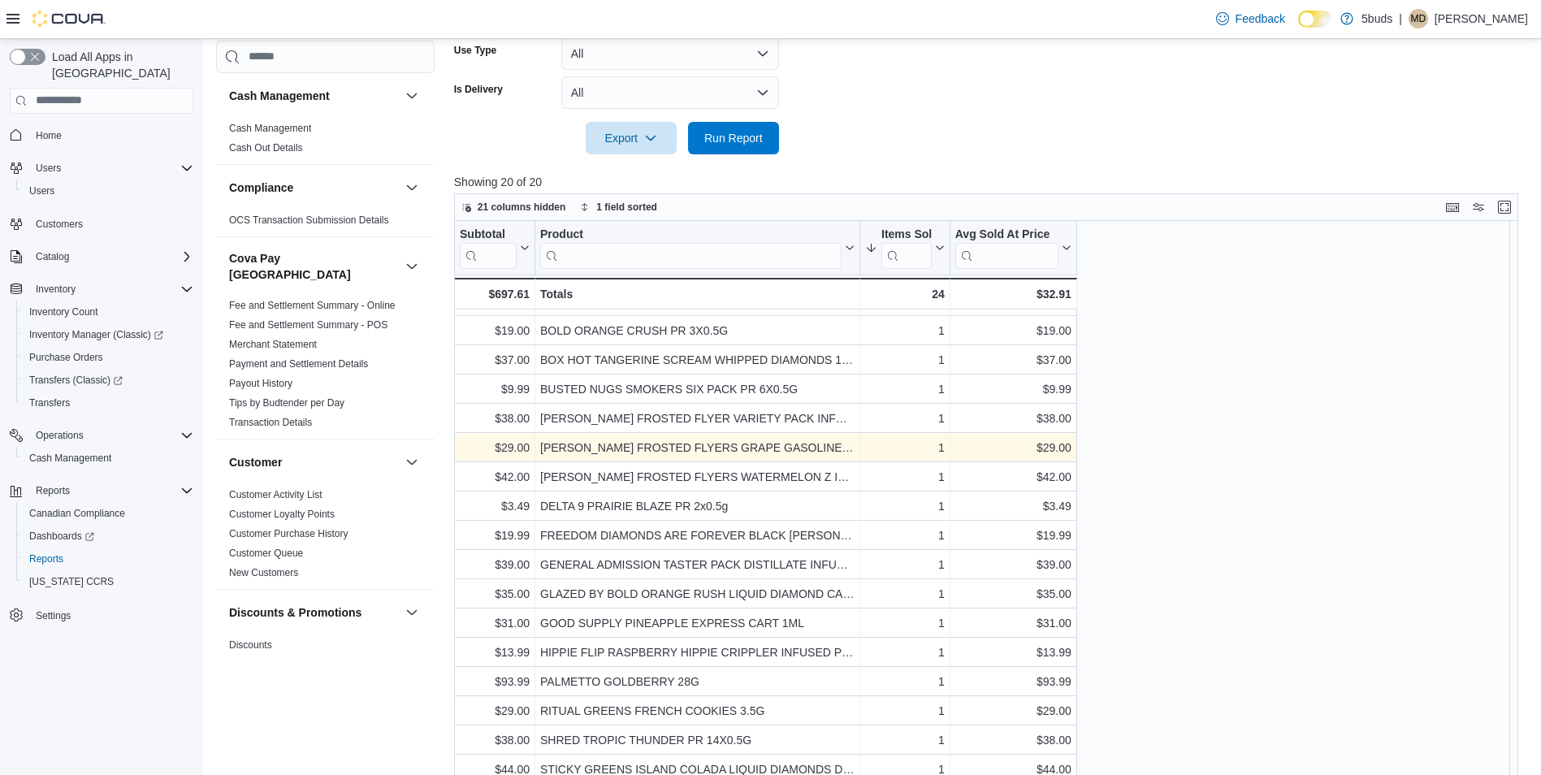
scroll to position [538, 0]
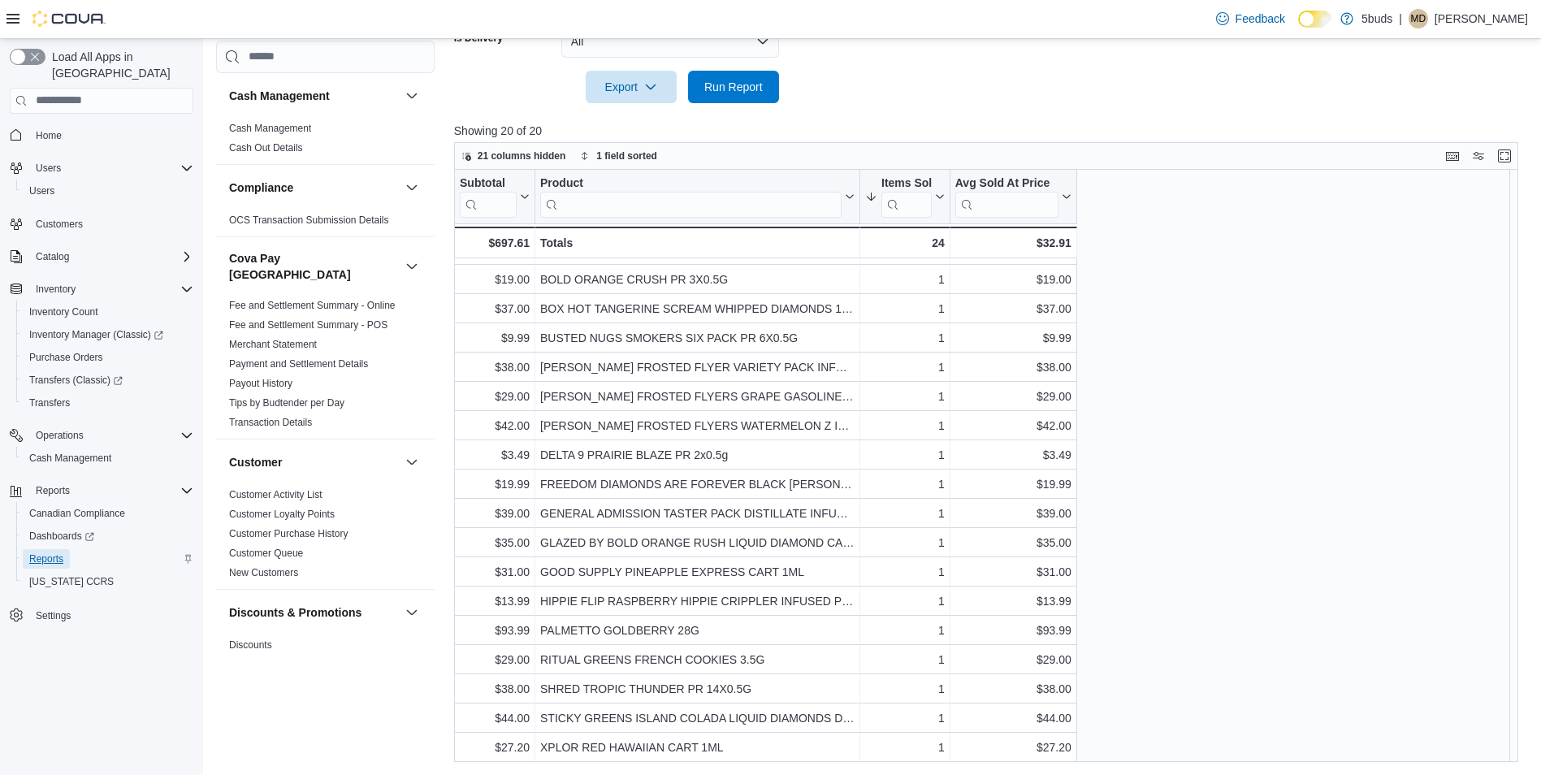
click at [54, 552] on span "Reports" at bounding box center [46, 558] width 34 height 13
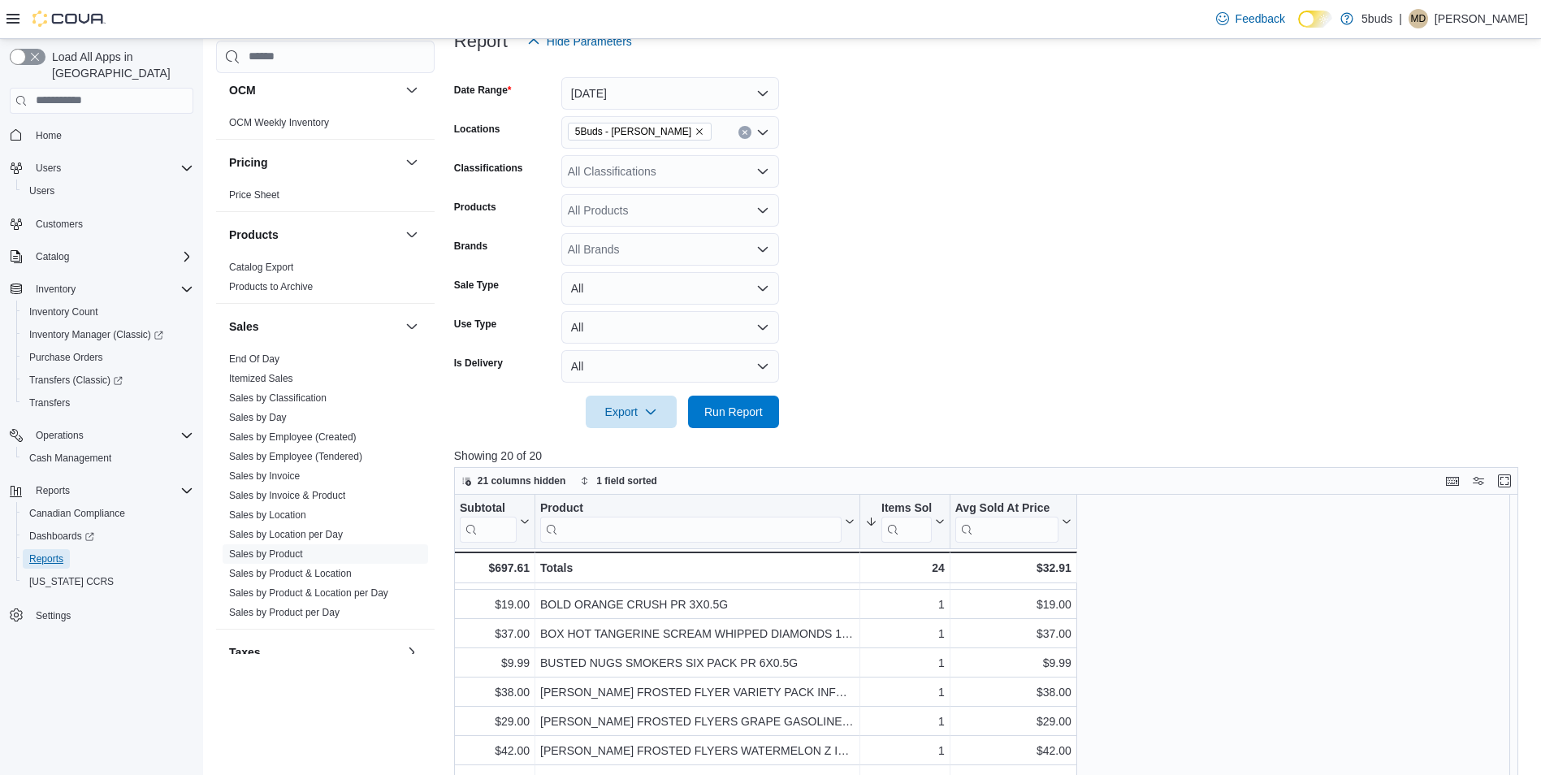
scroll to position [1128, 0]
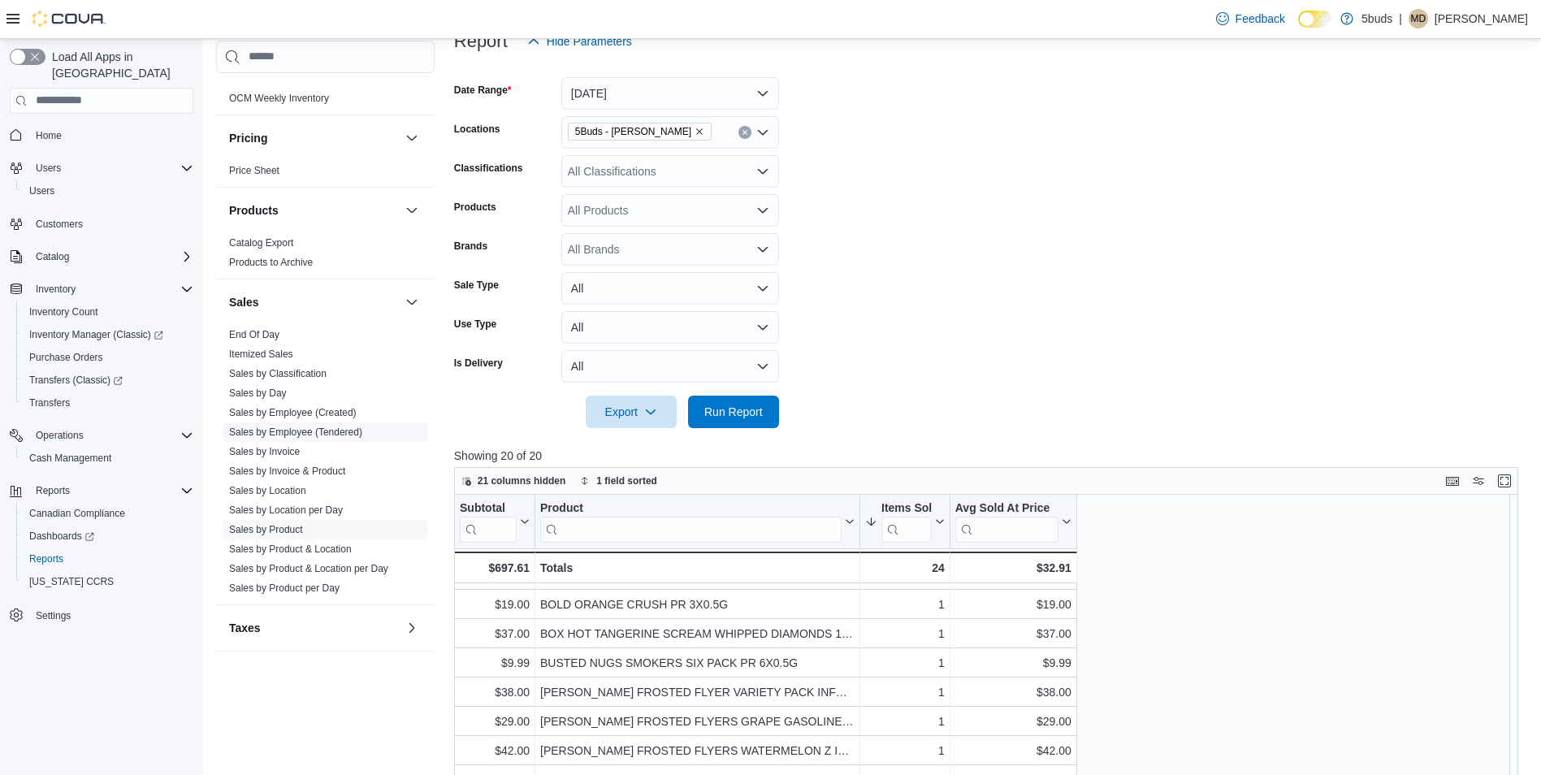
click at [331, 426] on link "Sales by Employee (Tendered)" at bounding box center [295, 431] width 133 height 11
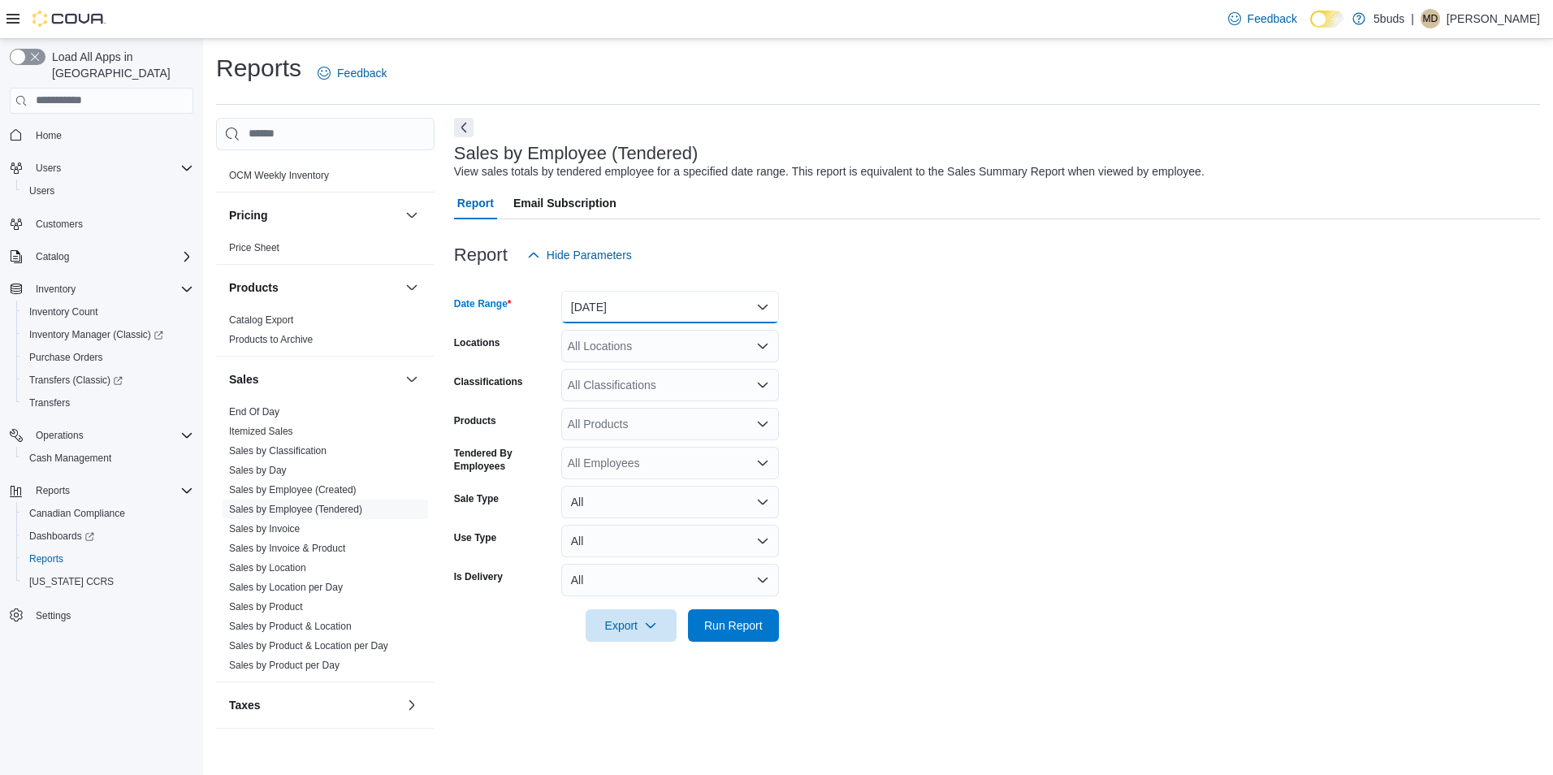
click at [666, 313] on button "[DATE]" at bounding box center [670, 307] width 218 height 32
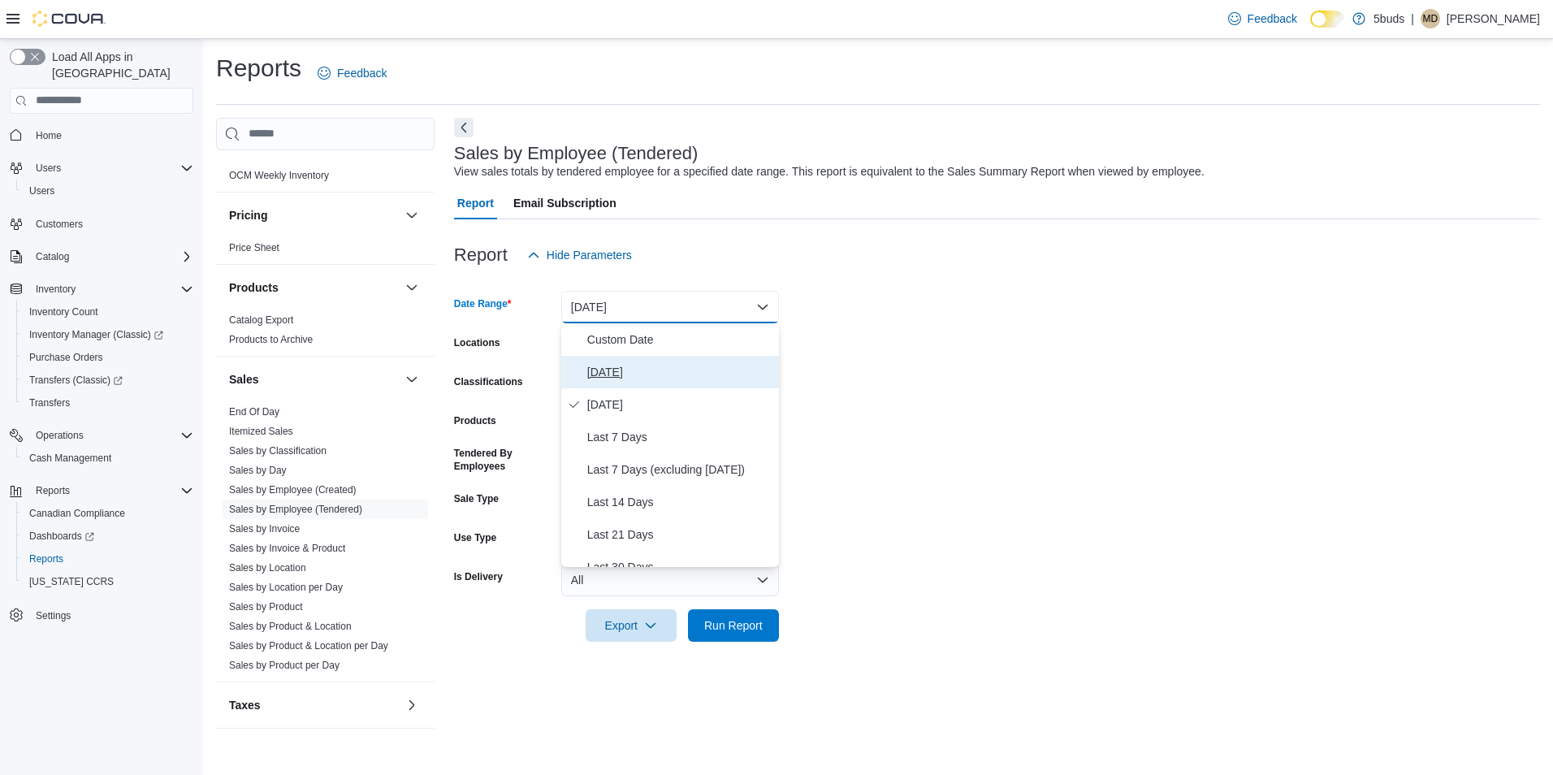
click at [661, 370] on span "[DATE]" at bounding box center [679, 371] width 185 height 19
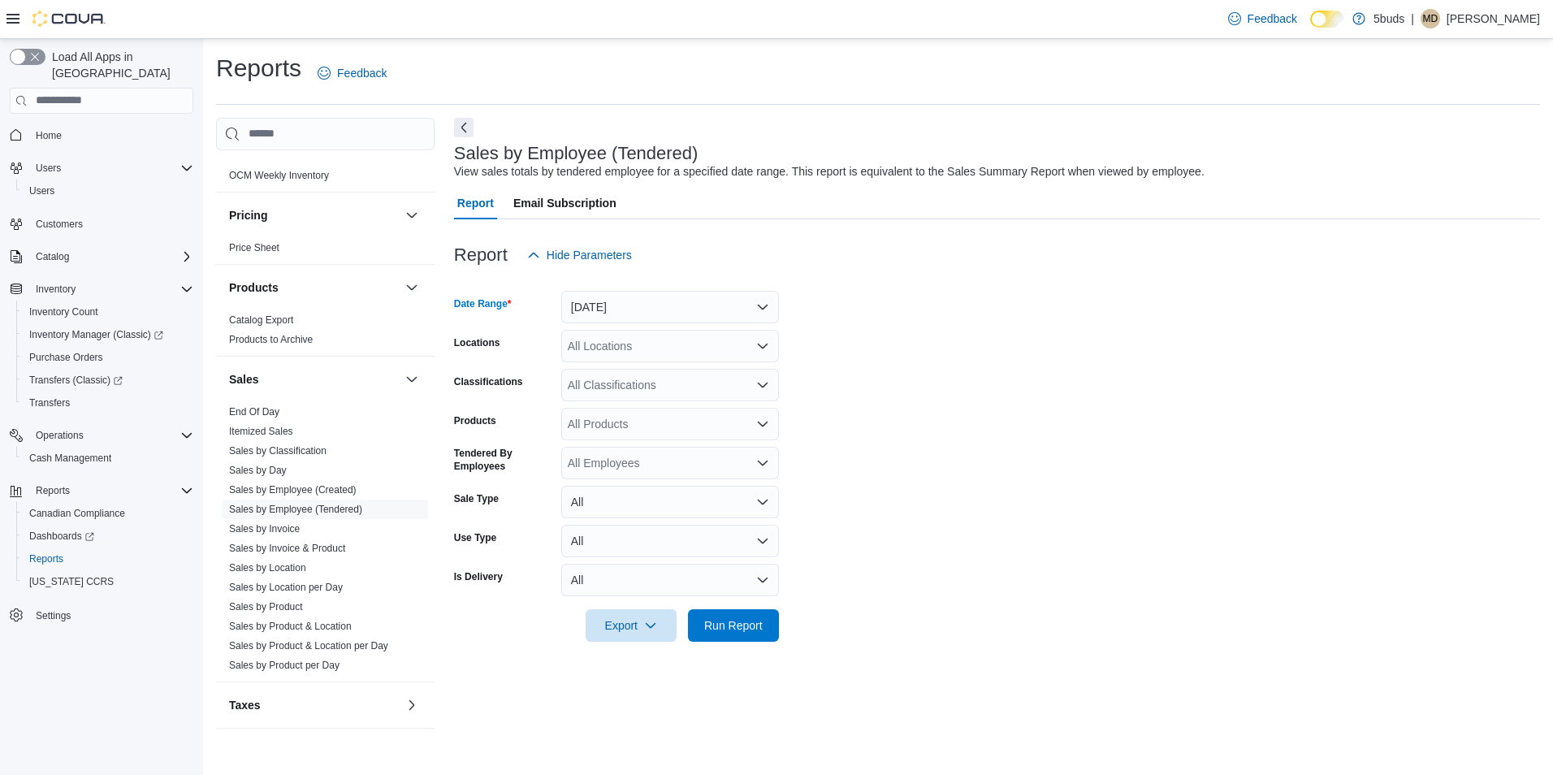
click at [668, 356] on div "All Locations" at bounding box center [670, 346] width 218 height 32
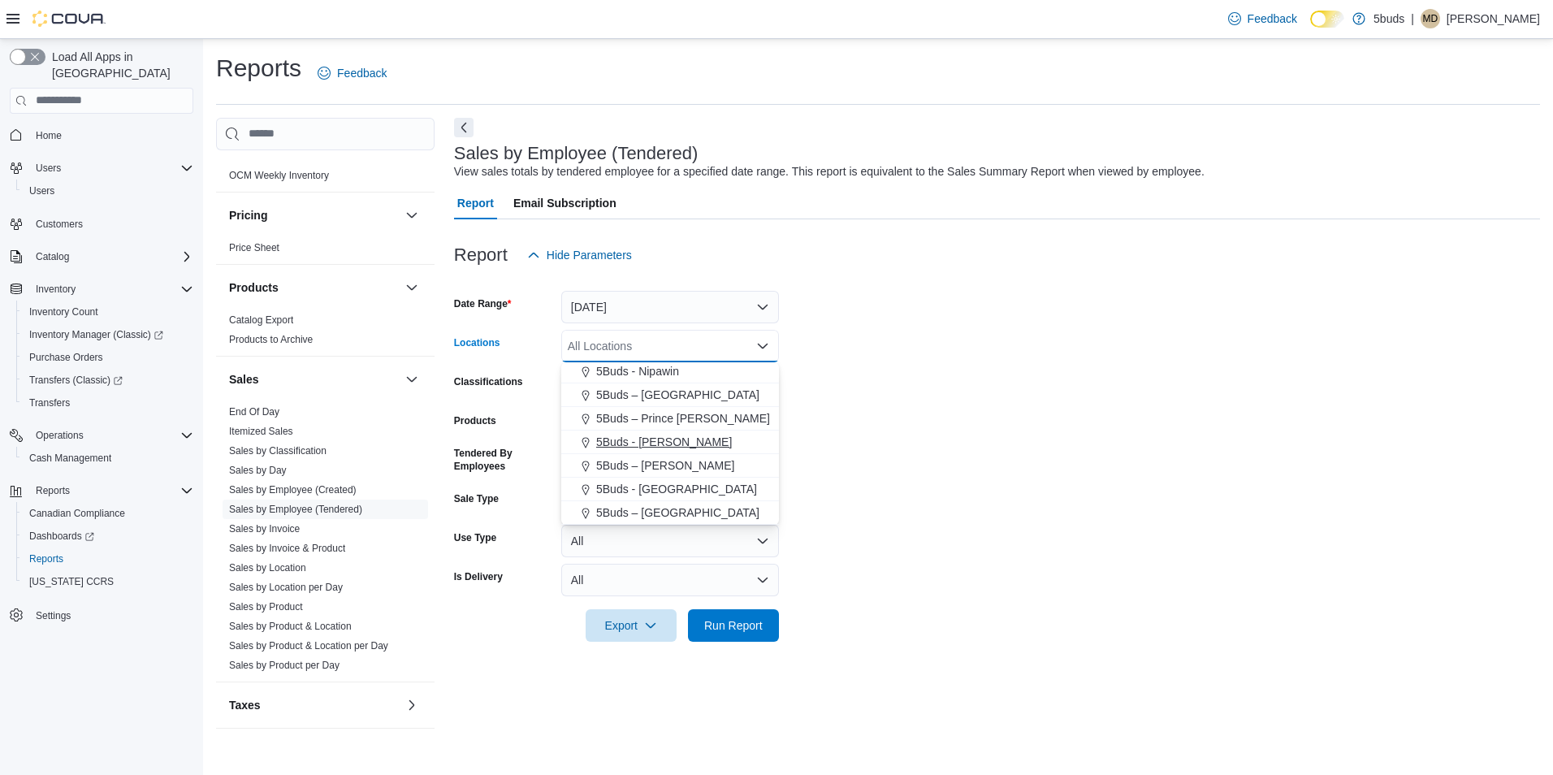
click at [668, 440] on span "5Buds - [PERSON_NAME]" at bounding box center [664, 442] width 136 height 16
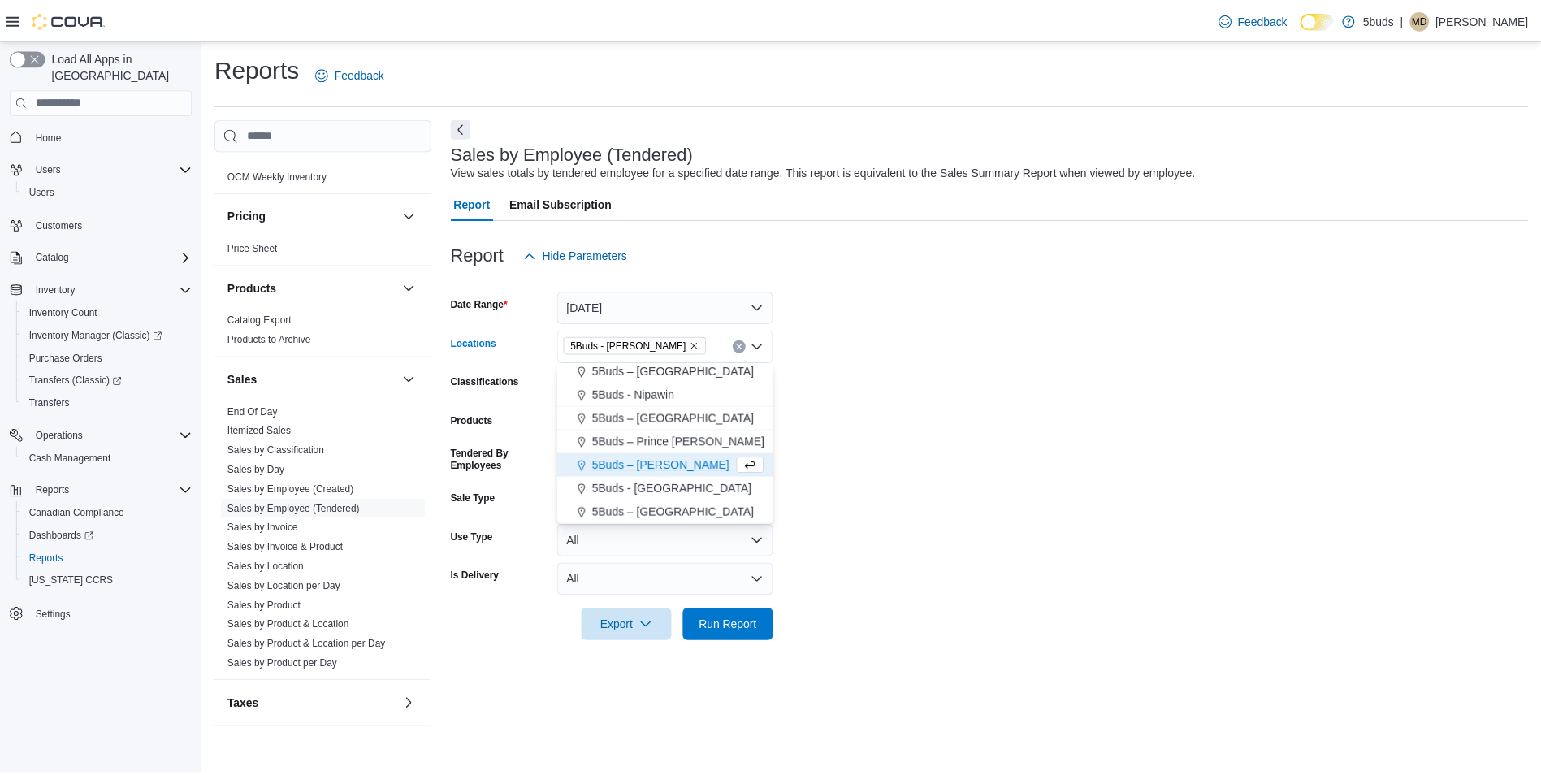
scroll to position [97, 0]
click at [756, 625] on span "Run Report" at bounding box center [733, 624] width 58 height 16
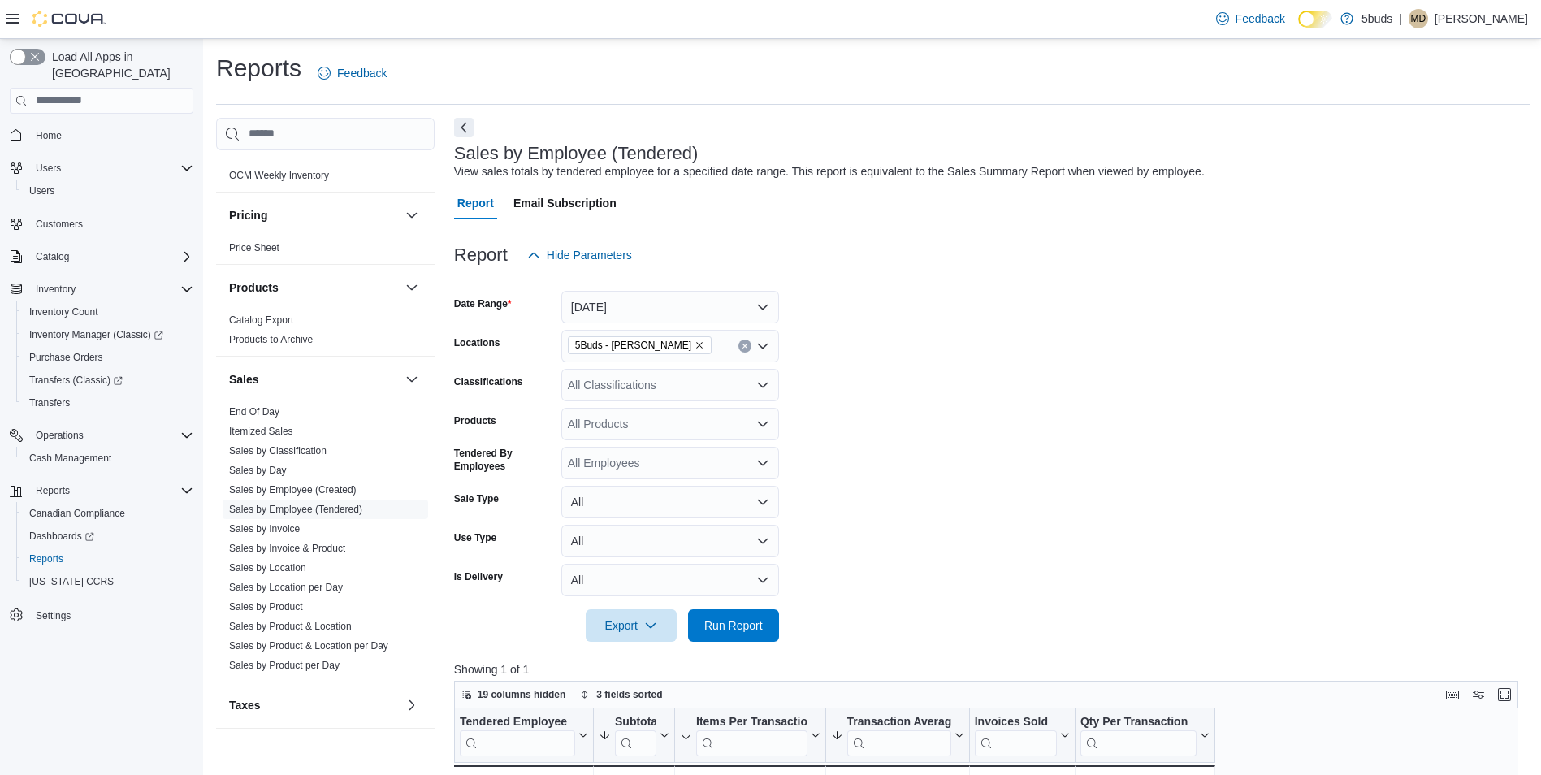
scroll to position [325, 0]
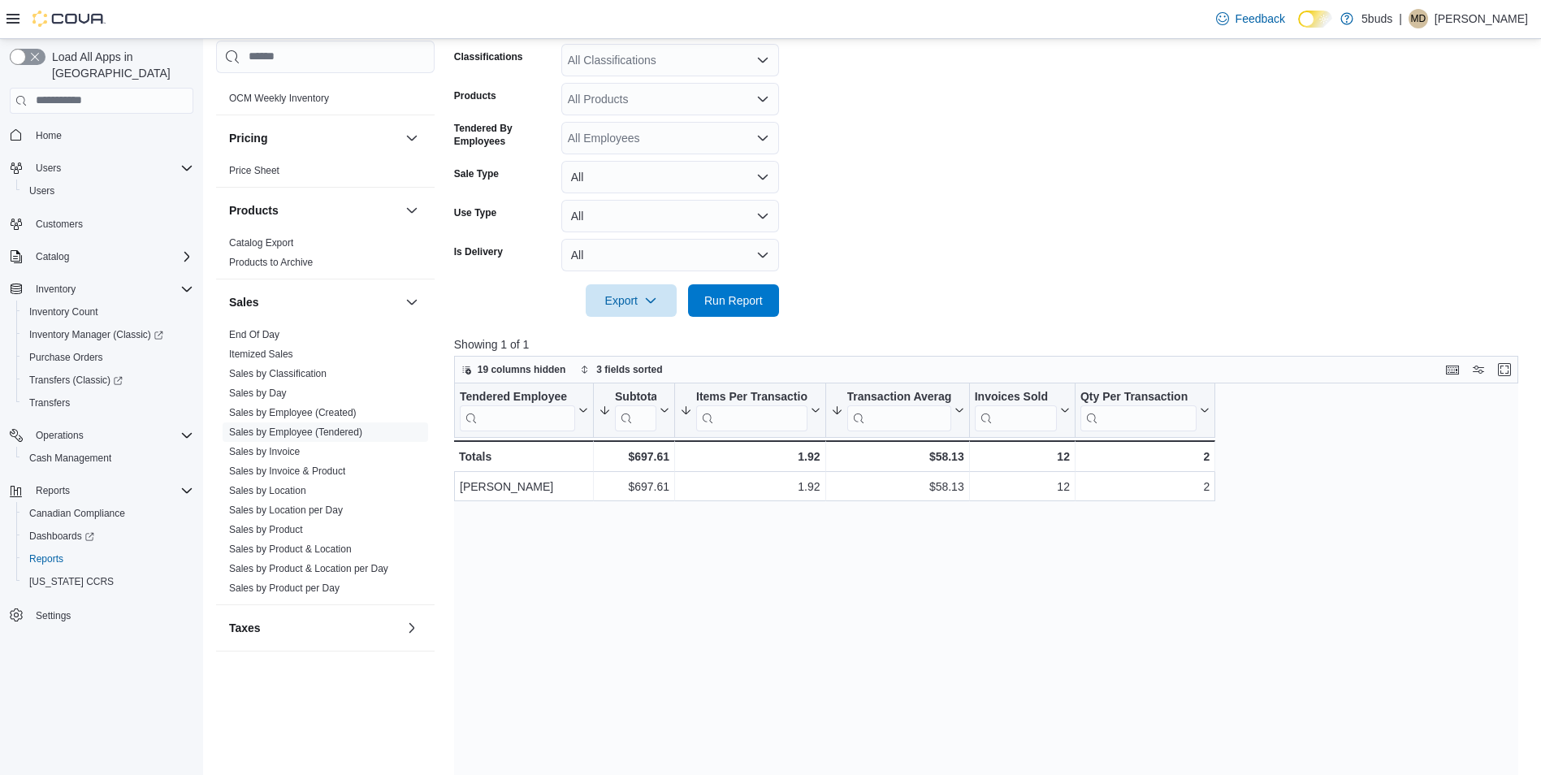
click at [990, 139] on form "Date Range [DATE] Locations 5Buds - [PERSON_NAME] Classifications All Classific…" at bounding box center [991, 131] width 1075 height 370
click at [990, 139] on form "Date Range Today Locations 5Buds - Regina Classifications All Classifications P…" at bounding box center [991, 131] width 1075 height 370
drag, startPoint x: 990, startPoint y: 139, endPoint x: 976, endPoint y: 171, distance: 34.6
click at [976, 171] on form "Date Range Today Locations 5Buds - Regina Classifications All Classifications P…" at bounding box center [991, 131] width 1075 height 370
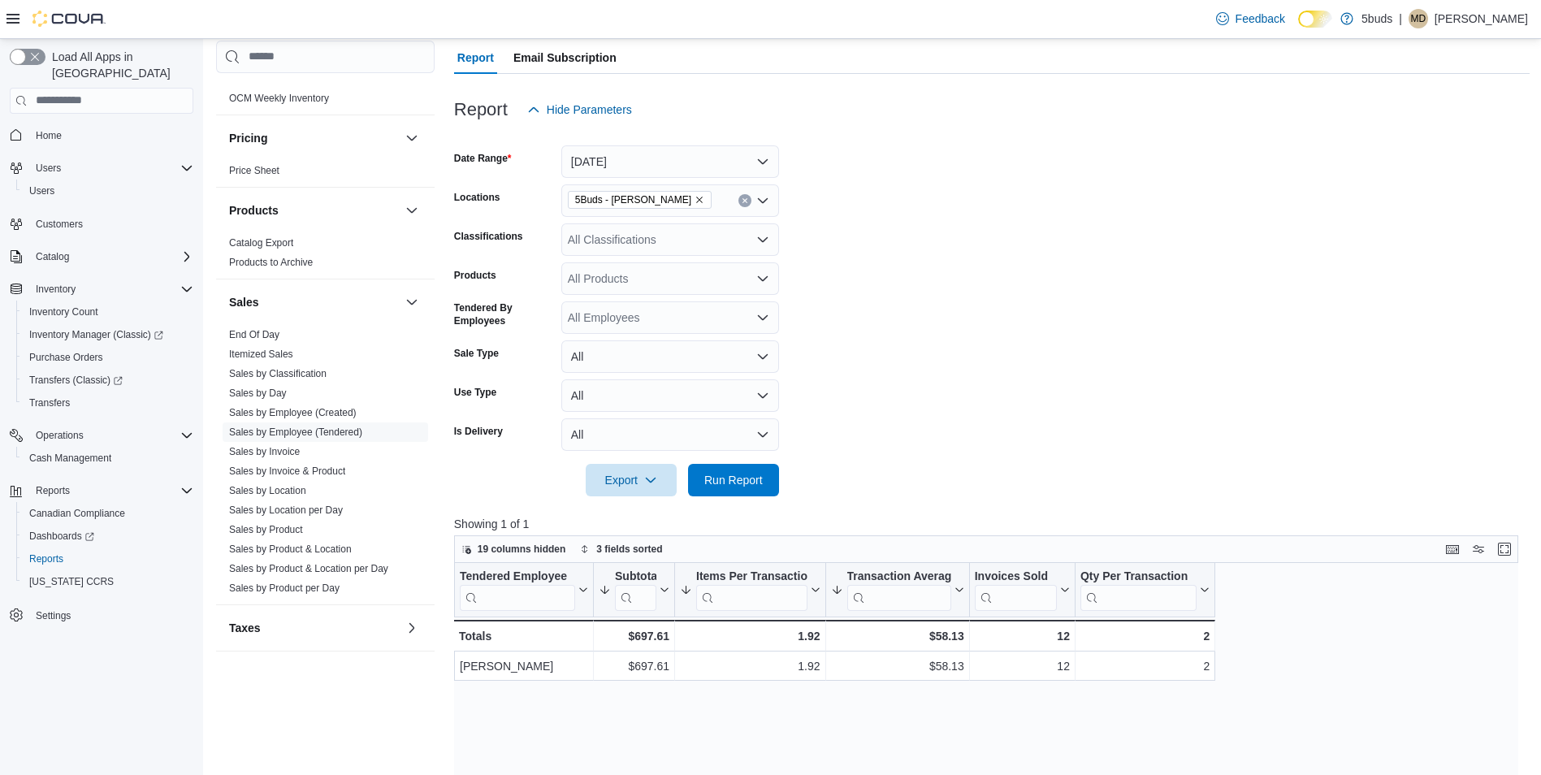
scroll to position [81, 0]
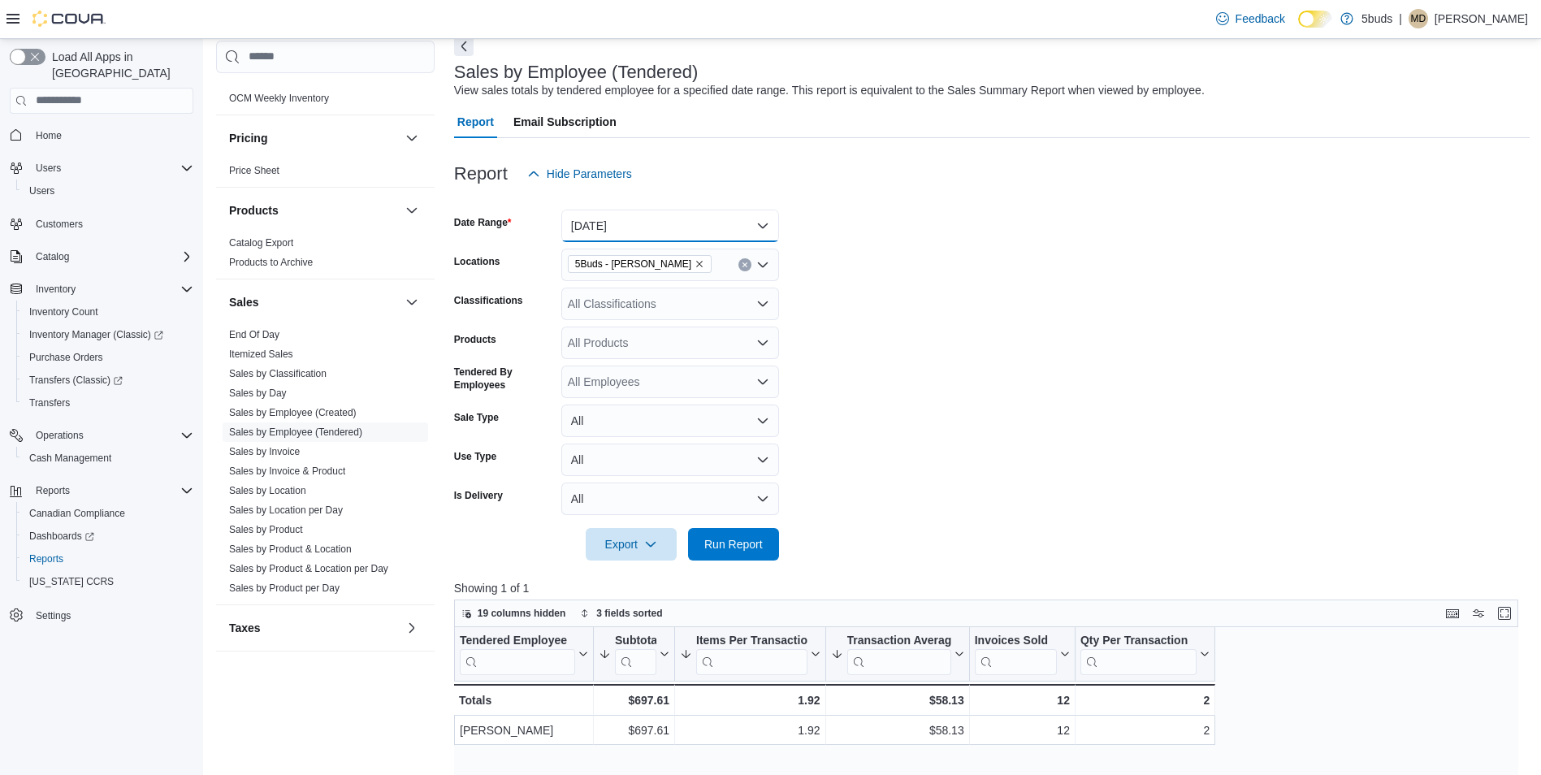
click at [650, 231] on button "Today" at bounding box center [670, 226] width 218 height 32
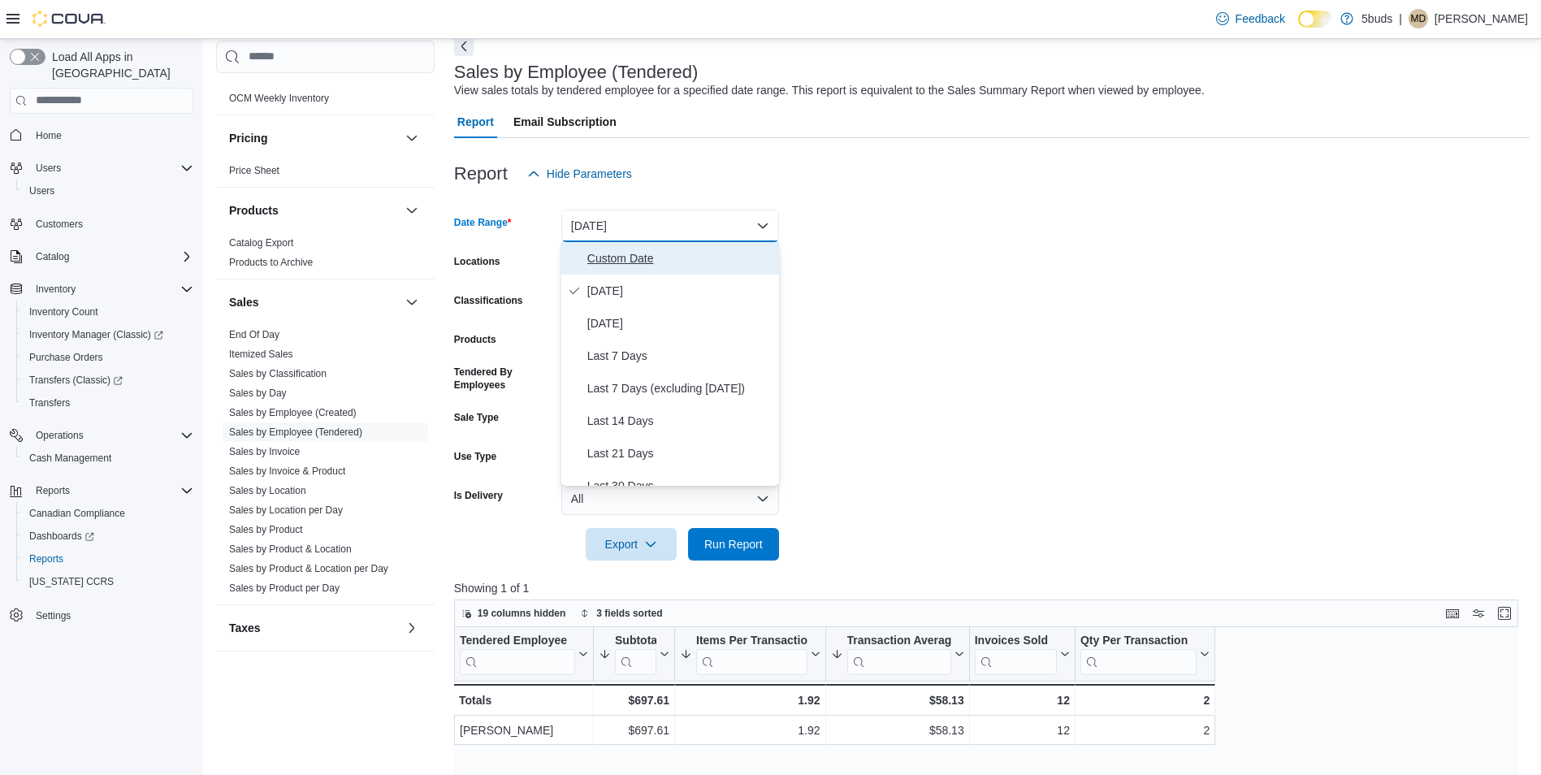
click at [641, 260] on span "Custom Date" at bounding box center [679, 258] width 185 height 19
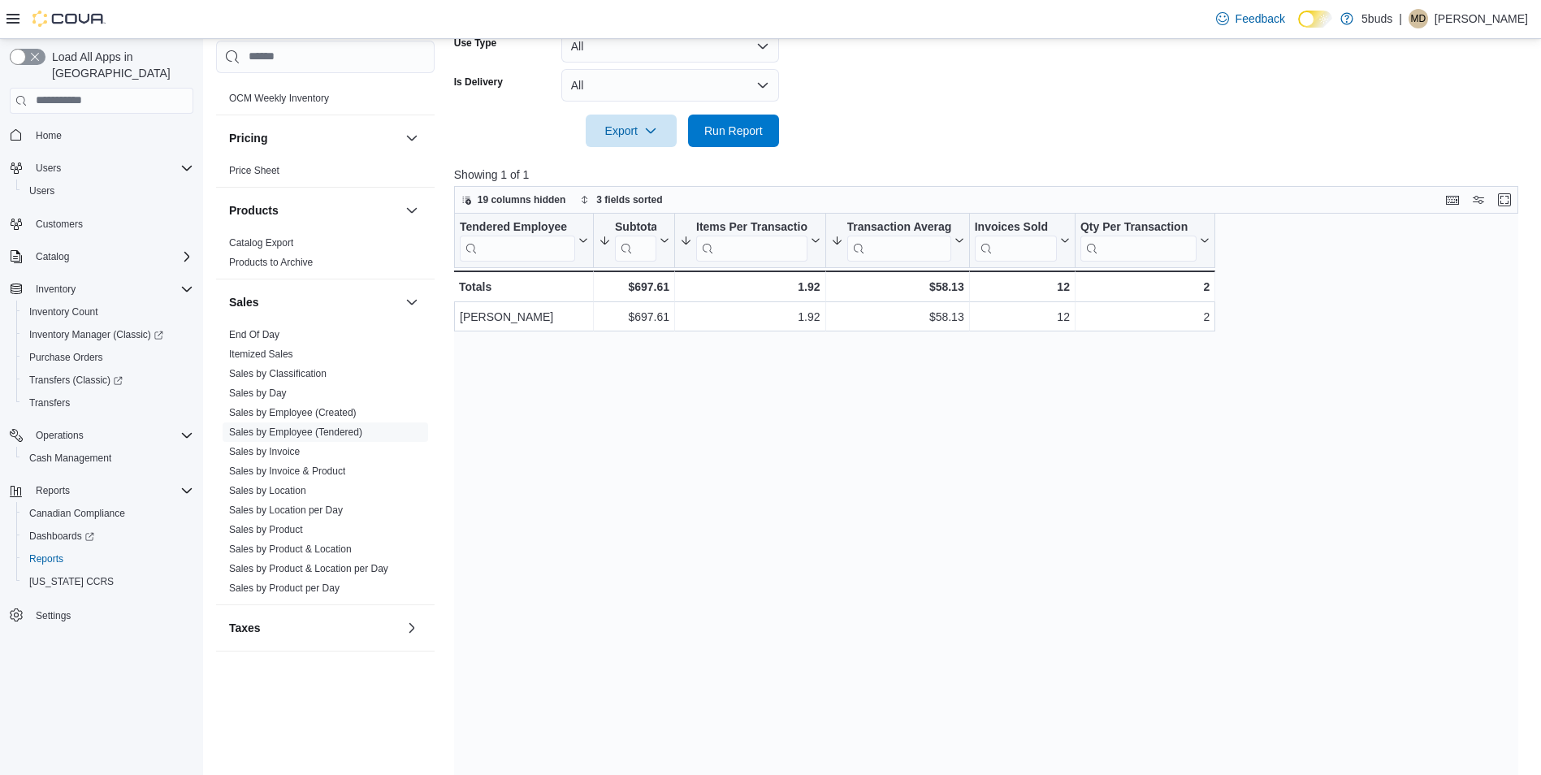
scroll to position [569, 0]
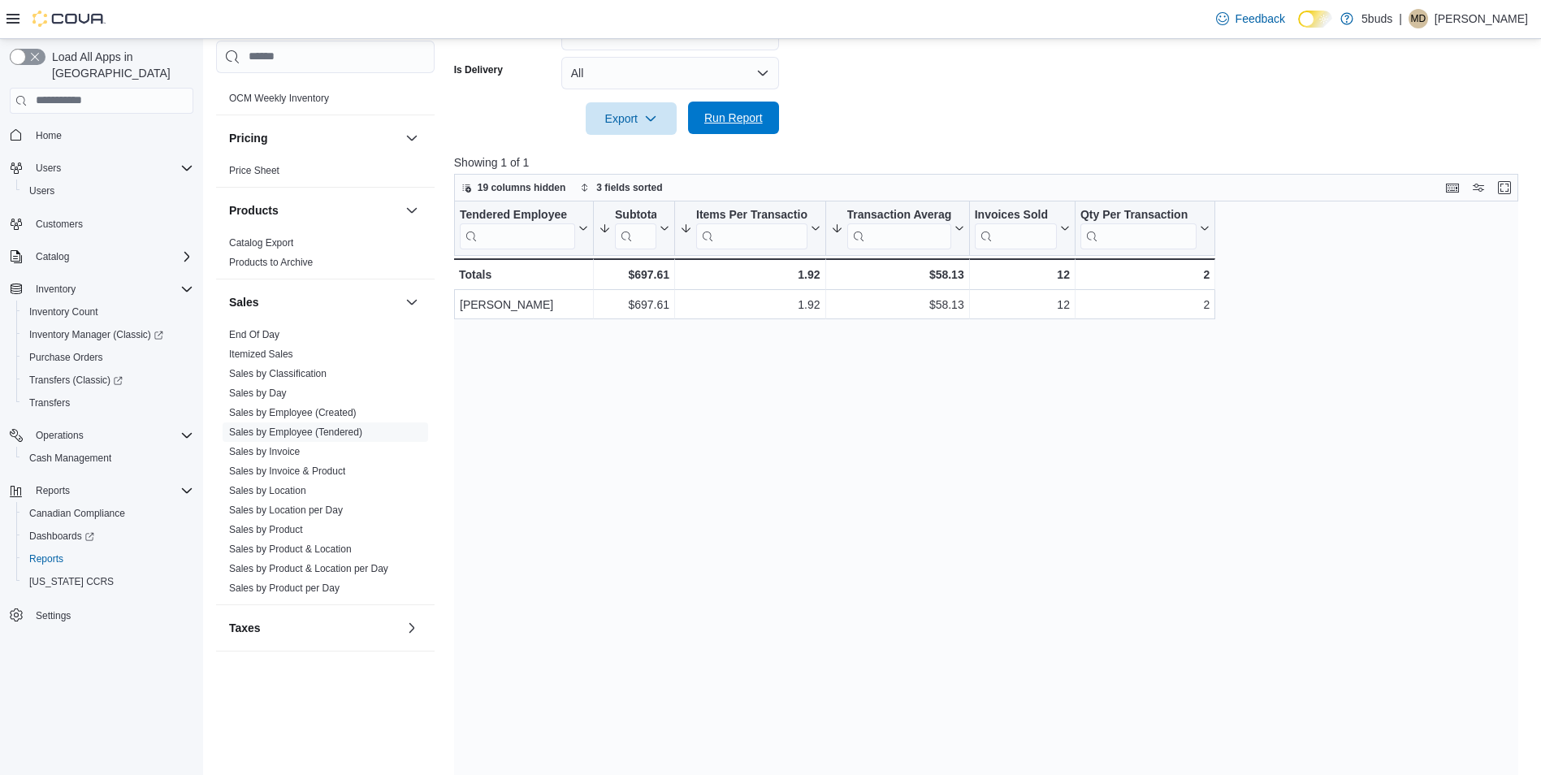
click at [711, 119] on span "Run Report" at bounding box center [733, 118] width 58 height 16
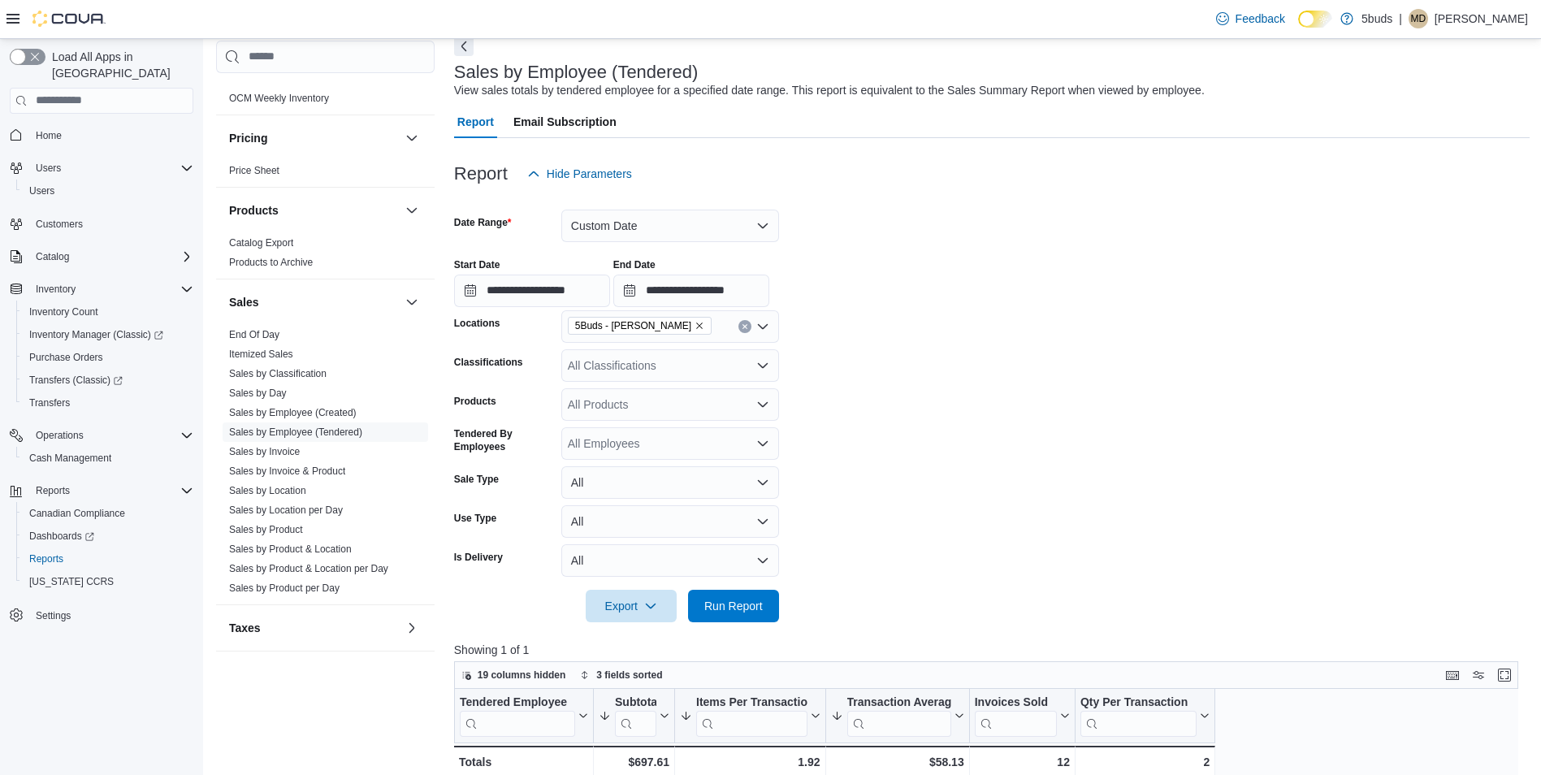
click at [694, 324] on icon "Remove 5Buds - Regina from selection in this group" at bounding box center [699, 326] width 10 height 10
click at [723, 603] on span "Run Report" at bounding box center [733, 605] width 58 height 16
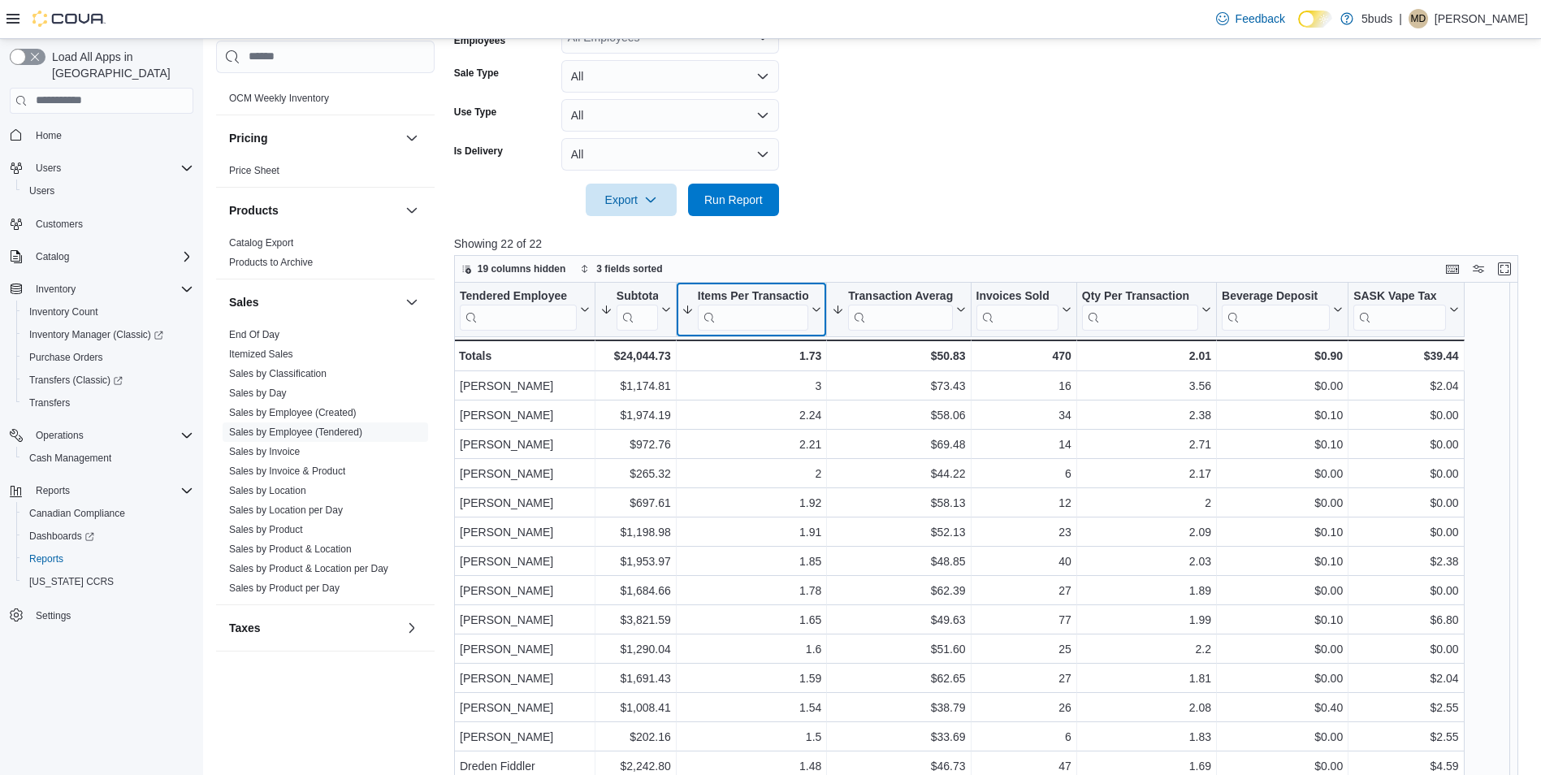
click at [814, 307] on icon at bounding box center [814, 310] width 13 height 10
click at [786, 389] on span "Sort High-Low" at bounding box center [763, 390] width 62 height 13
click at [947, 227] on div at bounding box center [991, 225] width 1075 height 19
click at [815, 304] on button "Items Per Transaction" at bounding box center [751, 308] width 141 height 41
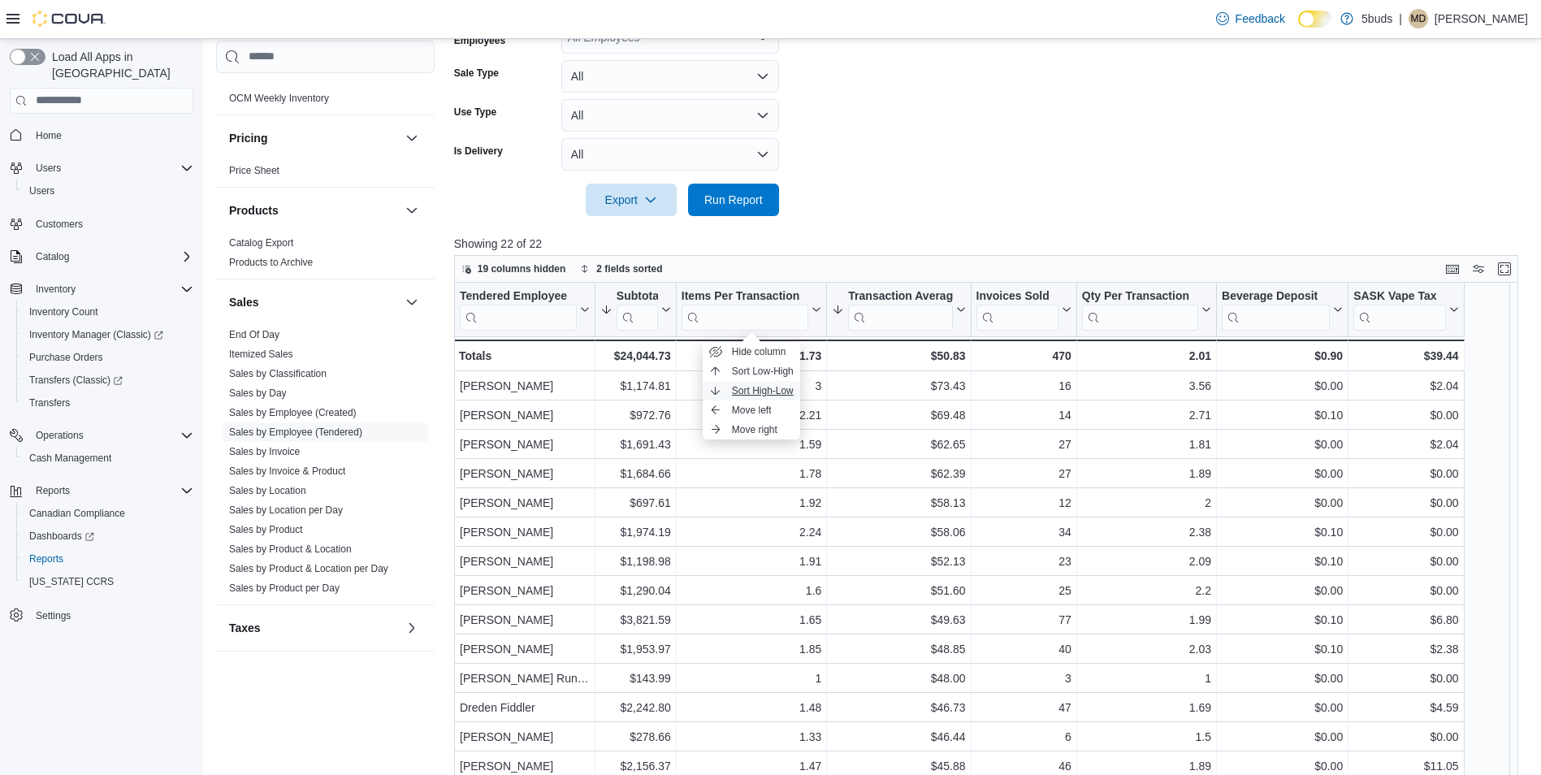
click at [782, 383] on button "Sort High-Low" at bounding box center [751, 390] width 97 height 19
click at [909, 192] on form "**********" at bounding box center [991, 0] width 1075 height 432
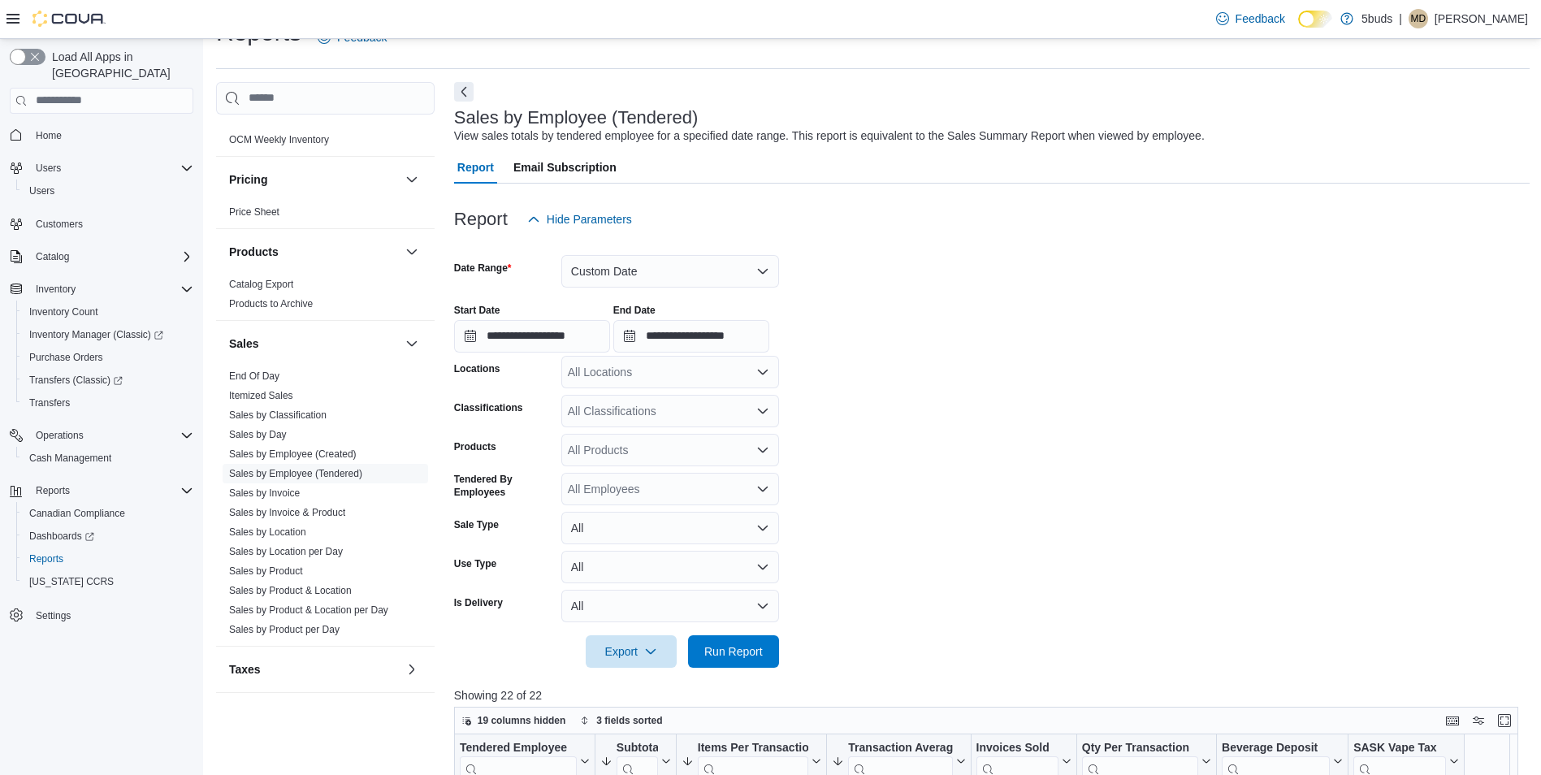
scroll to position [32, 0]
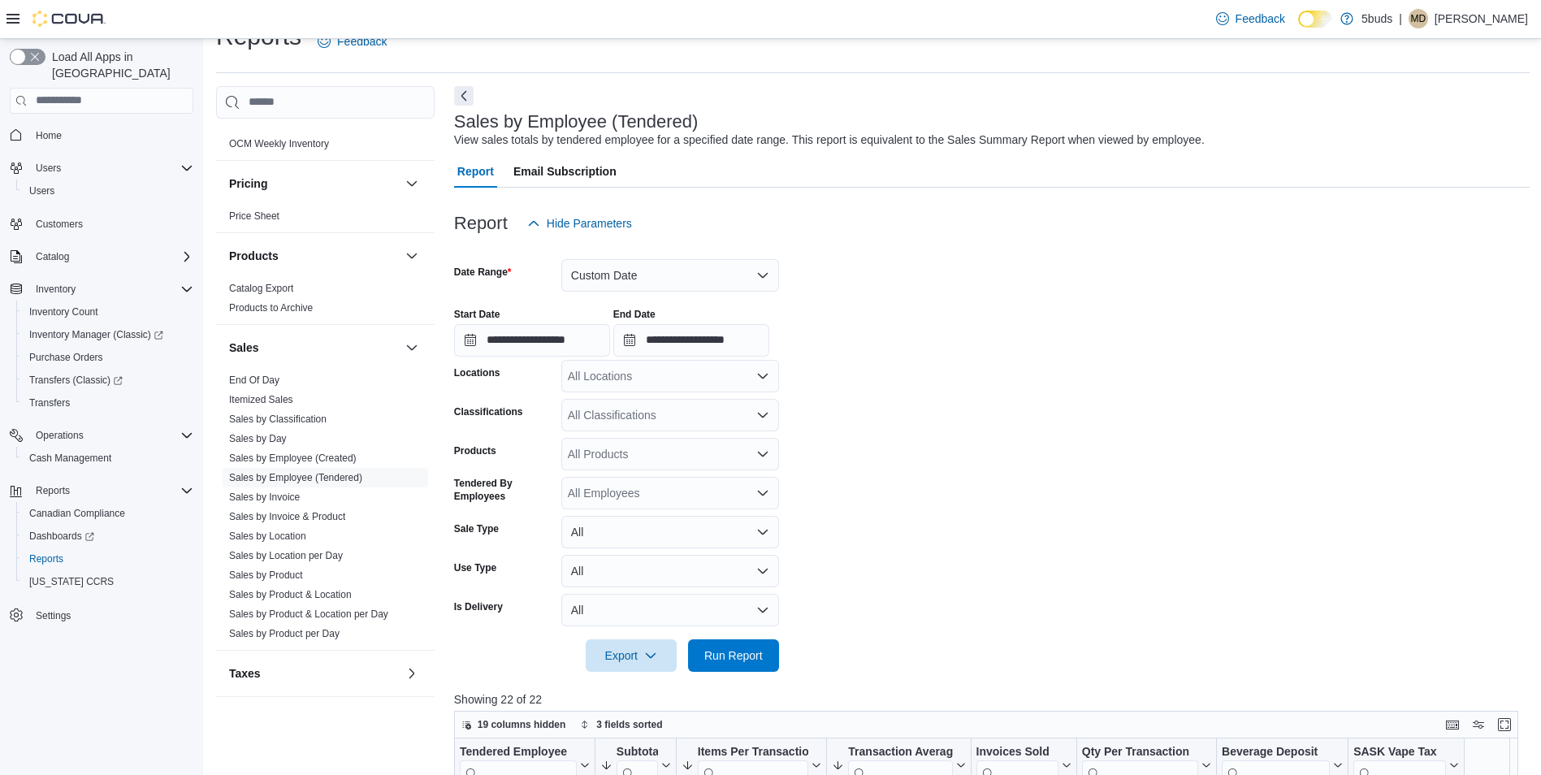
click at [1061, 374] on form "**********" at bounding box center [991, 456] width 1075 height 432
click at [516, 339] on input "**********" at bounding box center [532, 340] width 156 height 32
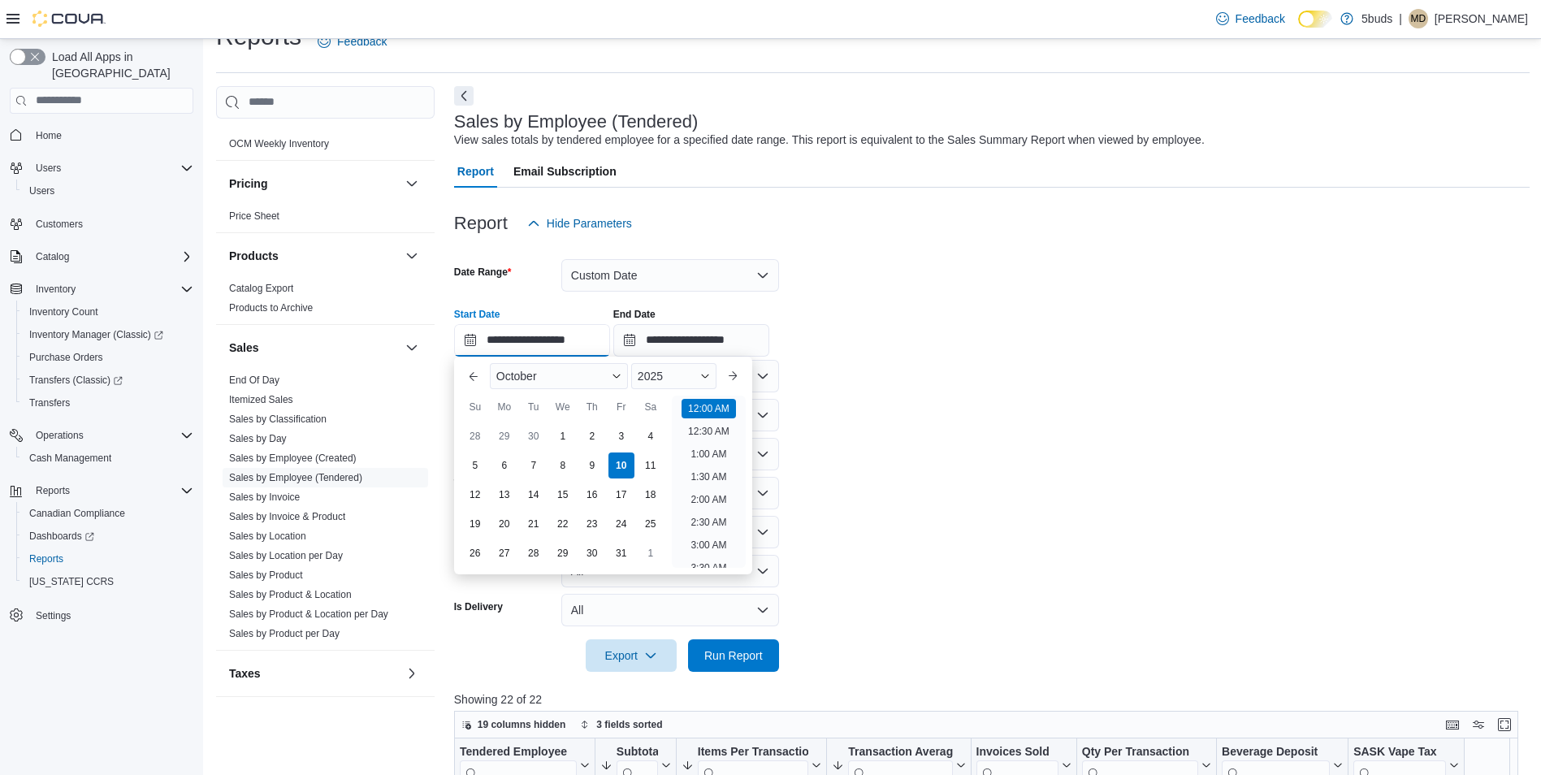
scroll to position [50, 0]
click at [559, 431] on div "1" at bounding box center [562, 436] width 28 height 28
type input "**********"
click at [1131, 437] on form "**********" at bounding box center [991, 456] width 1075 height 432
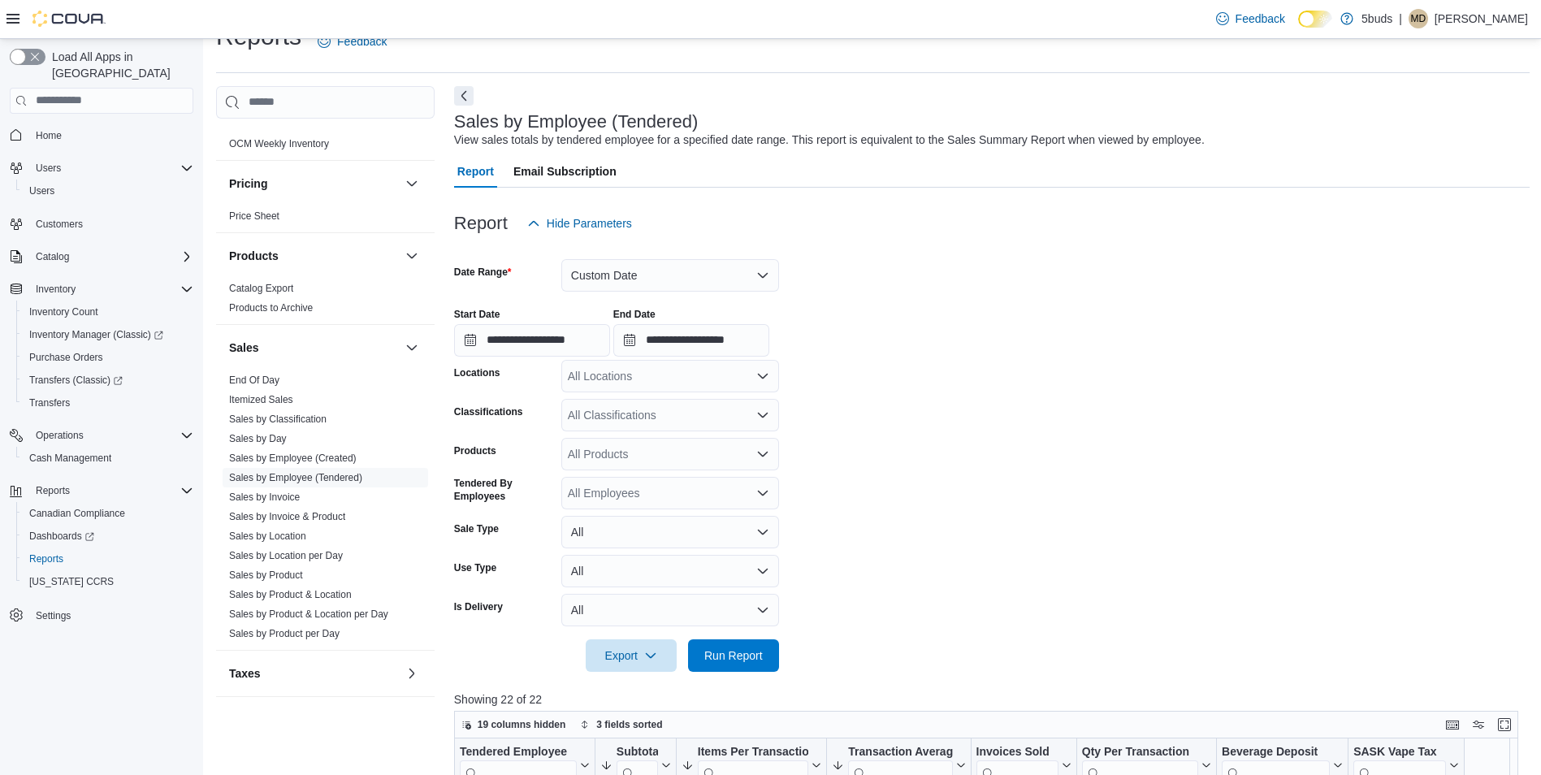
click at [1045, 463] on form "**********" at bounding box center [991, 456] width 1075 height 432
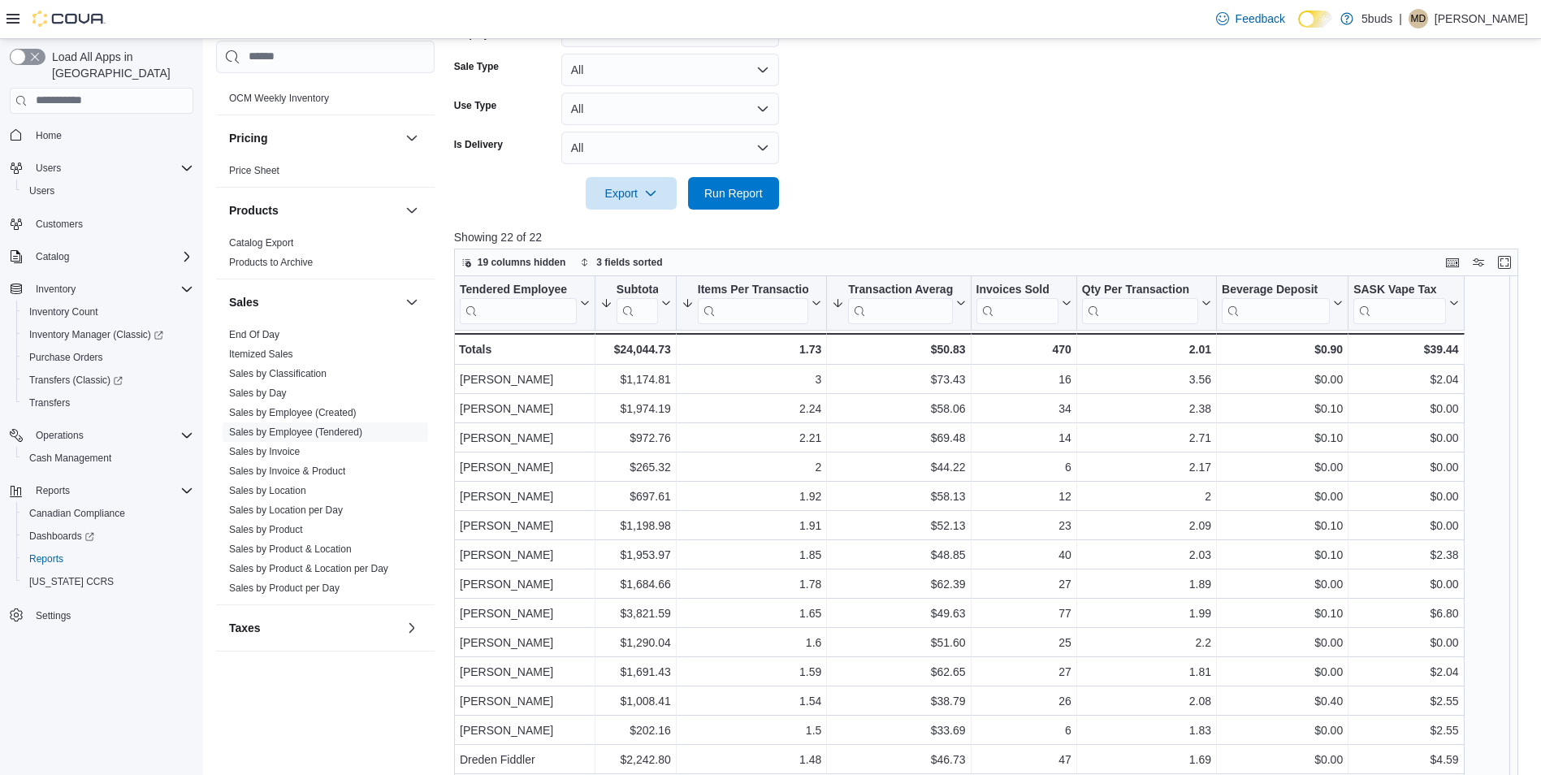
scroll to position [519, 0]
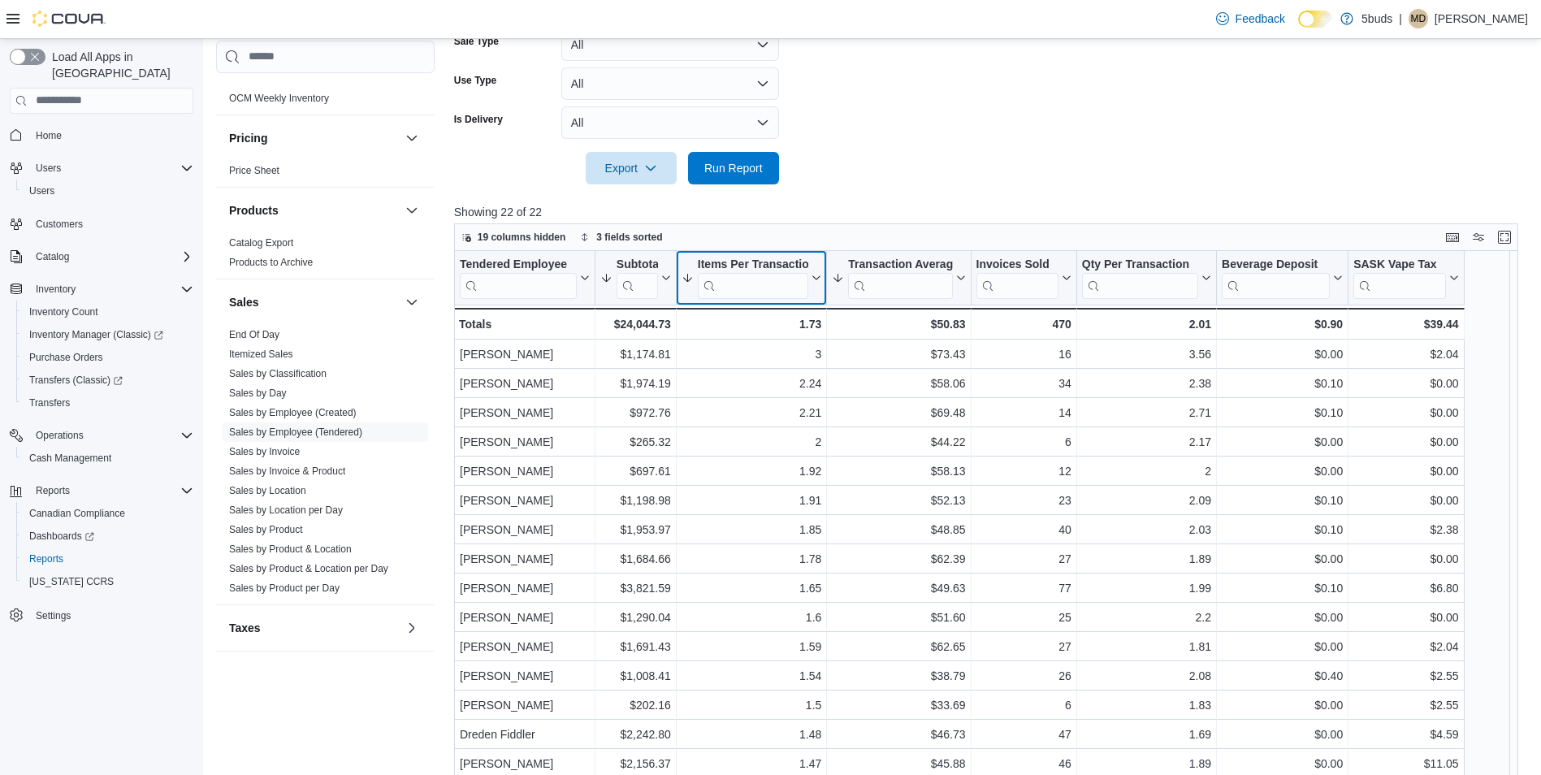
click at [815, 282] on icon at bounding box center [814, 278] width 13 height 10
click at [779, 357] on span "Sort High-Low" at bounding box center [763, 358] width 62 height 13
click at [817, 275] on icon at bounding box center [814, 278] width 13 height 10
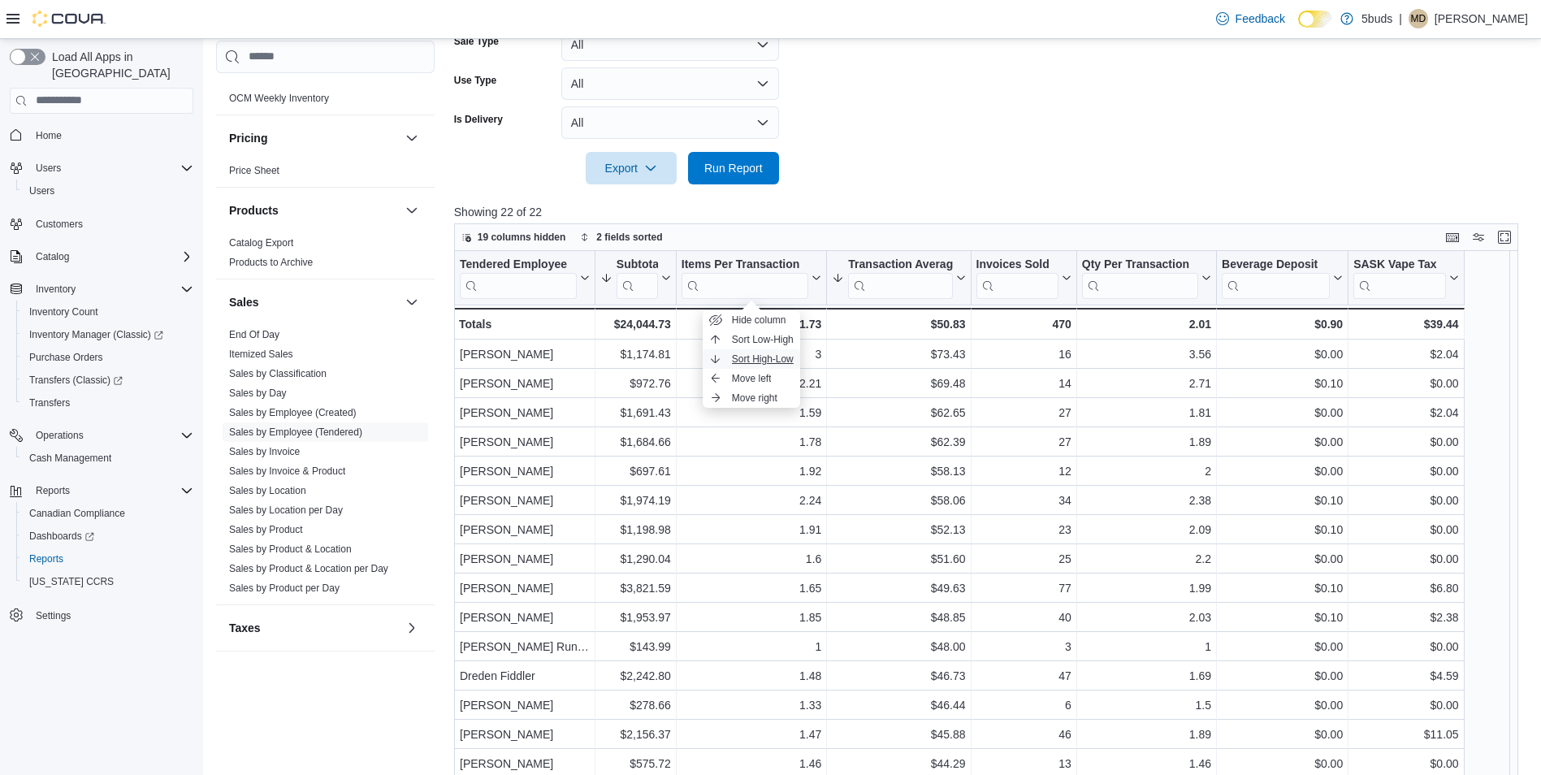
click at [776, 362] on span "Sort High-Low" at bounding box center [763, 358] width 62 height 13
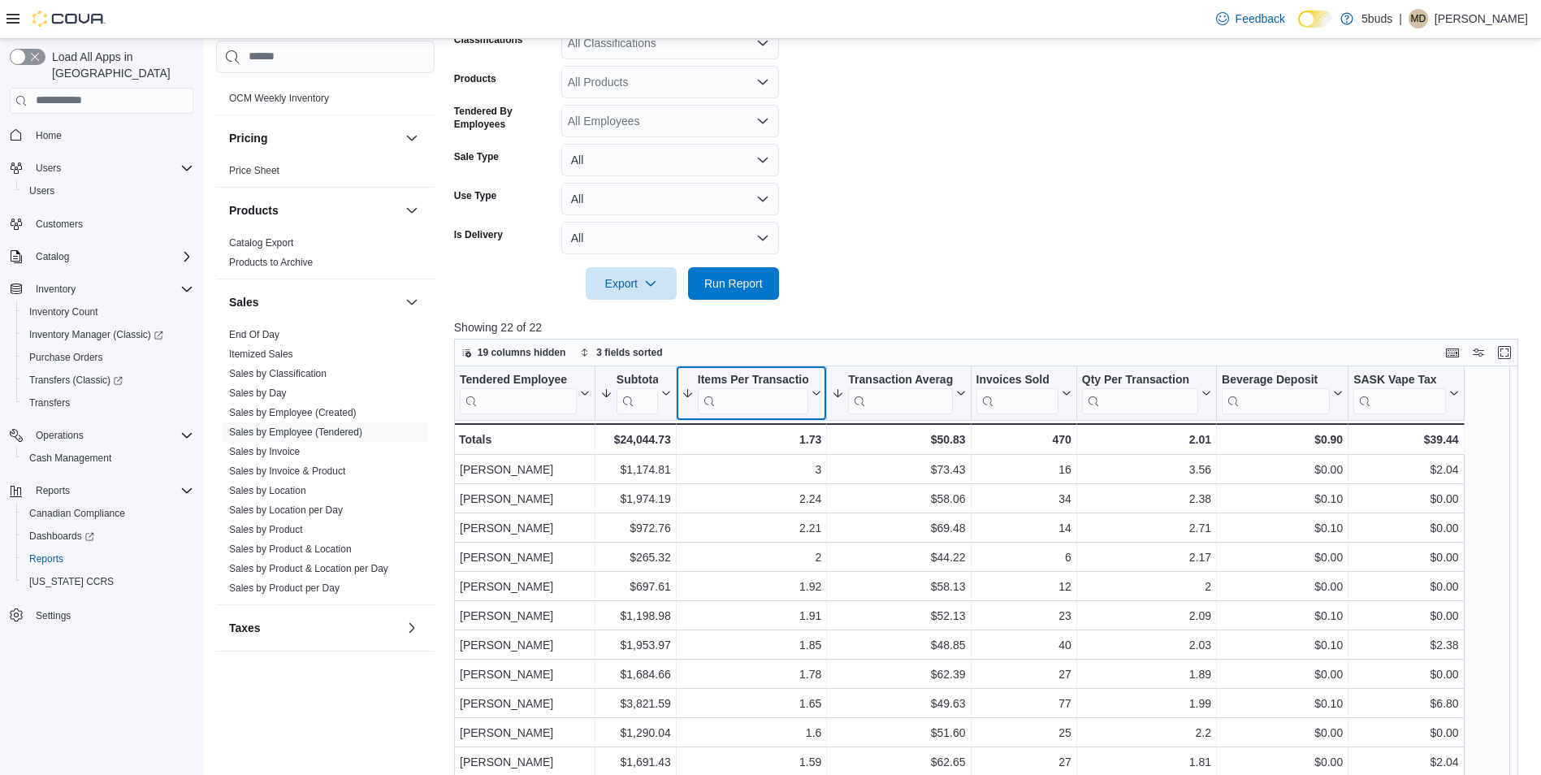
scroll to position [194, 0]
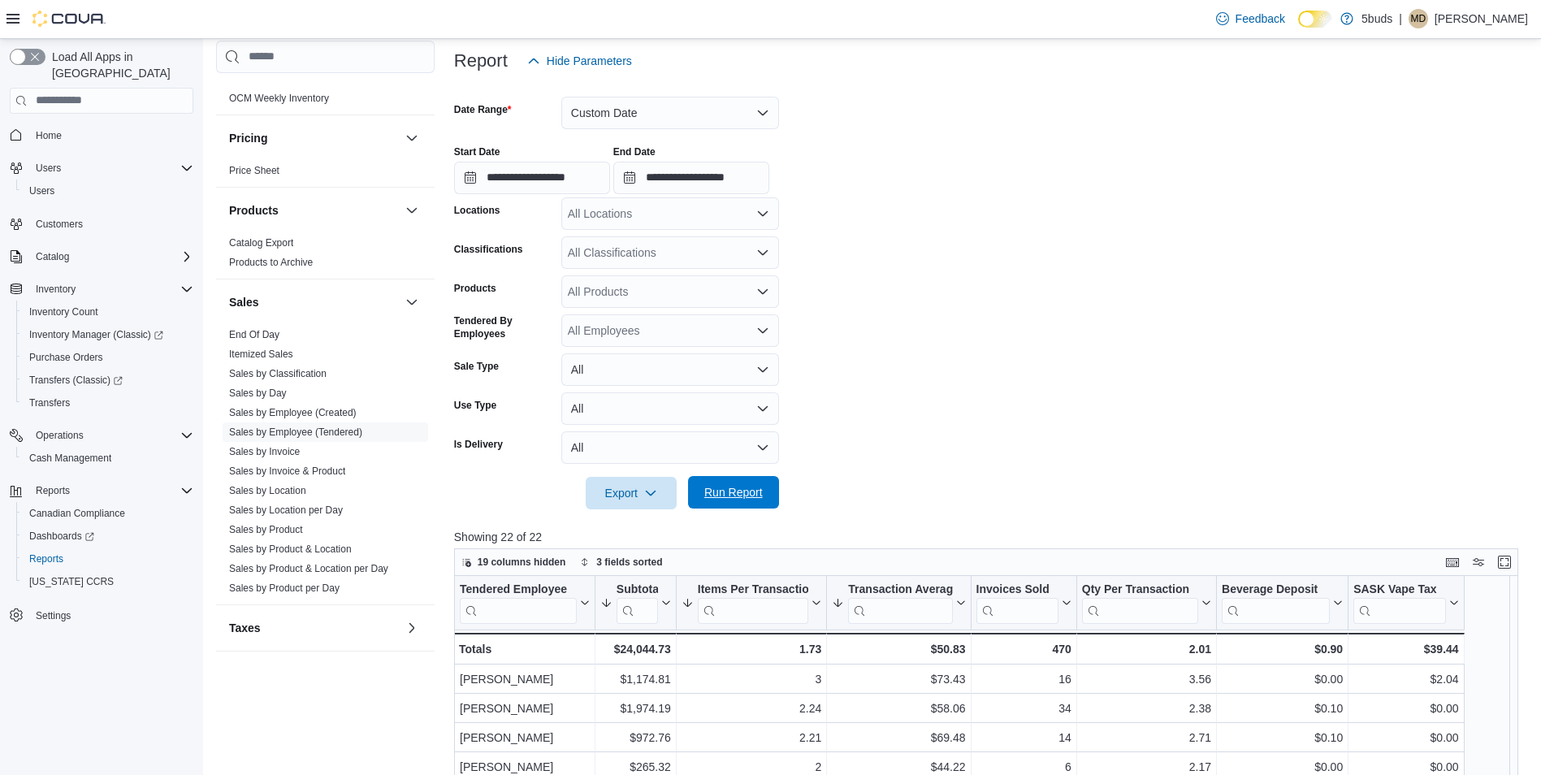
click at [761, 487] on span "Run Report" at bounding box center [733, 492] width 58 height 16
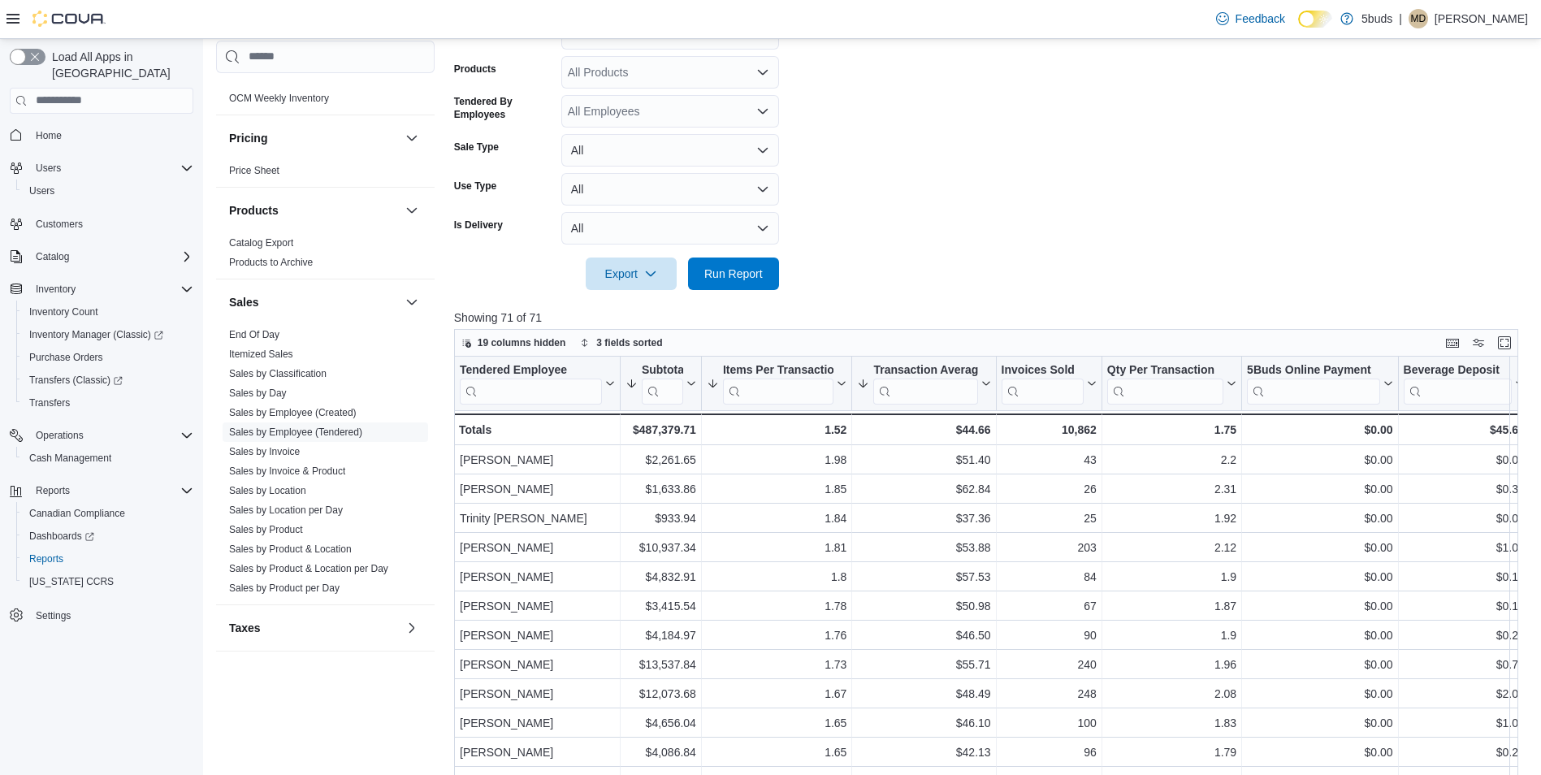
scroll to position [519, 0]
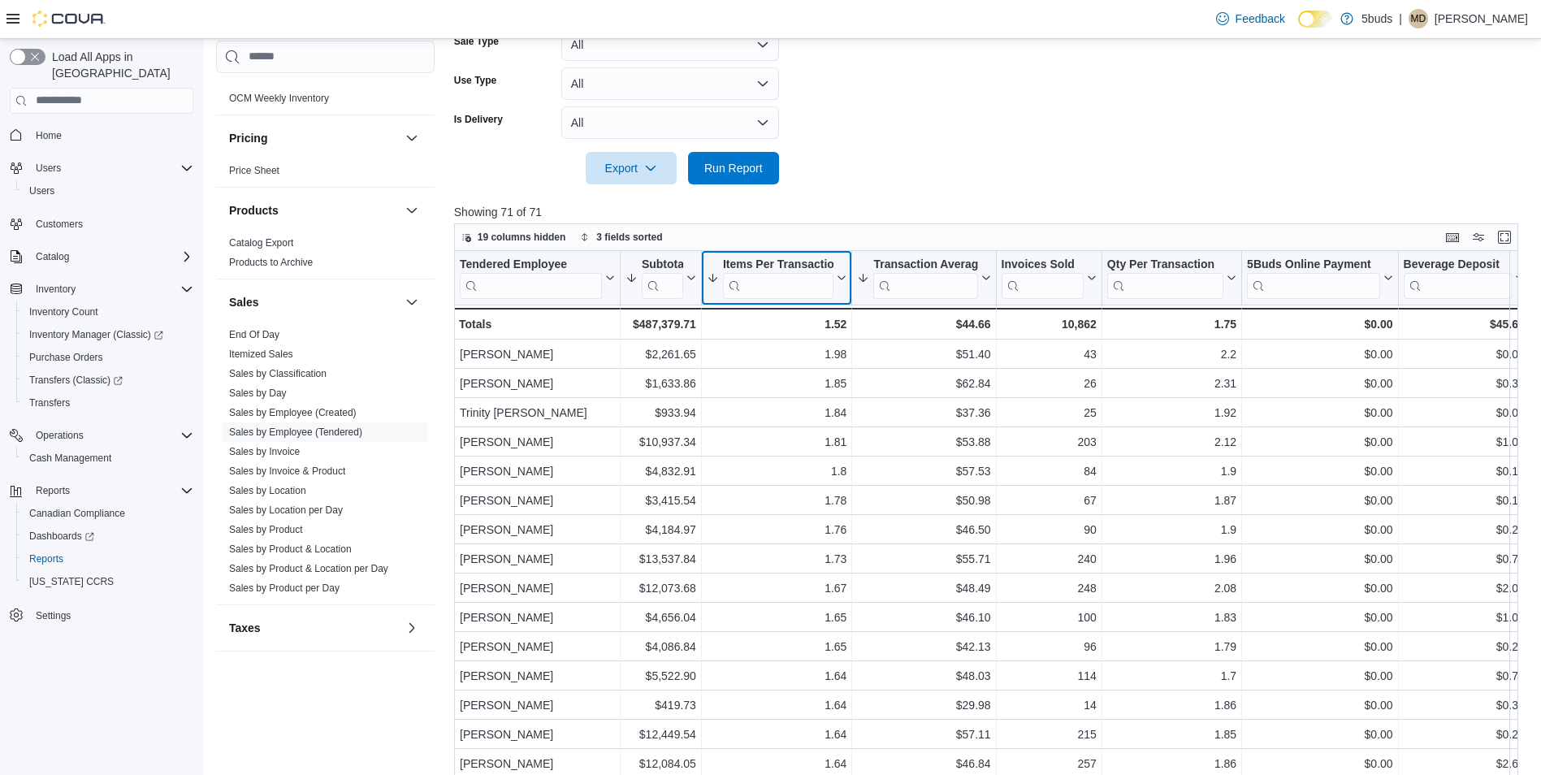
click at [841, 286] on button "Items Per Transaction" at bounding box center [777, 277] width 141 height 41
click at [814, 357] on span "Sort High-Low" at bounding box center [788, 358] width 62 height 13
click at [842, 275] on icon at bounding box center [839, 278] width 13 height 10
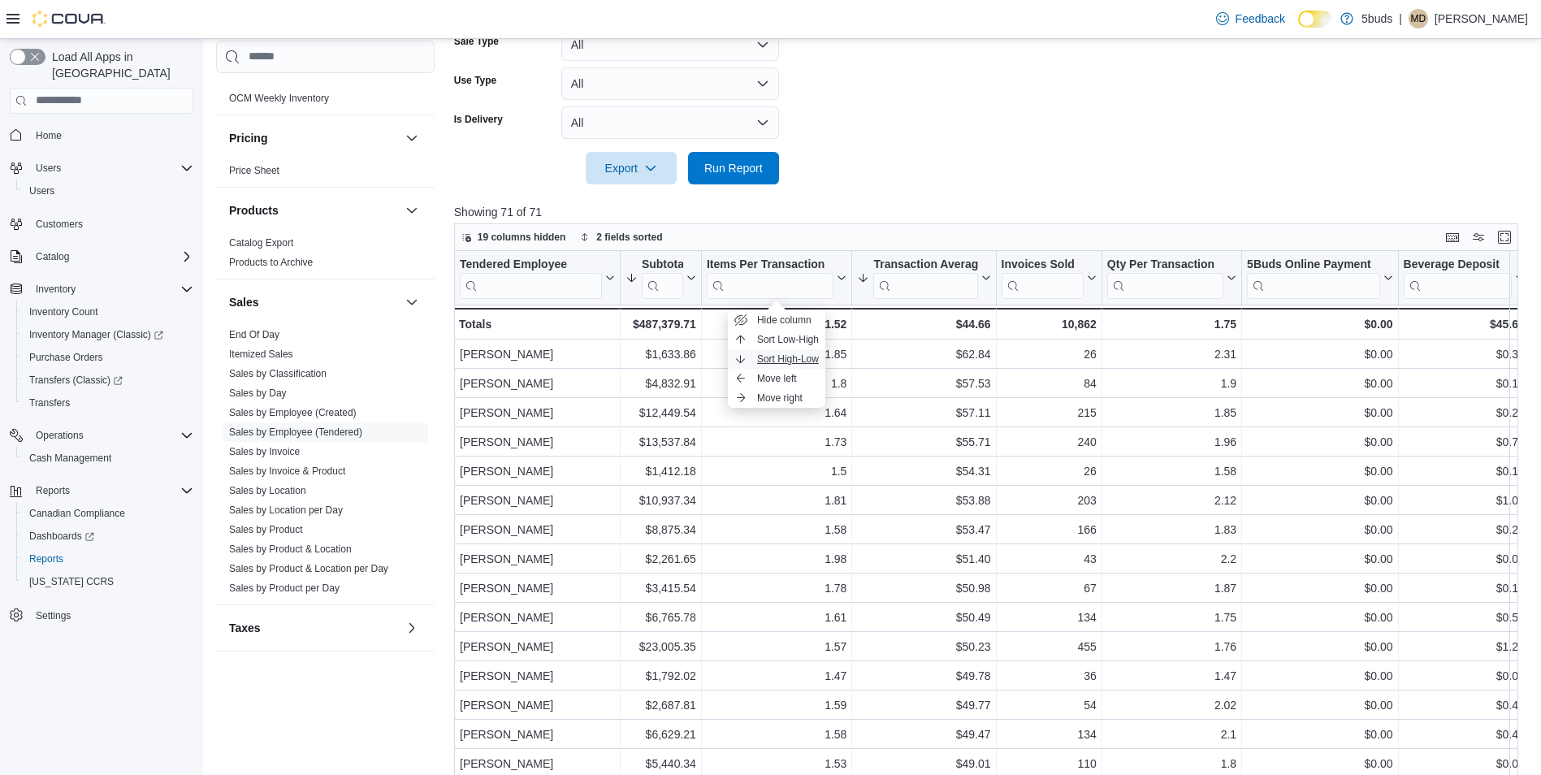
click at [809, 354] on span "Sort High-Low" at bounding box center [788, 358] width 62 height 13
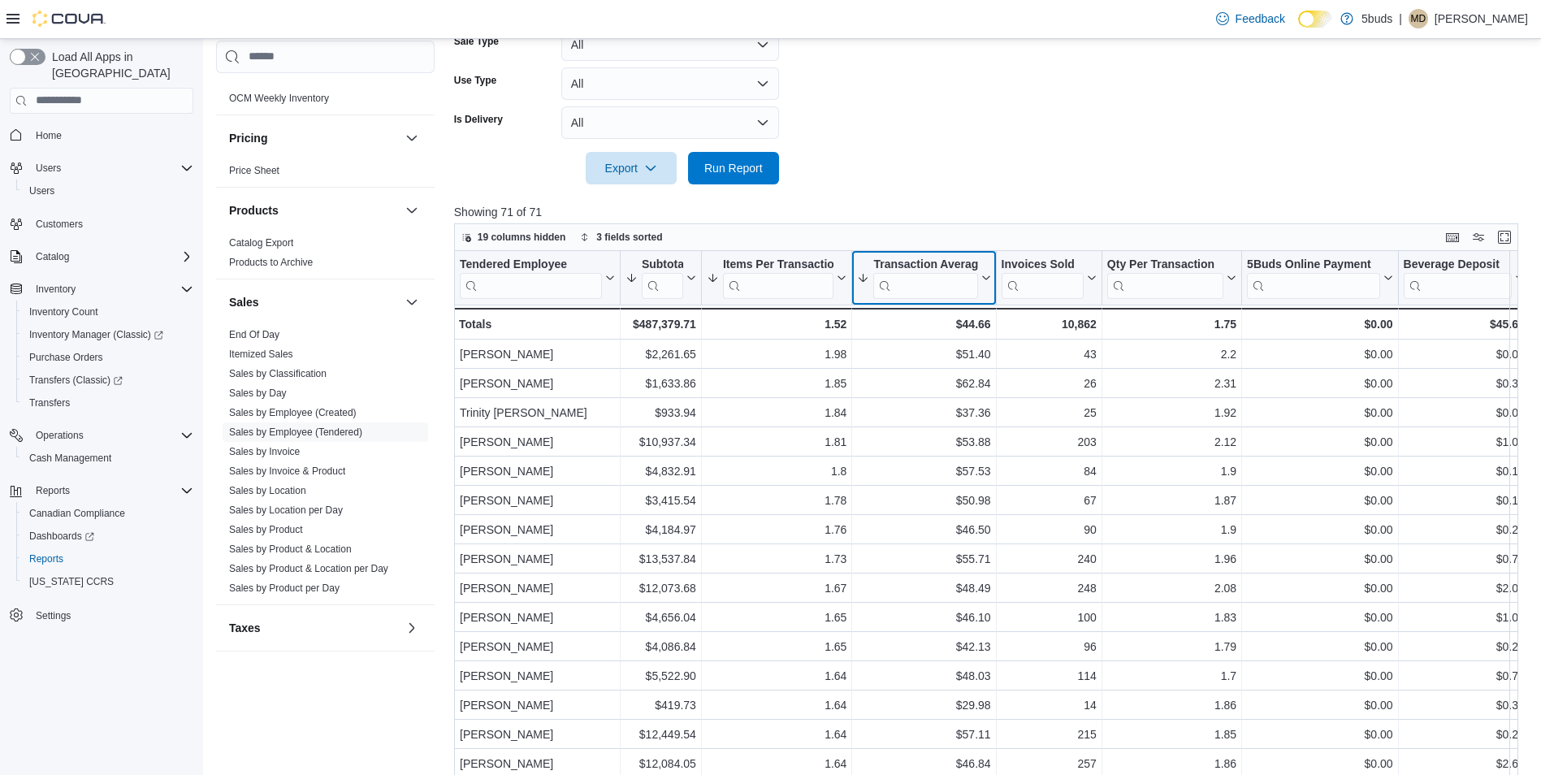
click at [984, 279] on icon at bounding box center [985, 277] width 7 height 4
click at [949, 354] on span "Sort High-Low" at bounding box center [935, 358] width 62 height 13
click at [981, 278] on icon at bounding box center [983, 278] width 13 height 10
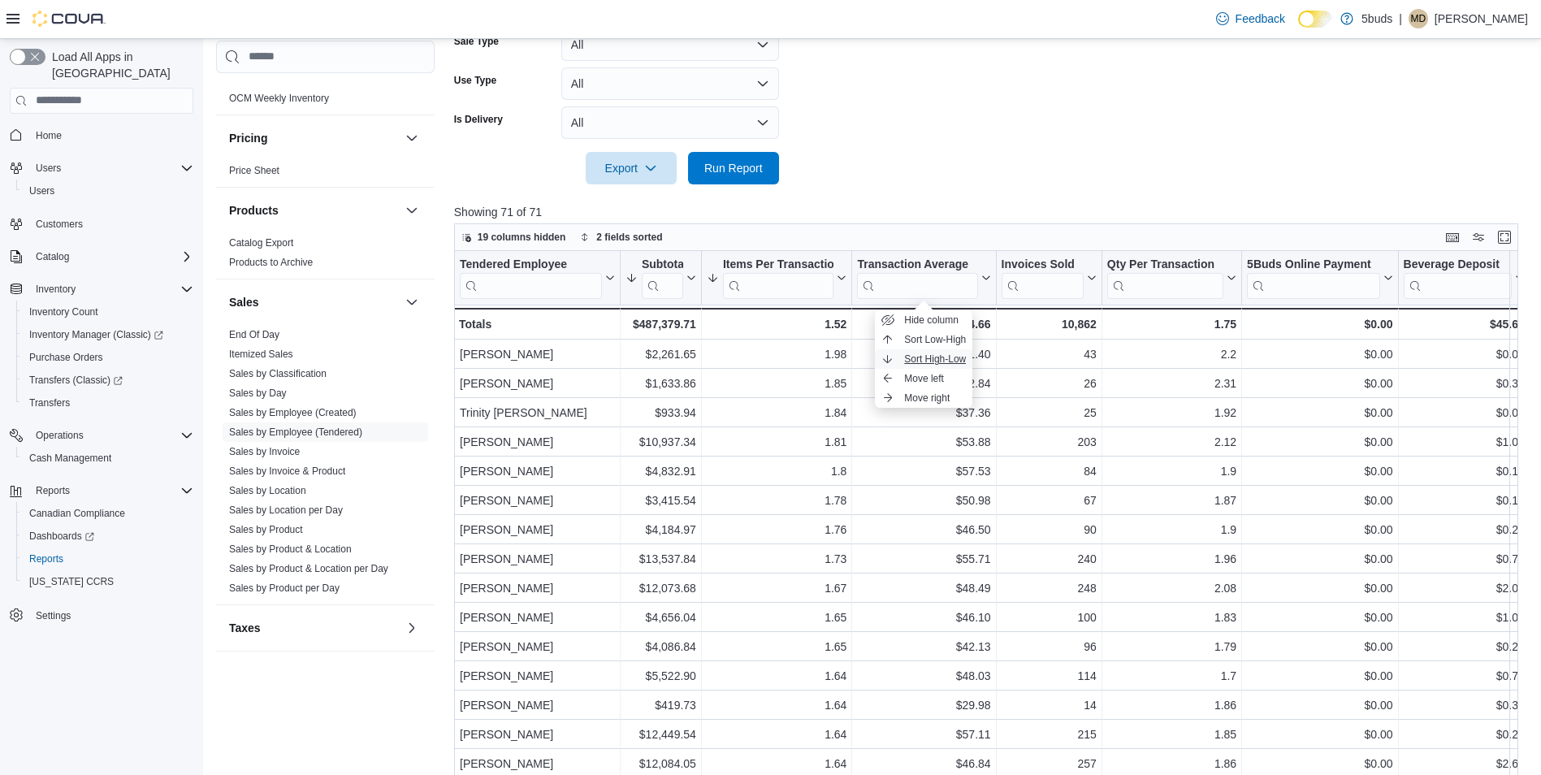
click at [941, 358] on span "Sort High-Low" at bounding box center [935, 358] width 62 height 13
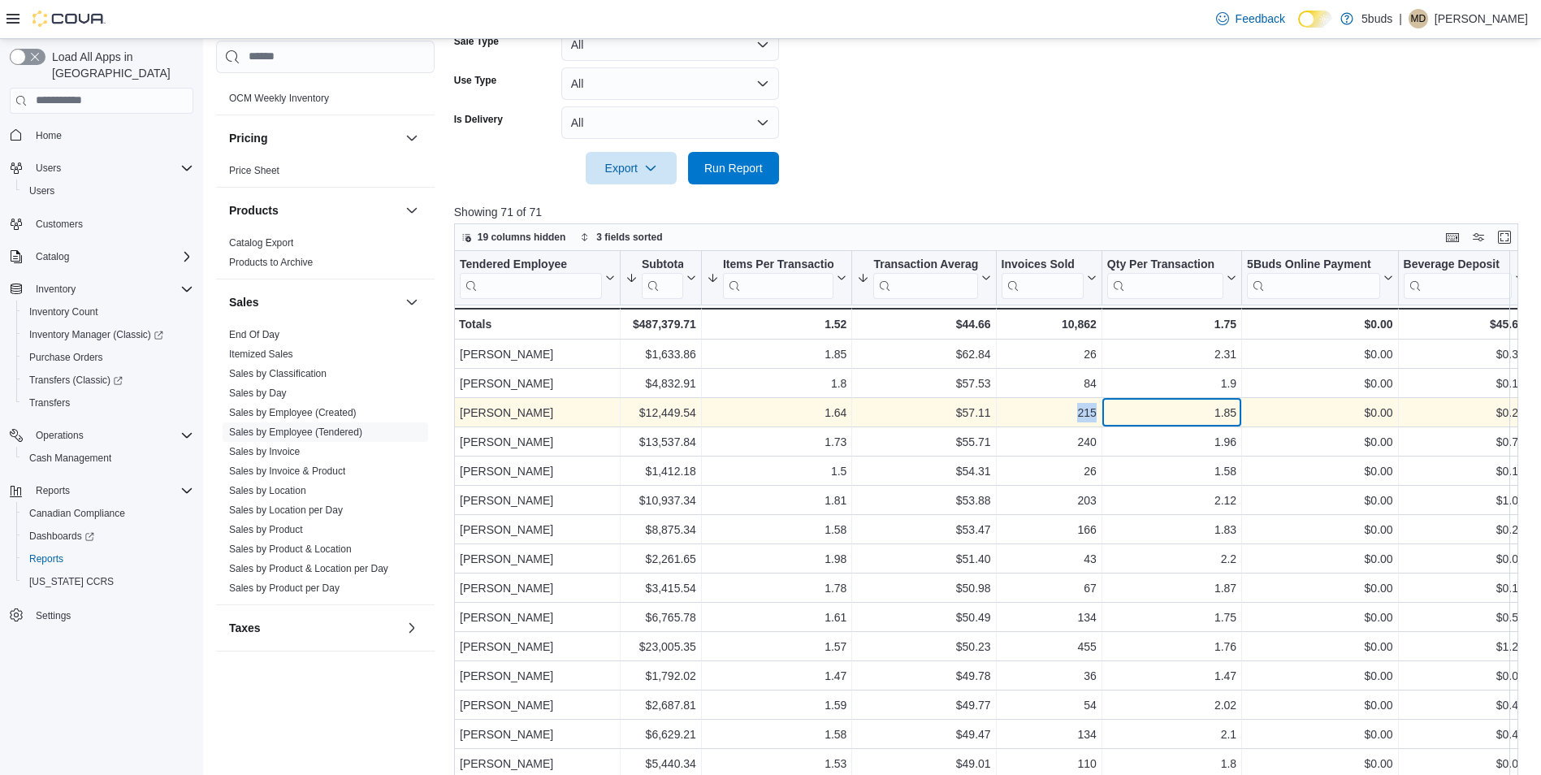
drag, startPoint x: 1104, startPoint y: 412, endPoint x: 1065, endPoint y: 419, distance: 39.7
click at [1065, 419] on div "Morgan Kinahan - Tendered Employee, column 1, row 3 $12,449.54 - Subtotal, colu…" at bounding box center [1049, 412] width 1191 height 29
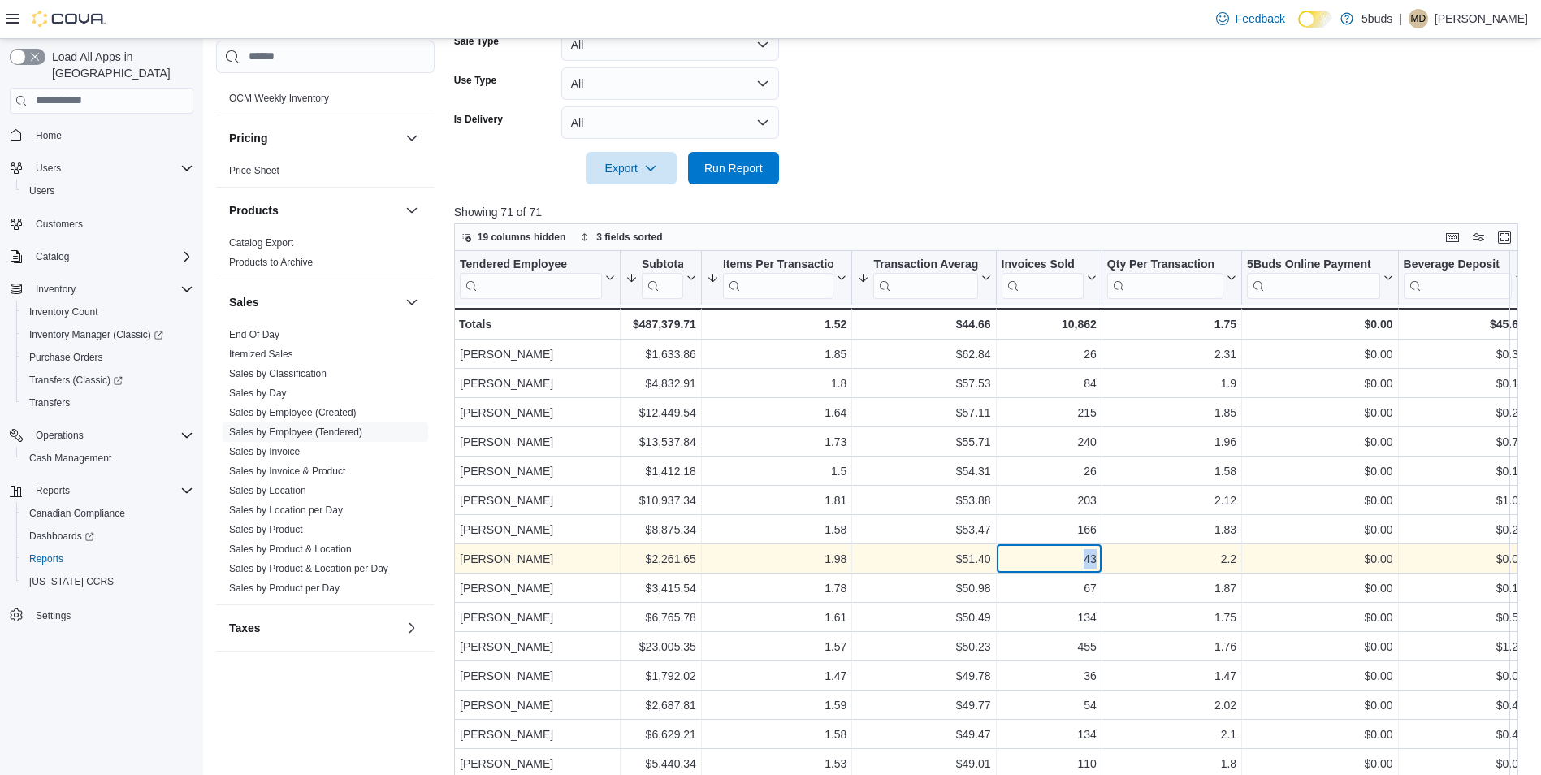
drag, startPoint x: 1099, startPoint y: 558, endPoint x: 1075, endPoint y: 559, distance: 23.6
click at [1075, 559] on div "43 - Invoices Sold, column 5, row 8" at bounding box center [1049, 558] width 106 height 29
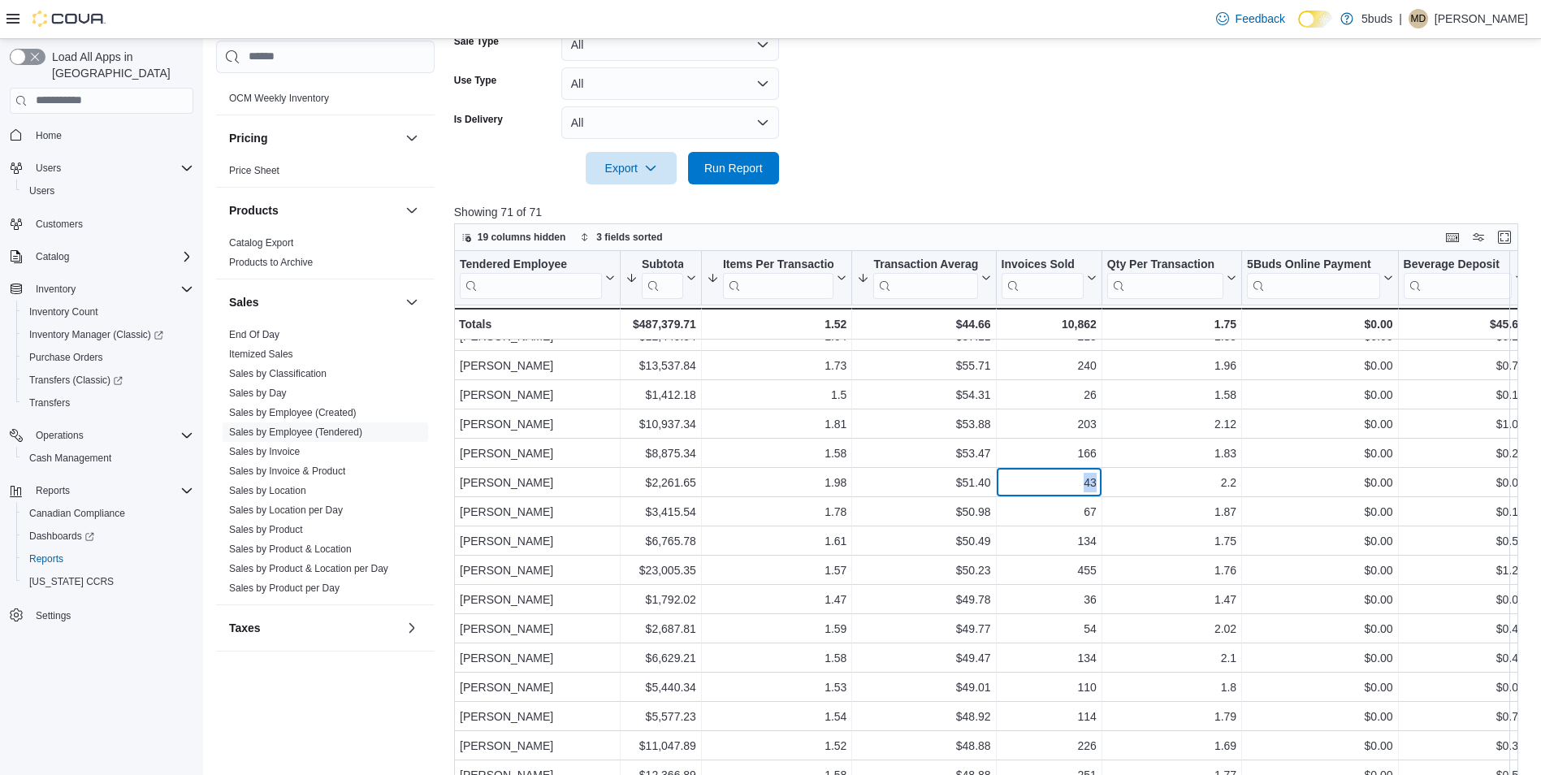
scroll to position [0, 0]
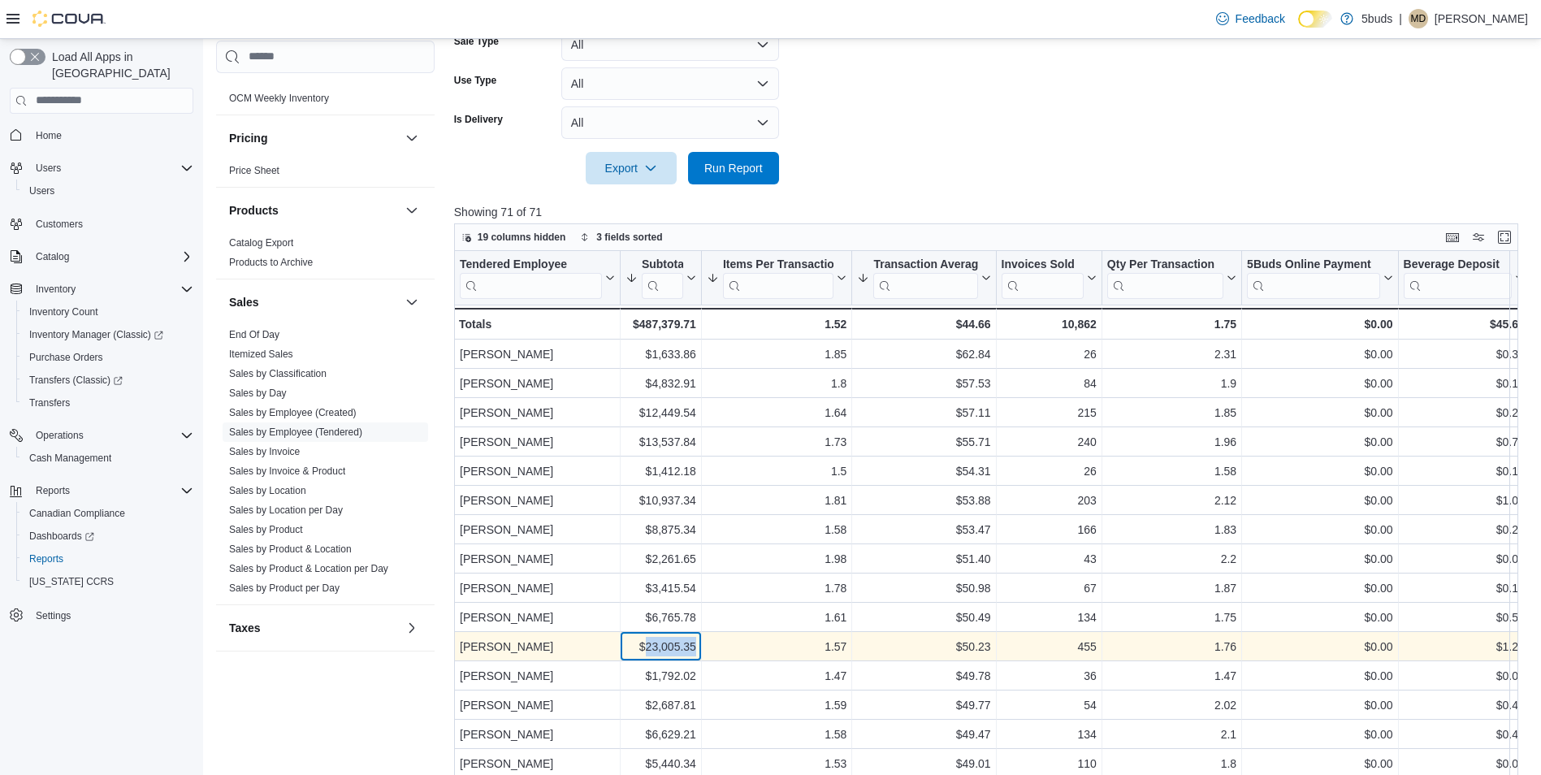
drag, startPoint x: 694, startPoint y: 647, endPoint x: 646, endPoint y: 647, distance: 47.1
click at [646, 647] on div "$23,005.35" at bounding box center [660, 646] width 71 height 19
click at [508, 648] on div "Justyn Challis" at bounding box center [537, 646] width 155 height 19
drag, startPoint x: 508, startPoint y: 648, endPoint x: 583, endPoint y: 647, distance: 75.5
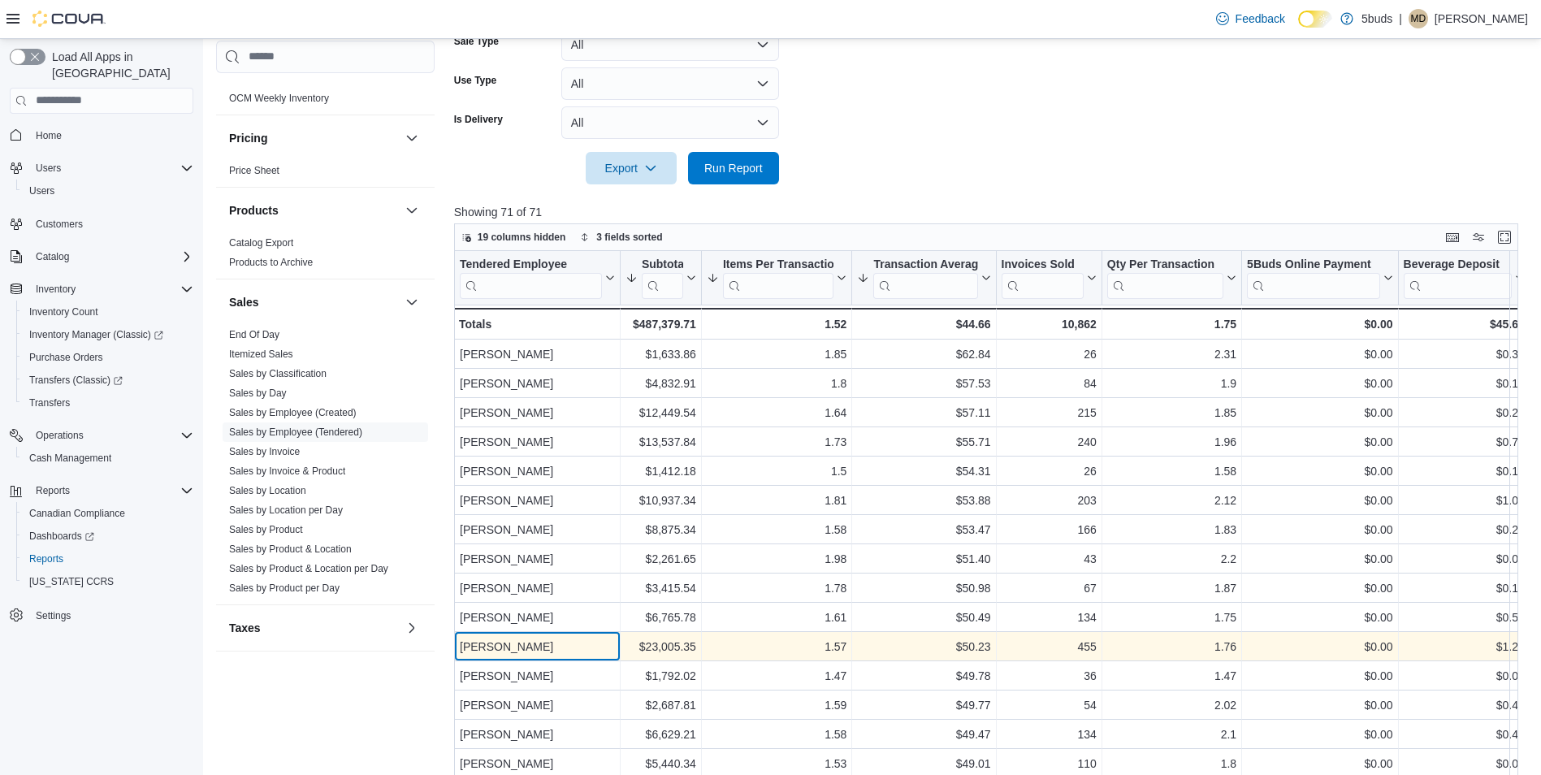
click at [583, 647] on div "Justyn Challis" at bounding box center [537, 646] width 155 height 19
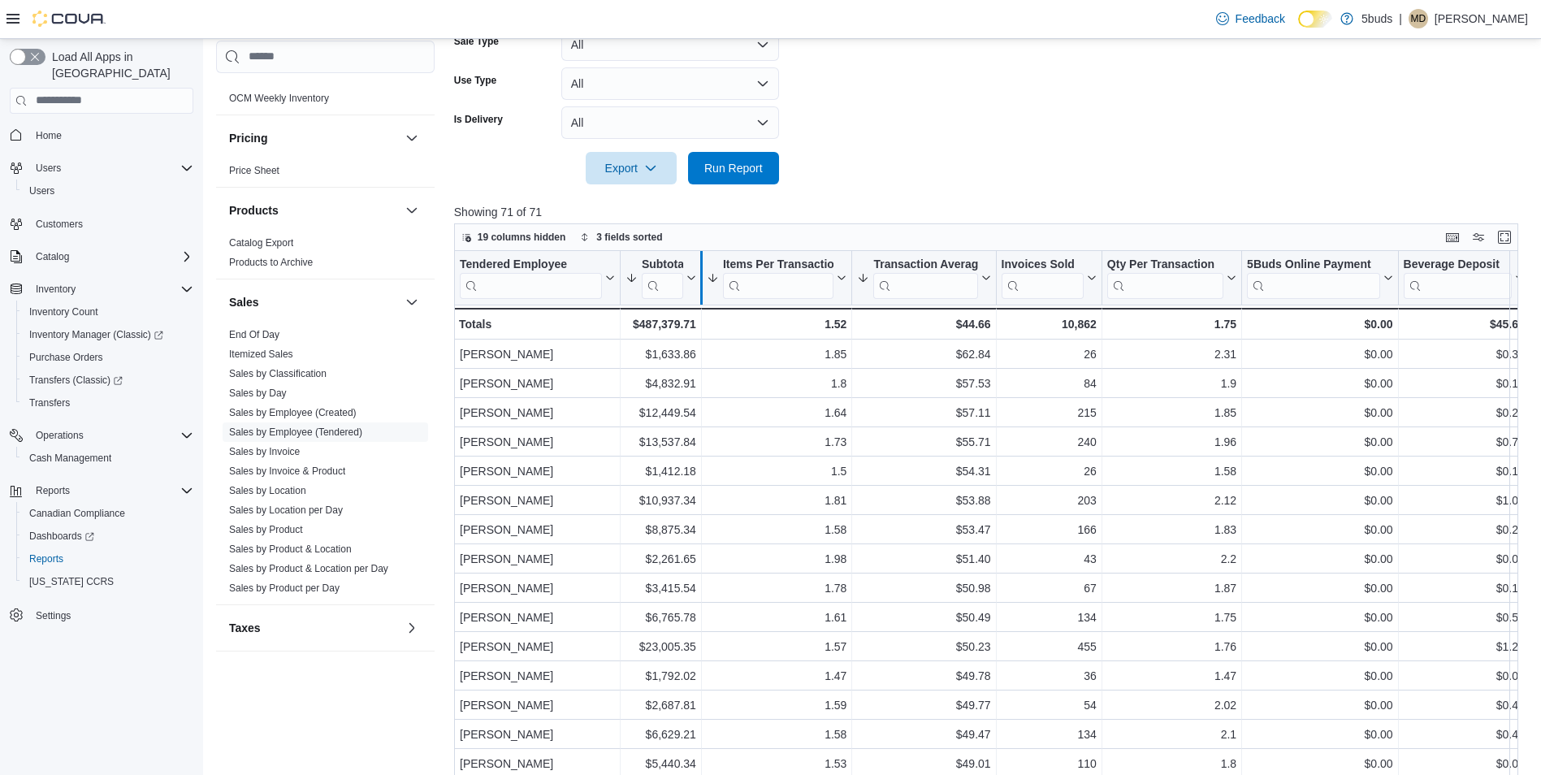
click at [696, 283] on div at bounding box center [700, 278] width 13 height 54
click at [692, 279] on icon at bounding box center [690, 277] width 7 height 4
click at [685, 361] on span "Sort High-Low" at bounding box center [672, 358] width 62 height 13
click at [691, 282] on icon at bounding box center [689, 278] width 13 height 10
click at [681, 355] on span "Sort High-Low" at bounding box center [672, 358] width 62 height 13
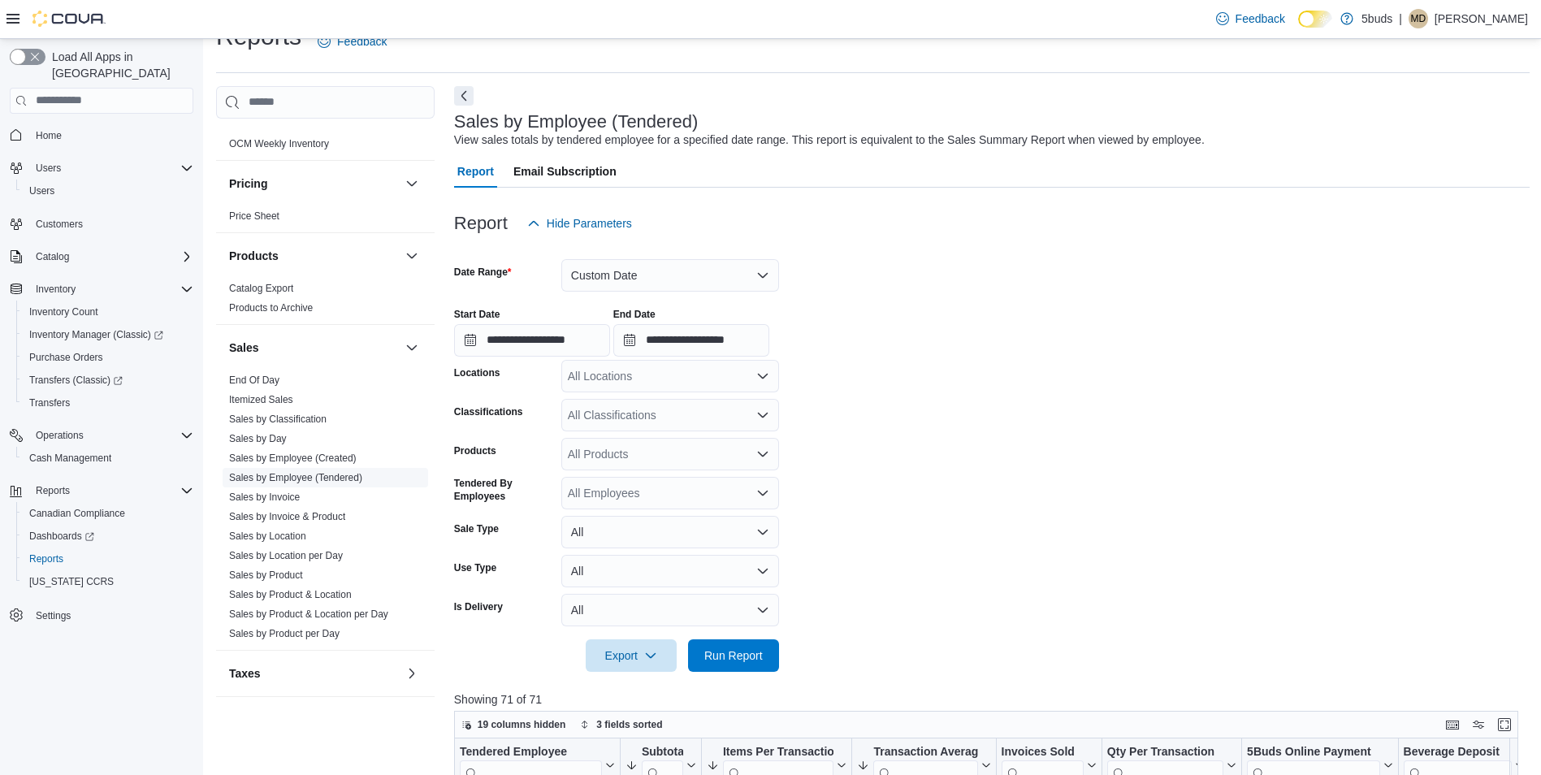
click at [309, 472] on link "Sales by Employee (Tendered)" at bounding box center [295, 477] width 133 height 11
click at [625, 374] on div "All Locations" at bounding box center [670, 376] width 218 height 32
drag, startPoint x: 978, startPoint y: 430, endPoint x: 848, endPoint y: 437, distance: 130.1
click at [977, 430] on form "**********" at bounding box center [991, 456] width 1075 height 432
click at [690, 378] on div "All Locations" at bounding box center [670, 376] width 218 height 32
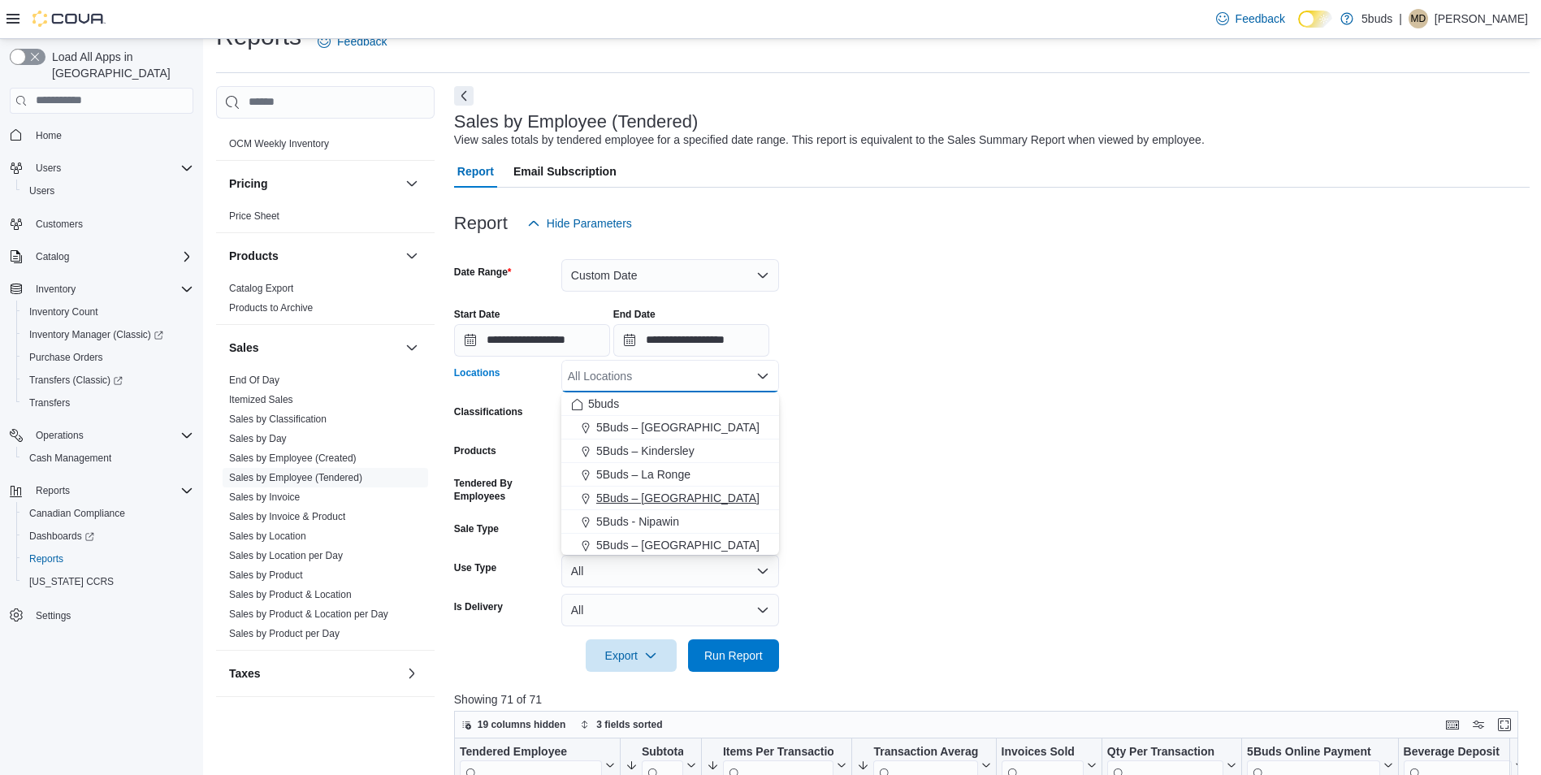
scroll to position [81, 0]
click at [661, 509] on span "5Buds - [PERSON_NAME]" at bounding box center [664, 511] width 136 height 16
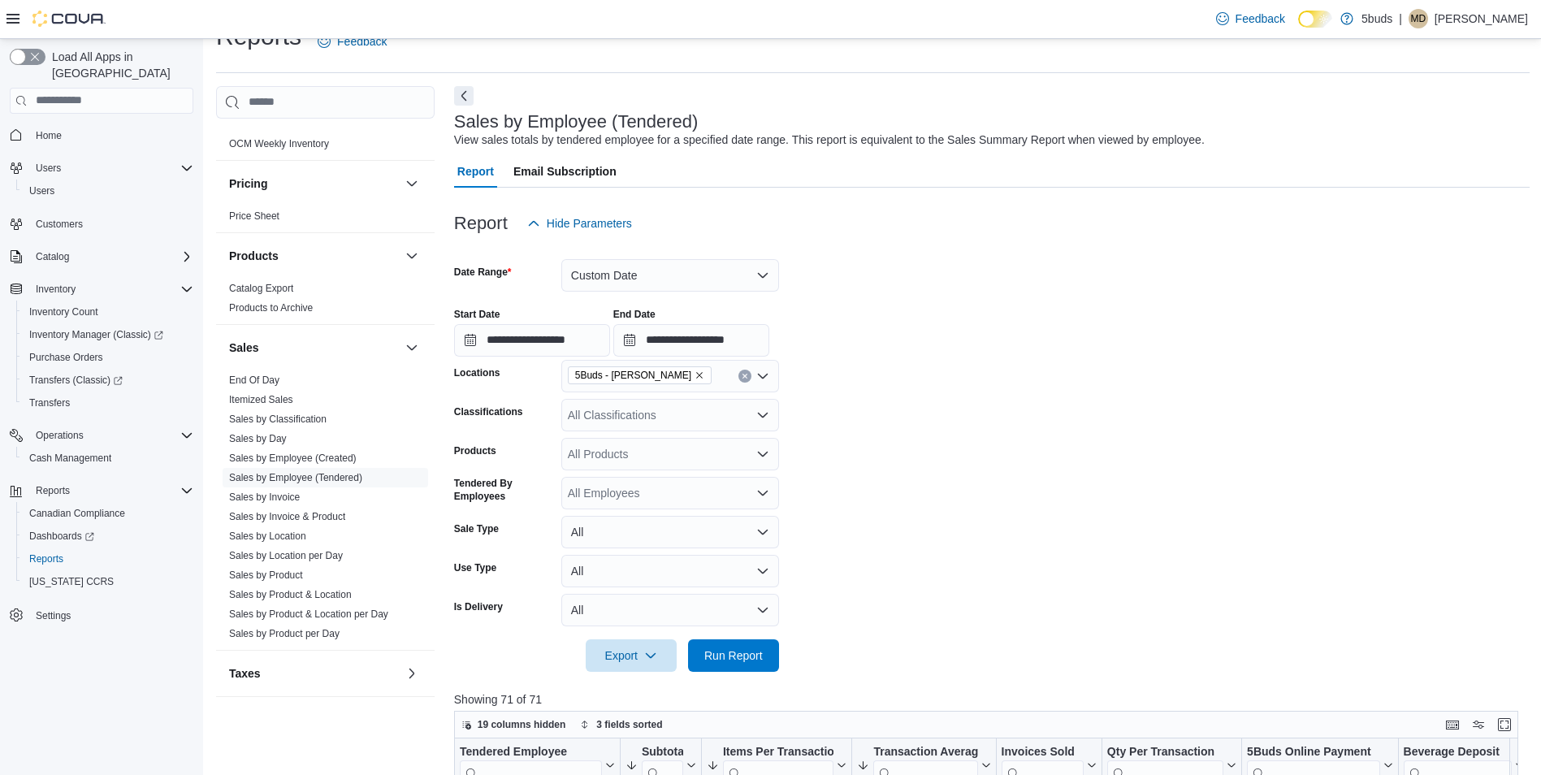
click at [997, 456] on form "**********" at bounding box center [991, 456] width 1075 height 432
click at [713, 410] on div "All Classifications" at bounding box center [670, 415] width 218 height 32
click at [892, 414] on form "**********" at bounding box center [991, 456] width 1075 height 432
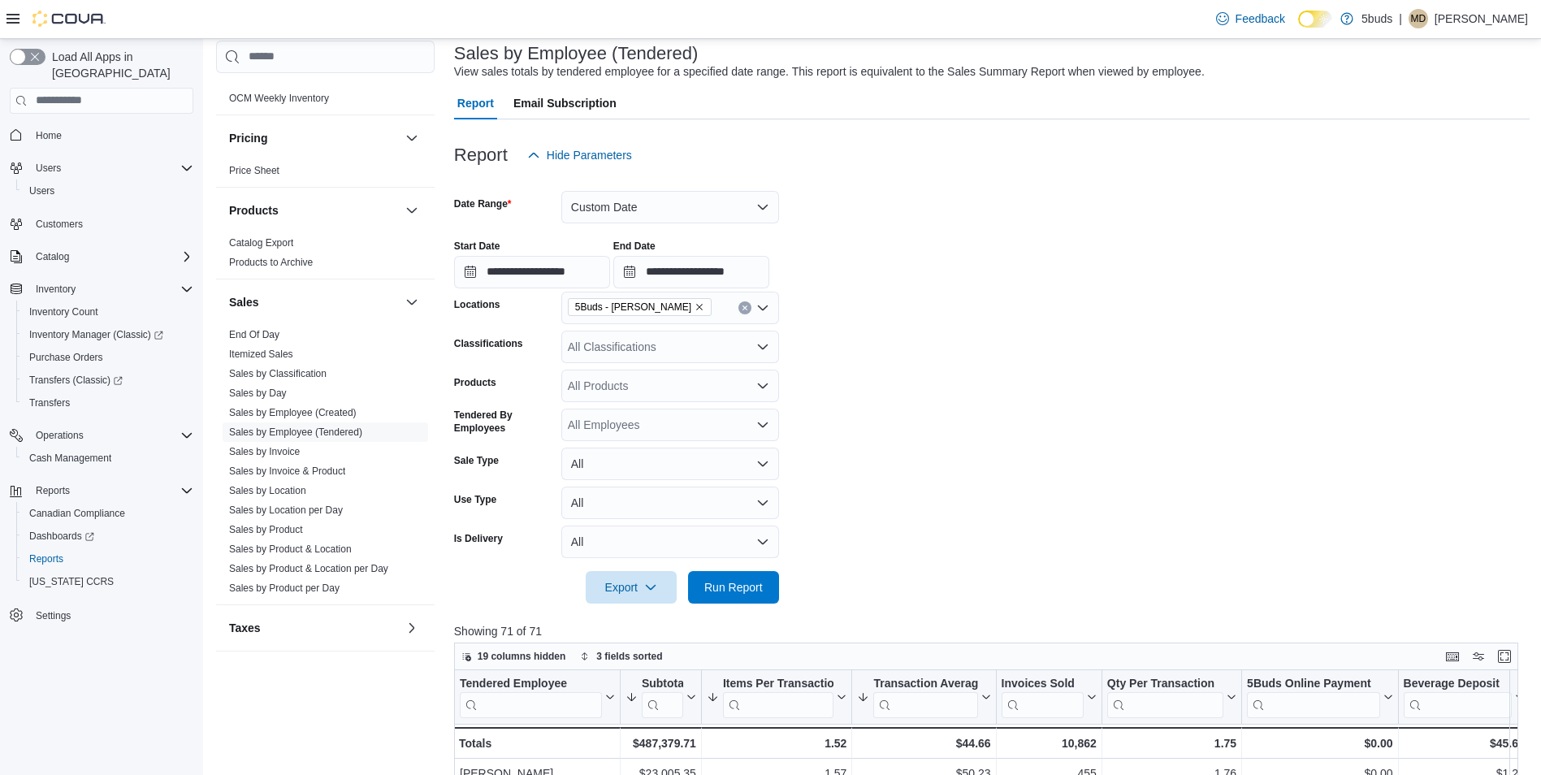
scroll to position [194, 0]
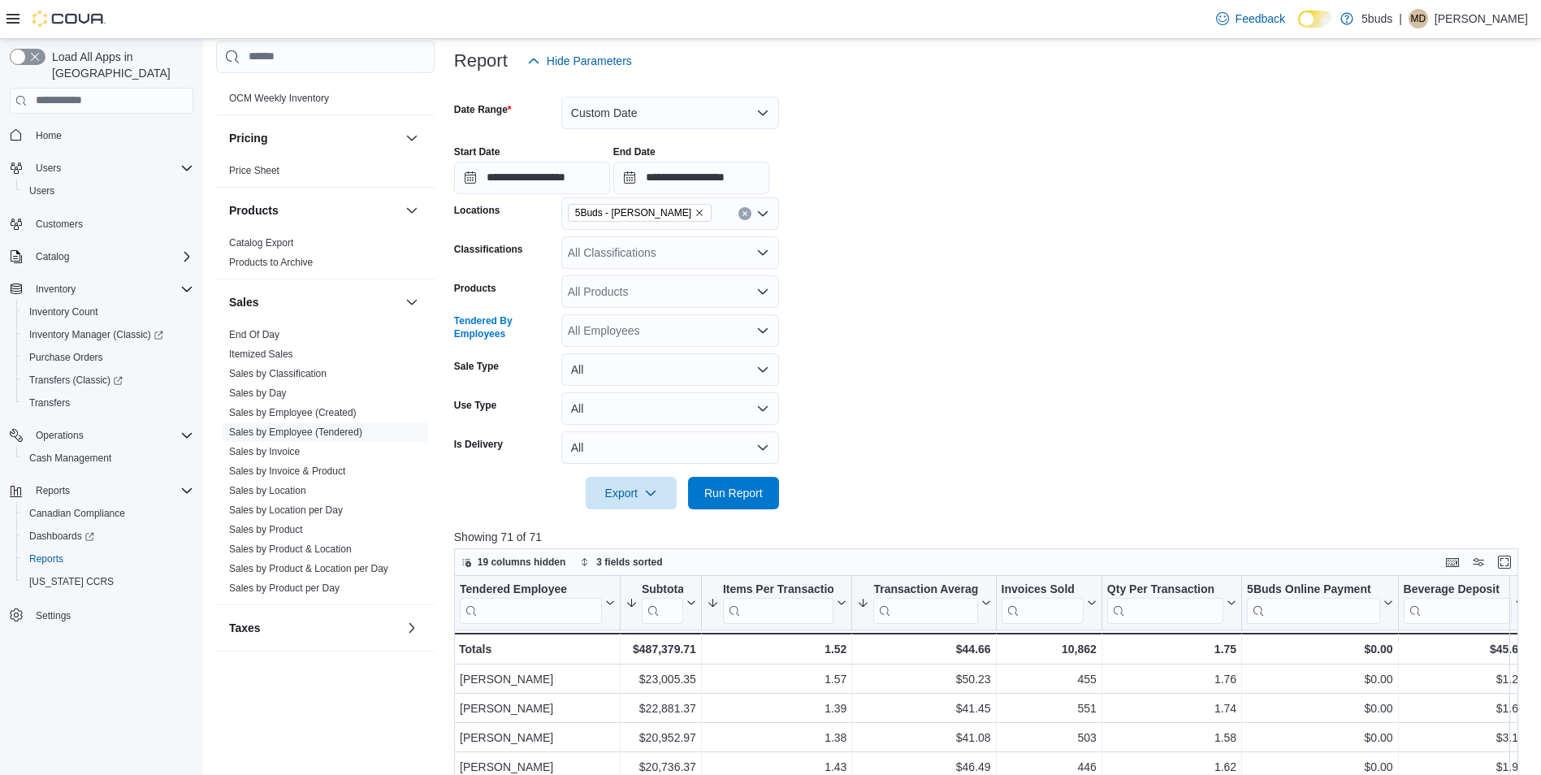
click at [670, 330] on div "All Employees" at bounding box center [670, 330] width 218 height 32
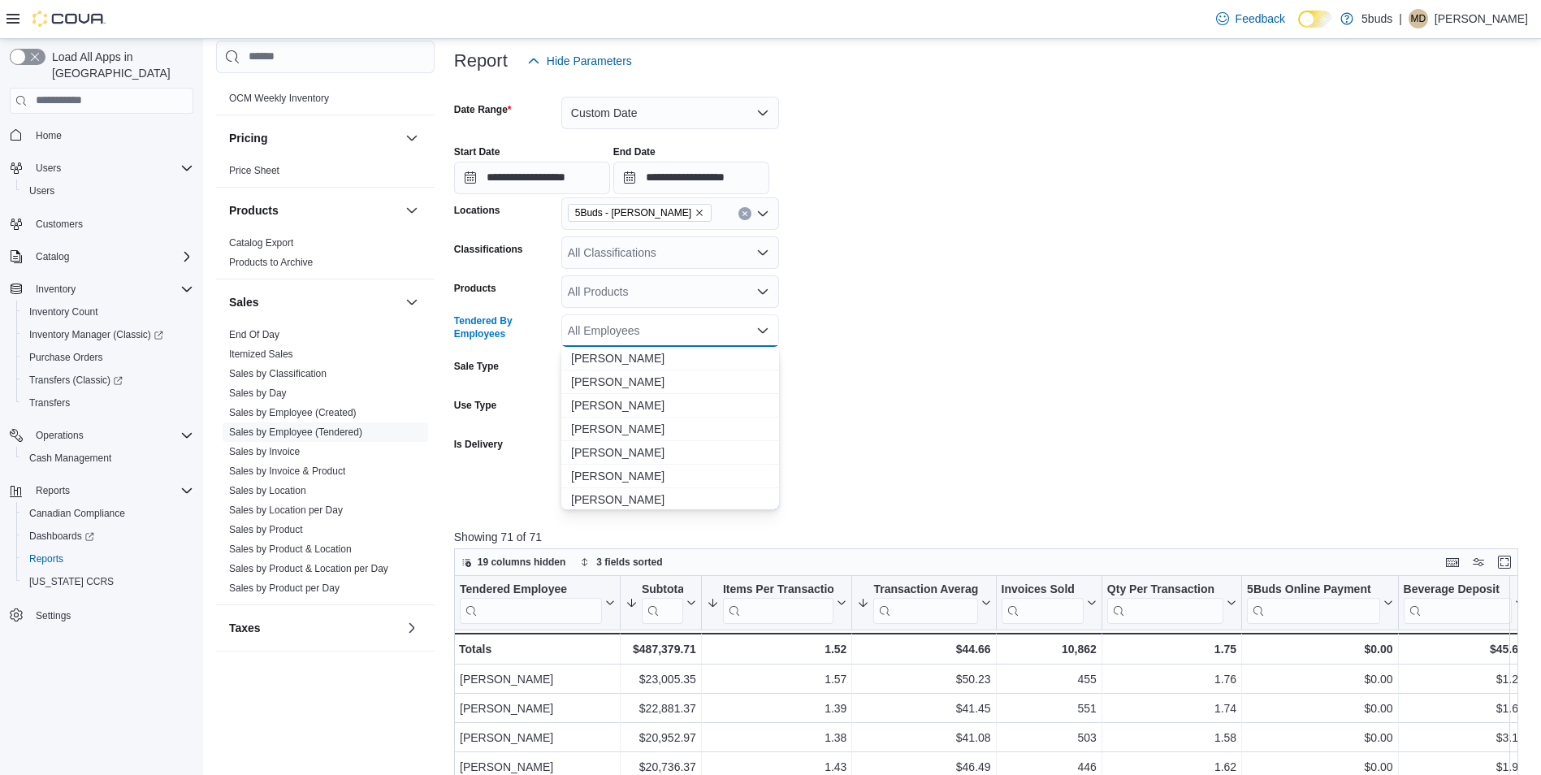
click at [1127, 382] on form "**********" at bounding box center [991, 293] width 1075 height 432
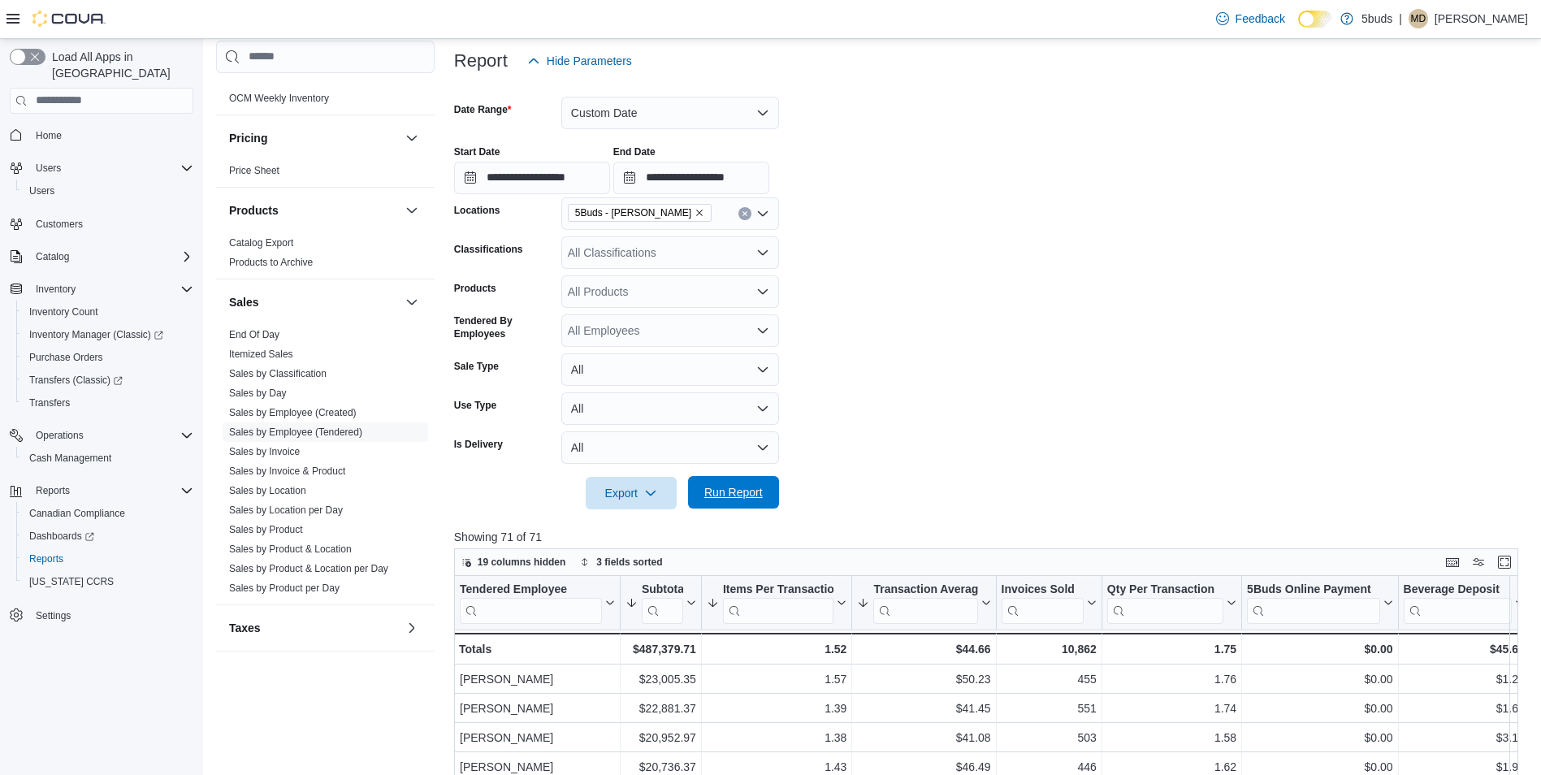
click at [764, 490] on span "Run Report" at bounding box center [733, 492] width 71 height 32
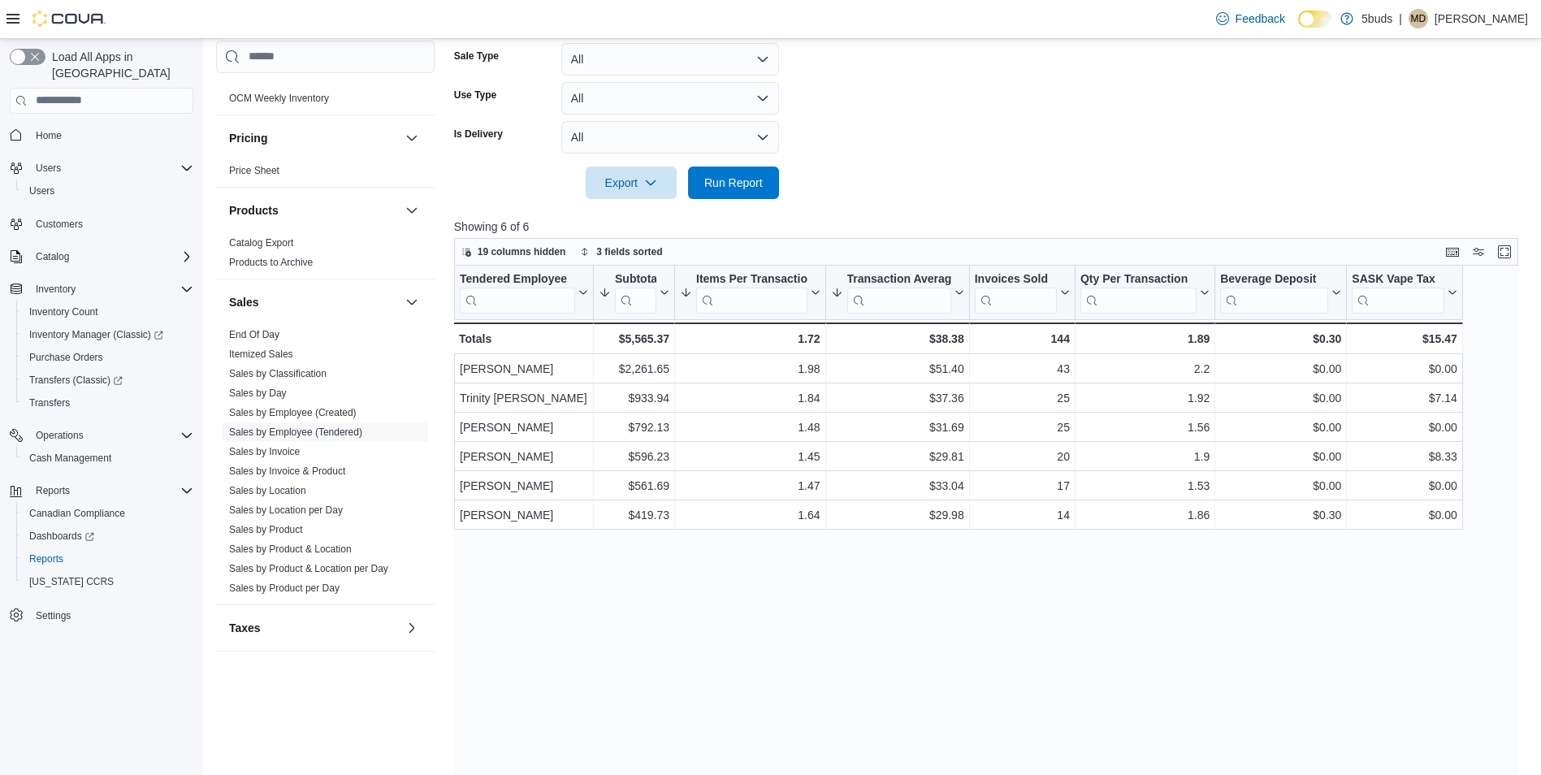
scroll to position [600, 0]
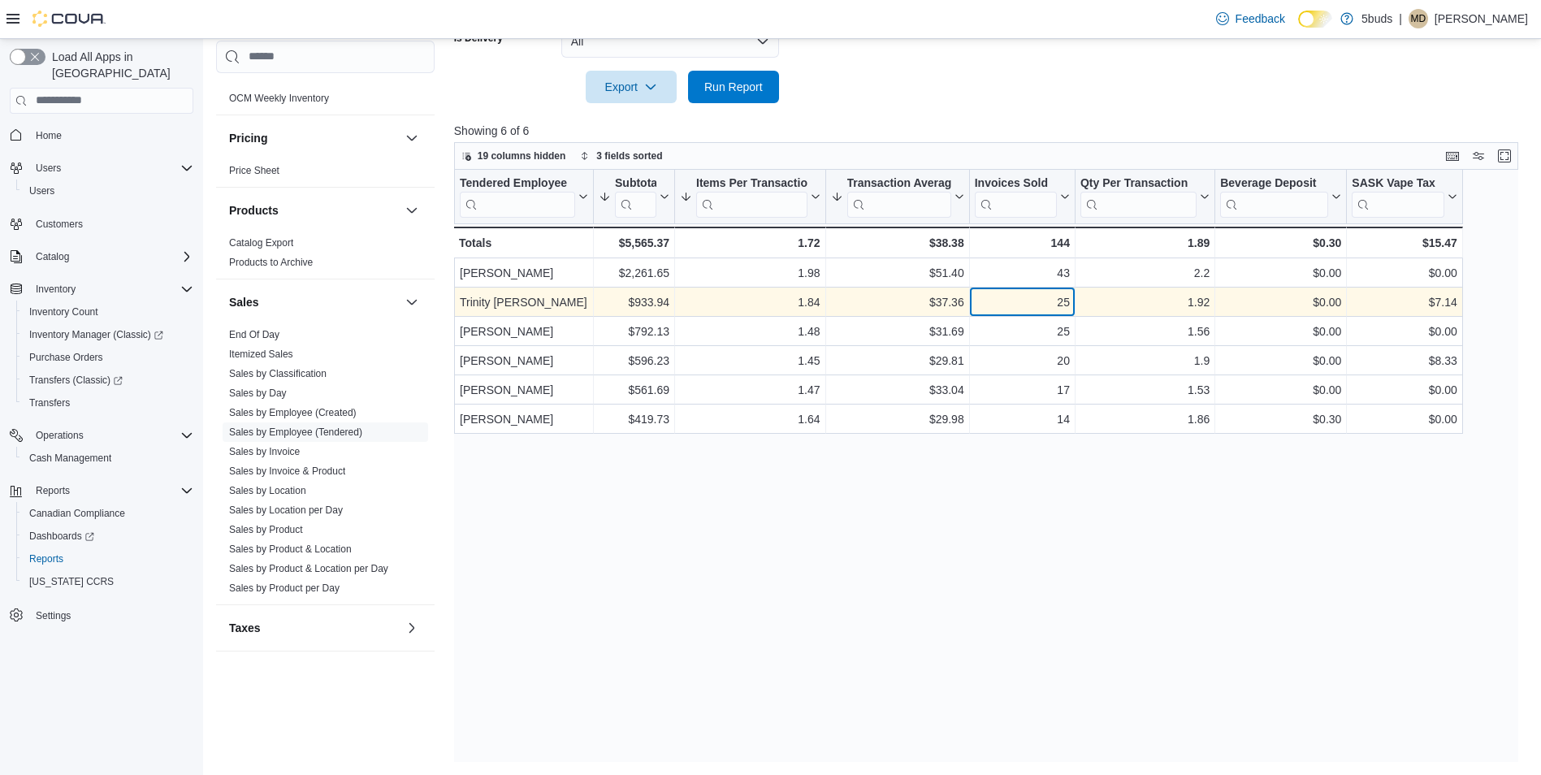
click at [1015, 308] on div "25" at bounding box center [1021, 301] width 95 height 19
click at [954, 309] on div "$37.36" at bounding box center [896, 301] width 133 height 19
click at [802, 305] on div "1.84" at bounding box center [750, 301] width 141 height 19
click at [667, 309] on div "$933.94" at bounding box center [634, 301] width 71 height 19
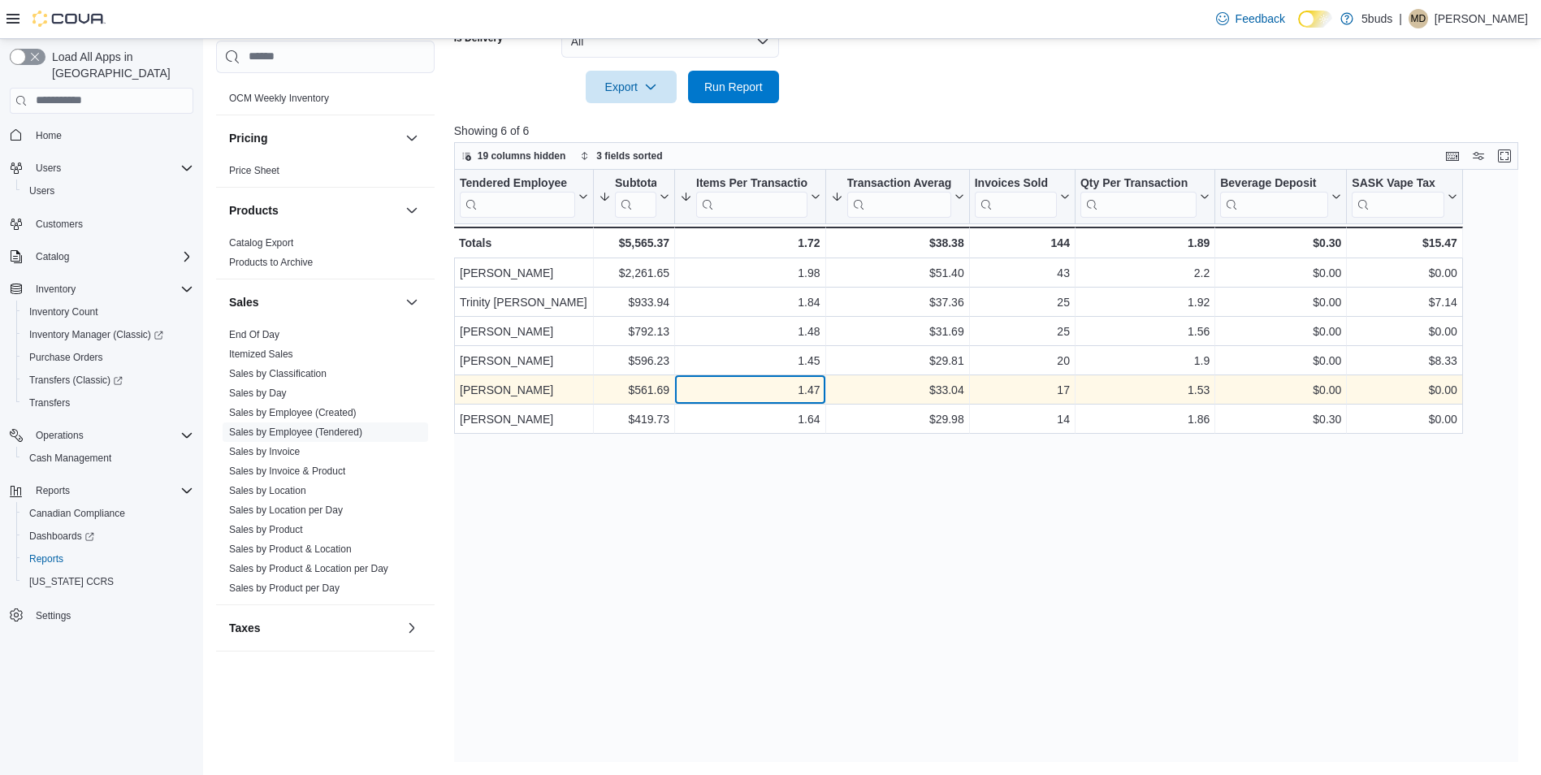
click at [788, 388] on div "1.47" at bounding box center [750, 389] width 141 height 19
click at [652, 389] on div "$561.69" at bounding box center [634, 389] width 71 height 19
click at [783, 382] on div "1.47" at bounding box center [750, 389] width 141 height 19
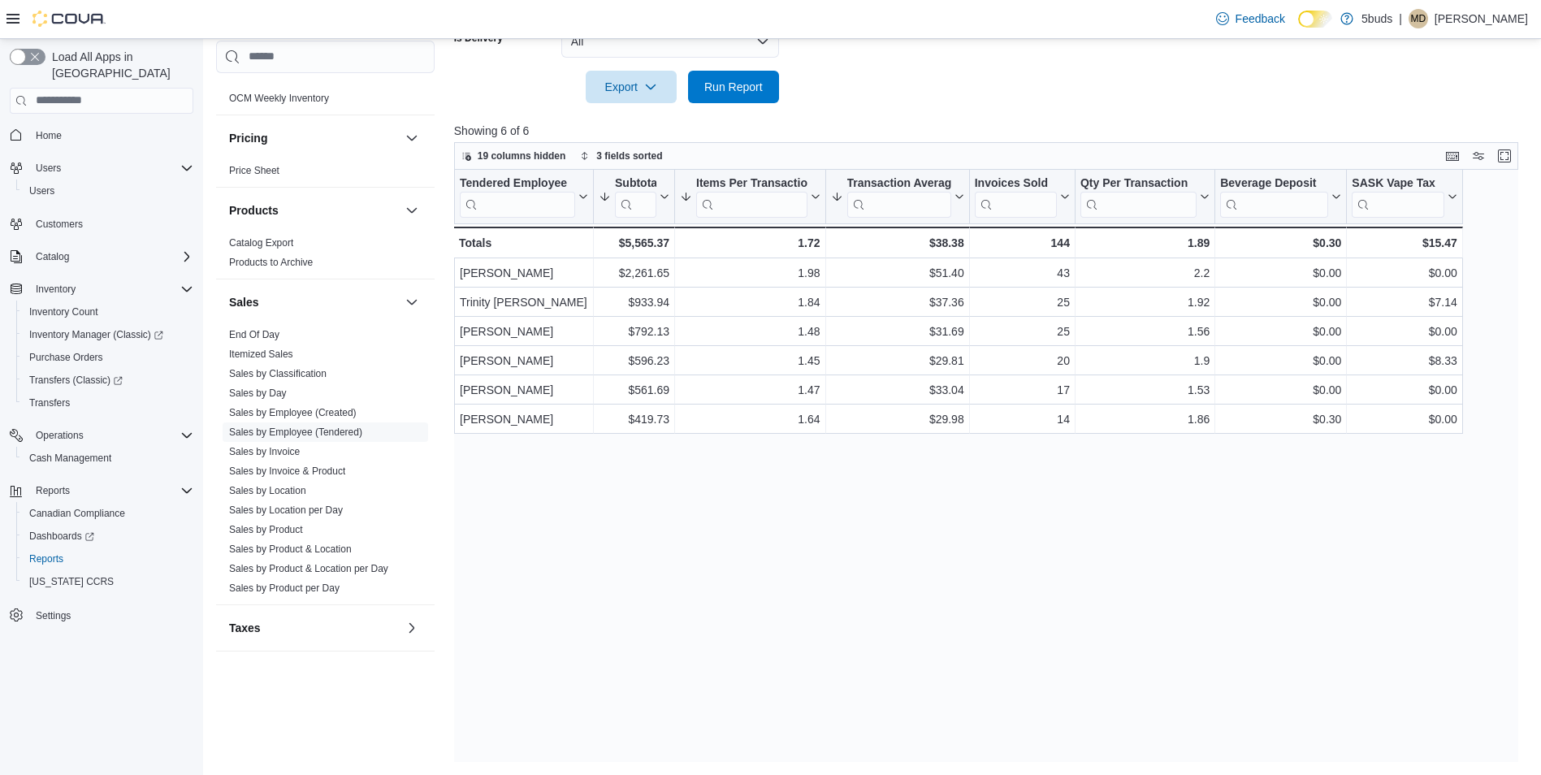
click at [804, 674] on div "Tendered Employee Click to view column header actions Subtotal Sorted by Items …" at bounding box center [991, 466] width 1075 height 592
click at [680, 659] on div "Tendered Employee Click to view column header actions Subtotal Sorted by Items …" at bounding box center [991, 466] width 1075 height 592
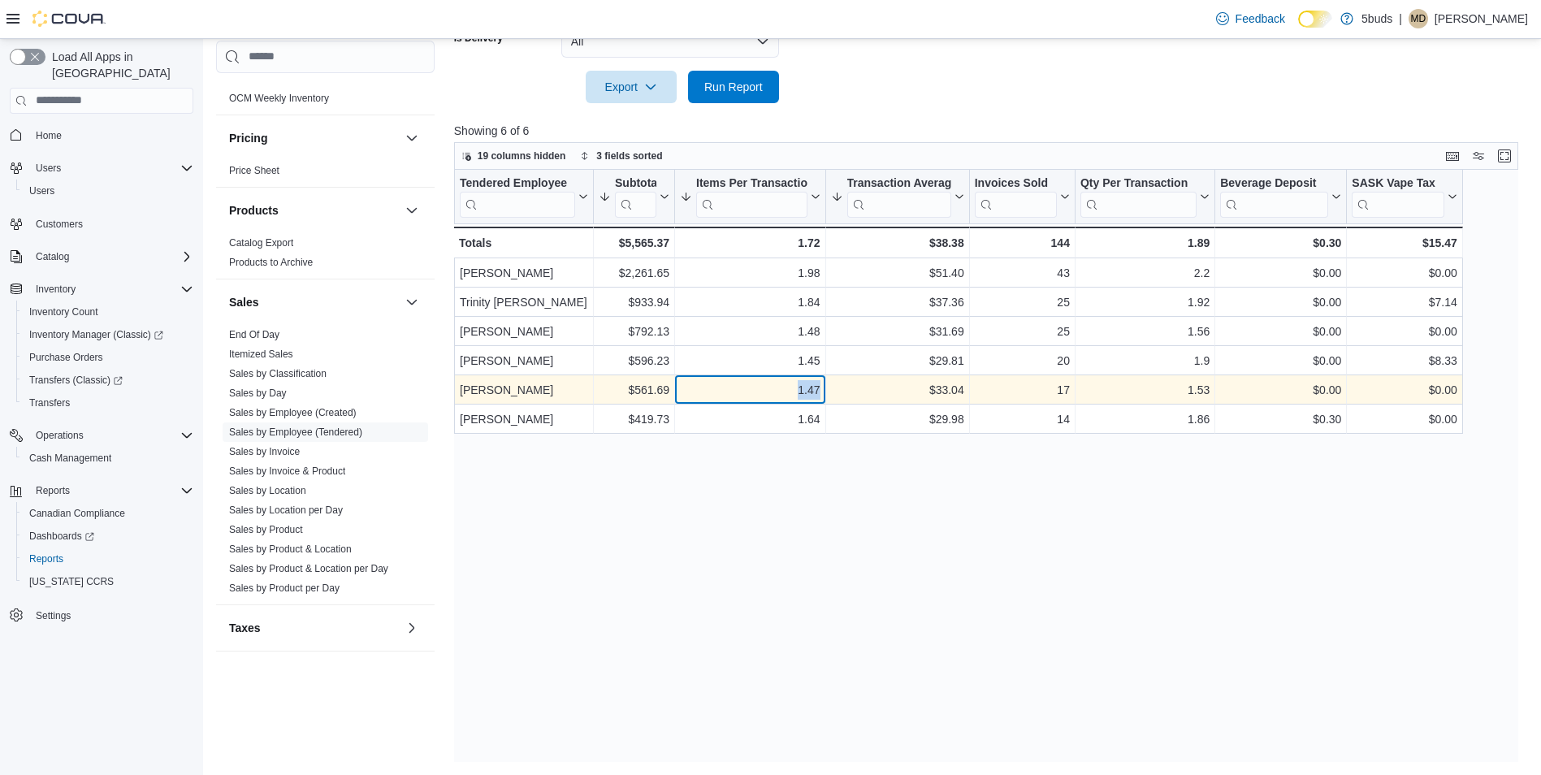
drag, startPoint x: 791, startPoint y: 383, endPoint x: 831, endPoint y: 389, distance: 40.2
click at [831, 389] on div "Devin Keenan - Tendered Employee, column 1, row 5 $561.69 - Subtotal, column 2,…" at bounding box center [958, 389] width 1009 height 29
drag, startPoint x: 831, startPoint y: 389, endPoint x: 922, endPoint y: 387, distance: 91.0
click at [922, 387] on div "$33.04" at bounding box center [896, 389] width 133 height 19
drag, startPoint x: 922, startPoint y: 389, endPoint x: 961, endPoint y: 390, distance: 39.0
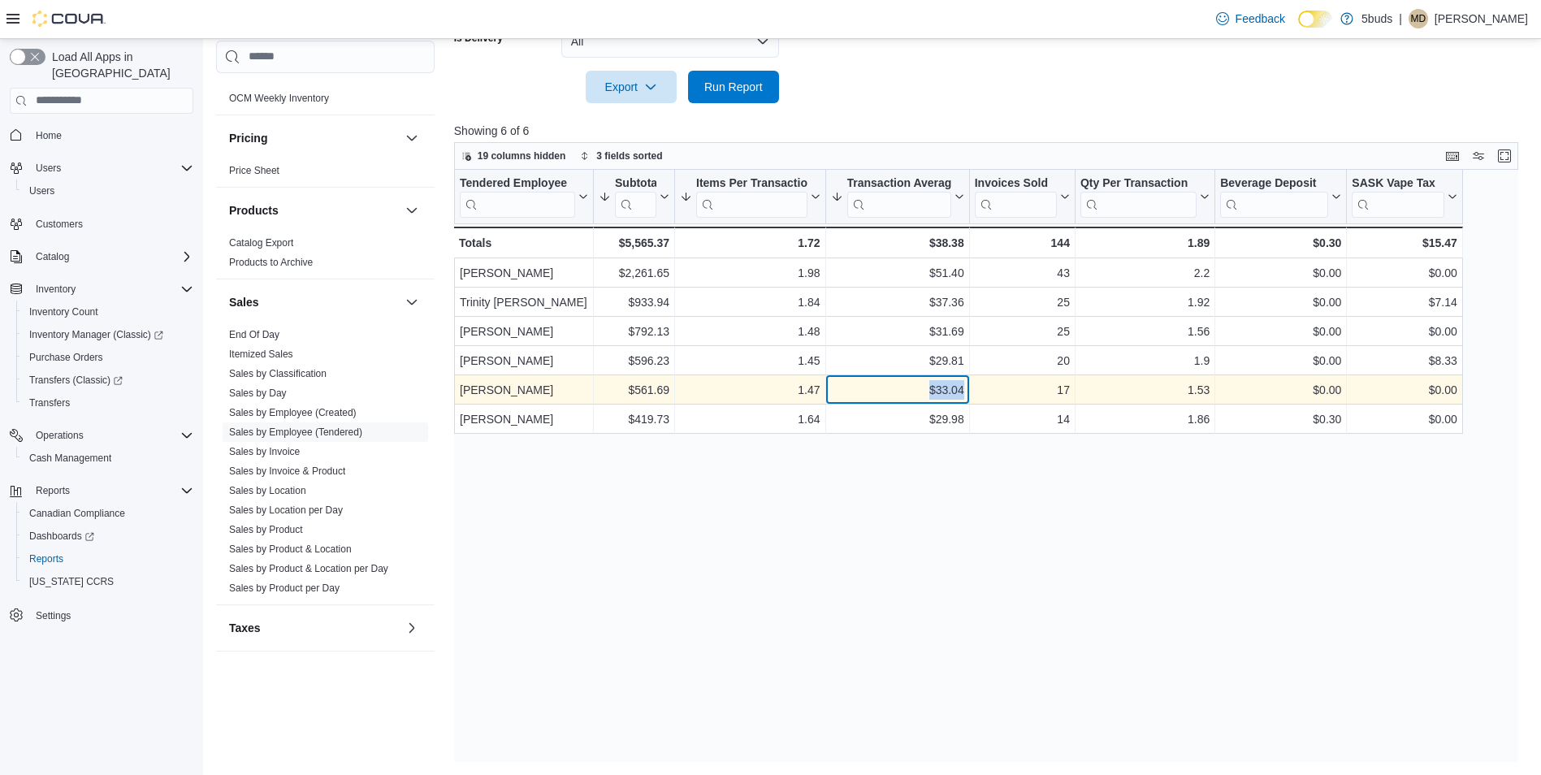
click at [961, 390] on div "$33.04" at bounding box center [896, 389] width 133 height 19
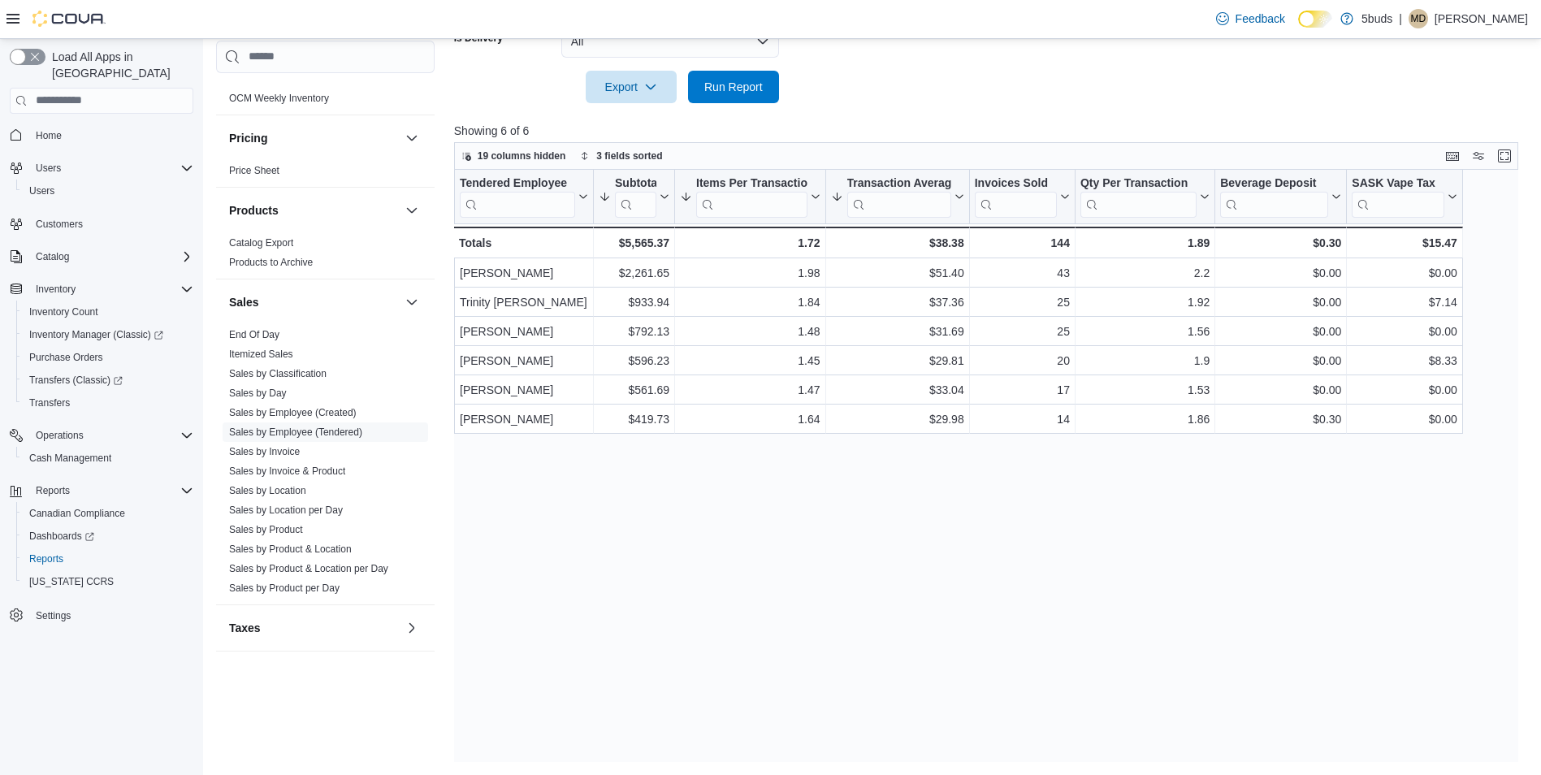
click at [1213, 672] on div "Tendered Employee Click to view column header actions Subtotal Sorted by Items …" at bounding box center [991, 466] width 1075 height 592
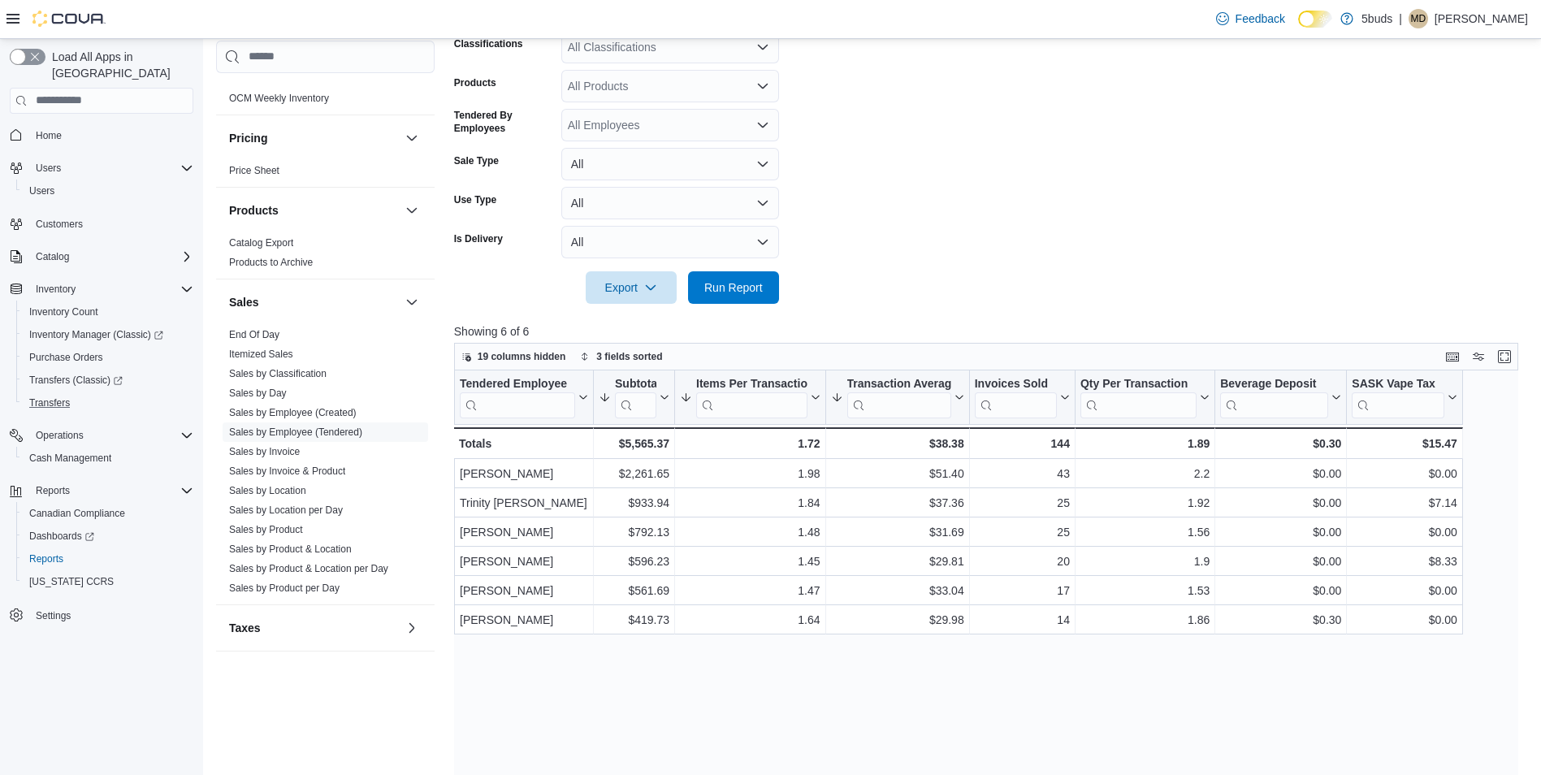
scroll to position [113, 0]
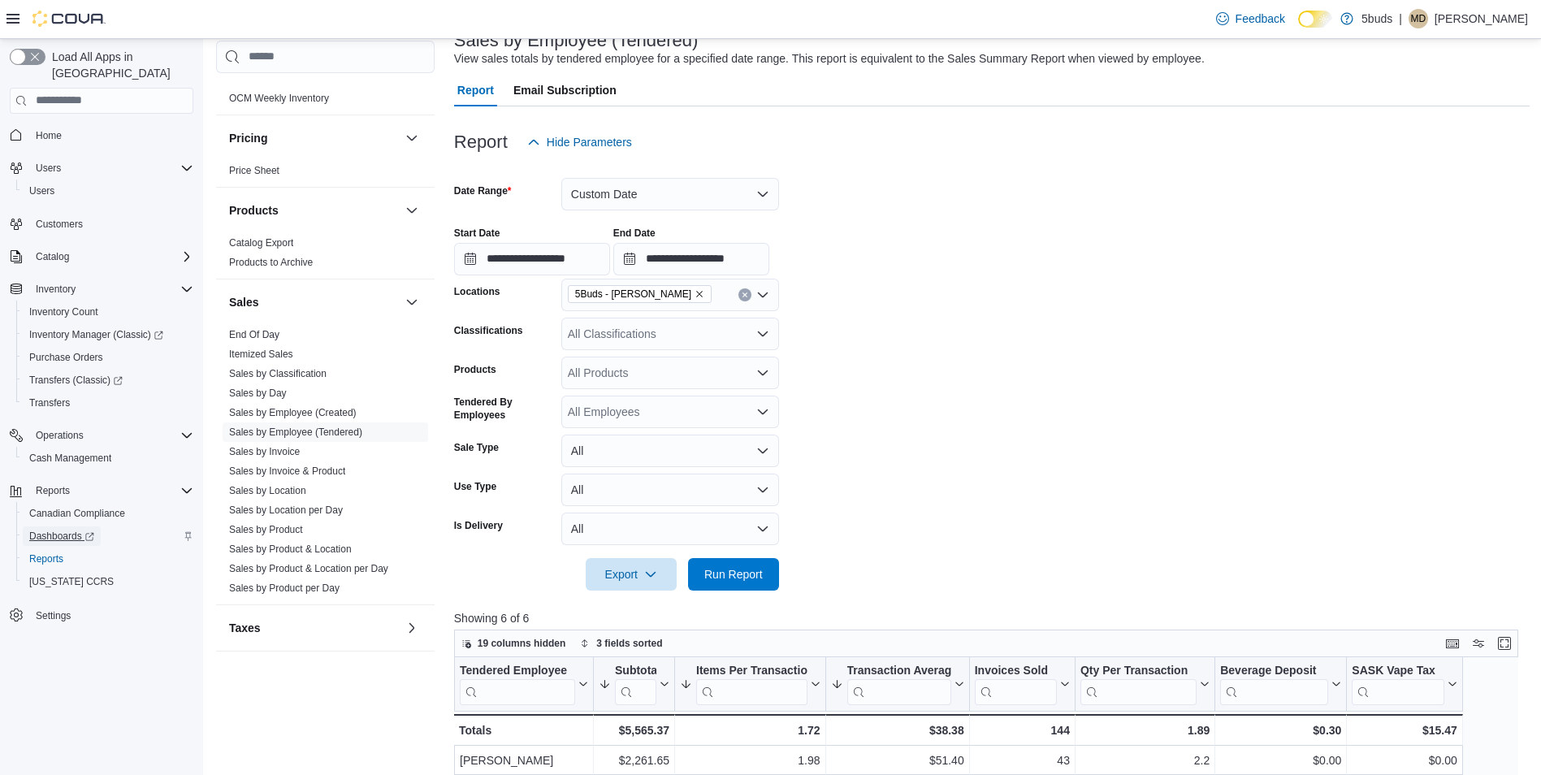
click at [74, 530] on span "Dashboards" at bounding box center [61, 536] width 65 height 13
